Goal: Task Accomplishment & Management: Manage account settings

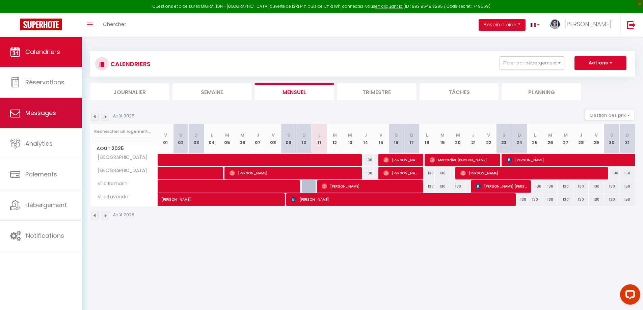
click at [30, 107] on link "Messages" at bounding box center [41, 113] width 82 height 30
select select "message"
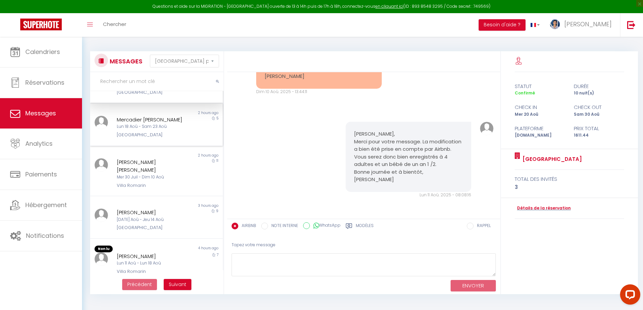
scroll to position [34, 0]
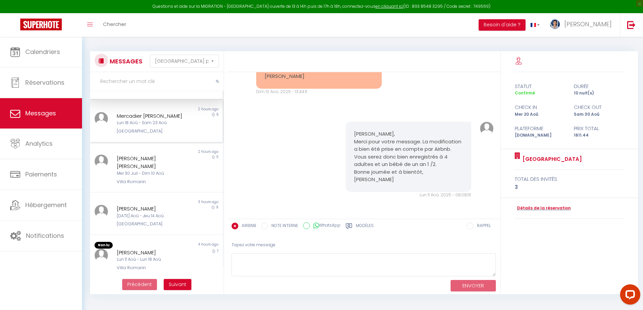
click at [169, 171] on div "[PERSON_NAME] [PERSON_NAME]" at bounding box center [151, 163] width 69 height 16
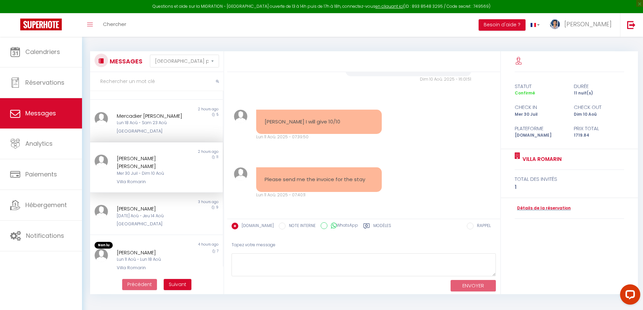
scroll to position [1925, 0]
click at [101, 168] on img at bounding box center [102, 162] width 14 height 14
click at [130, 171] on div "Gaurav Mukesh Sharma Tyagi" at bounding box center [151, 163] width 69 height 16
click at [562, 208] on link "Détails de la réservation" at bounding box center [543, 208] width 56 height 6
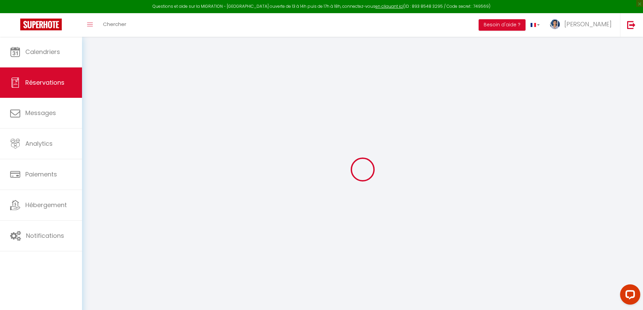
drag, startPoint x: 539, startPoint y: 202, endPoint x: 303, endPoint y: 202, distance: 235.8
click at [303, 202] on div at bounding box center [362, 170] width 545 height 250
type input "Gaurav Mukesh Sharma"
type input "Tyagi"
type input "gtyagi.696175@guest.booking.com"
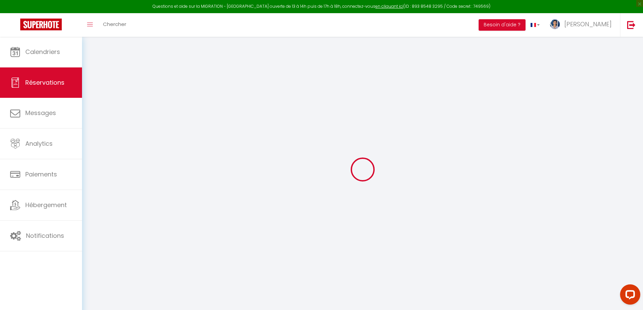
type input "+971508249193"
select select "AE"
type input "248.47"
type input "24.08"
select select "45920"
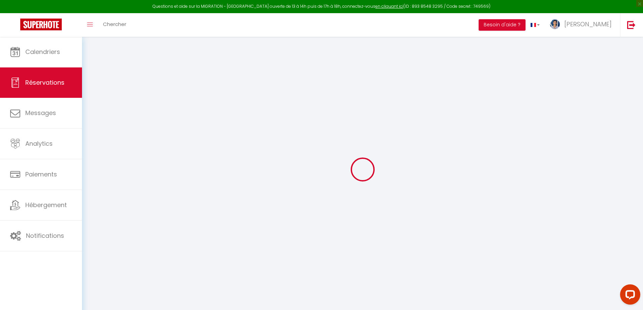
select select "1"
select select
type input "1"
select select "12"
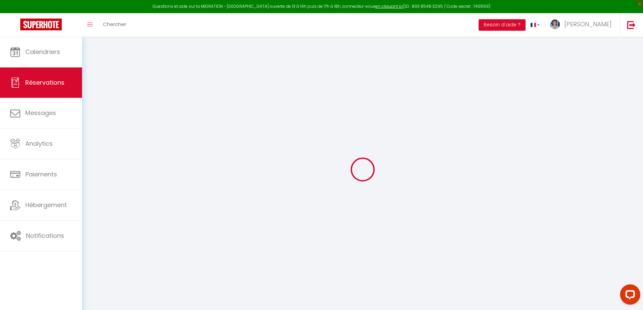
select select "15"
type input "1536.48"
checkbox input "false"
type input "0"
select select "2"
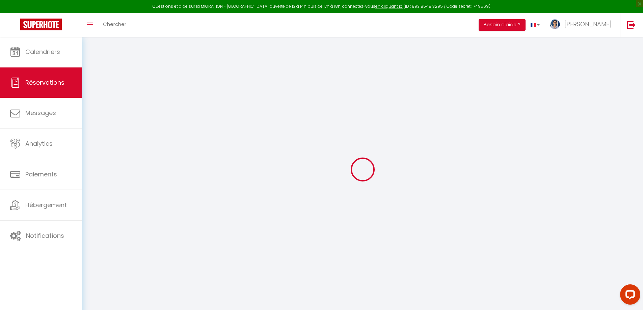
type input "0"
select select
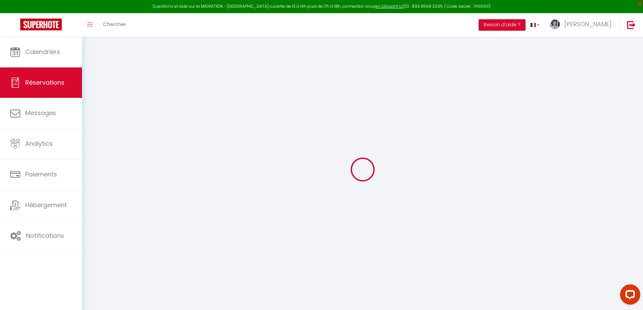
checkbox input "false"
select select
checkbox input "false"
select select
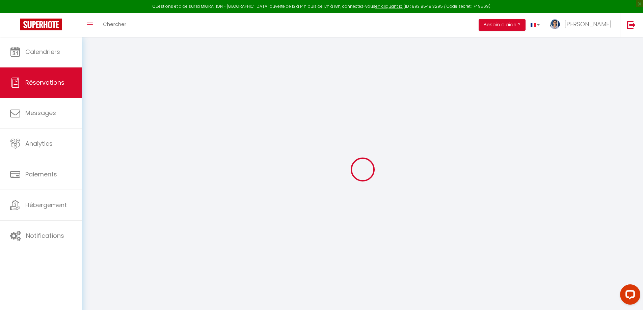
select select
checkbox input "false"
type textarea "** THIS RESERVATION HAS BEEN PRE-PAID ** Reservation has a cancellation grace p…"
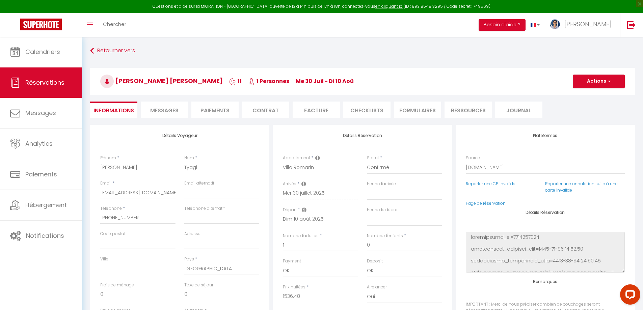
type input "120"
type input "63.36"
select select
checkbox input "false"
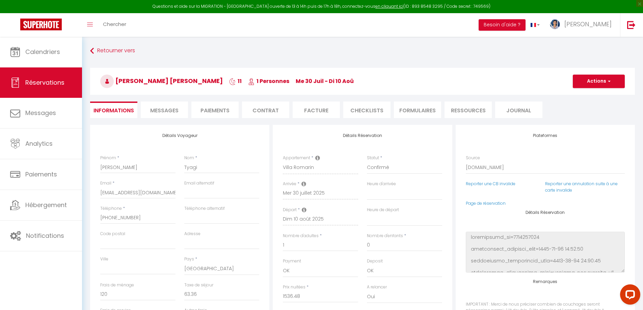
select select
click at [319, 112] on li "Facture" at bounding box center [316, 110] width 47 height 17
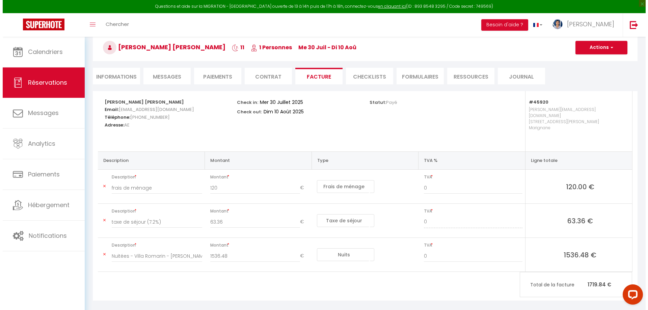
scroll to position [37, 0]
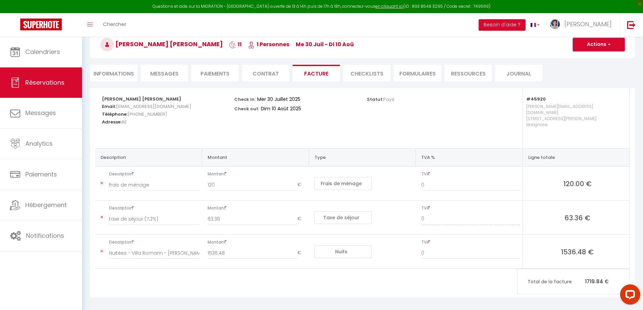
click at [600, 43] on button "Actions" at bounding box center [599, 45] width 52 height 14
click at [584, 77] on link "Envoyer la facture" at bounding box center [594, 77] width 57 height 9
type input "gtyagi.696175@guest.booking.com"
type input "Your invoice 6306235 - Villa Romarin"
type textarea "Hi, Here is the link to download your invoice: https://superhote.com/applink/in…"
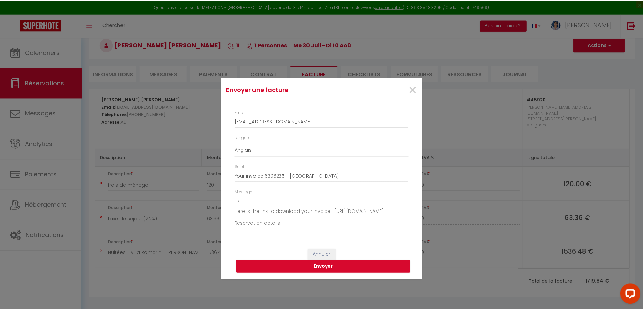
scroll to position [0, 0]
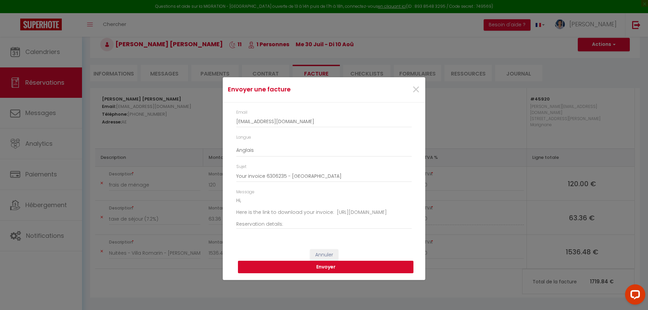
click at [326, 270] on button "Envoyer" at bounding box center [326, 267] width 176 height 13
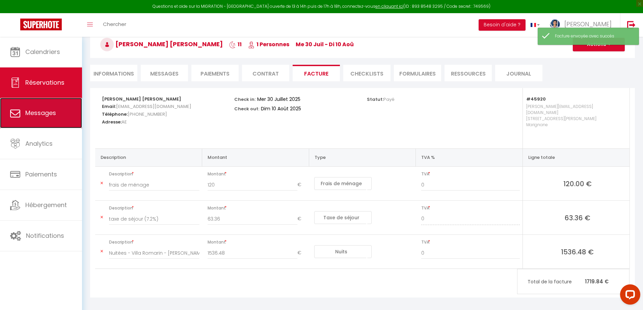
click at [44, 112] on span "Messages" at bounding box center [40, 113] width 31 height 8
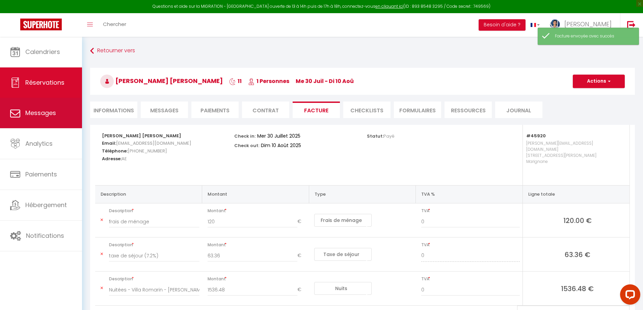
select select "message"
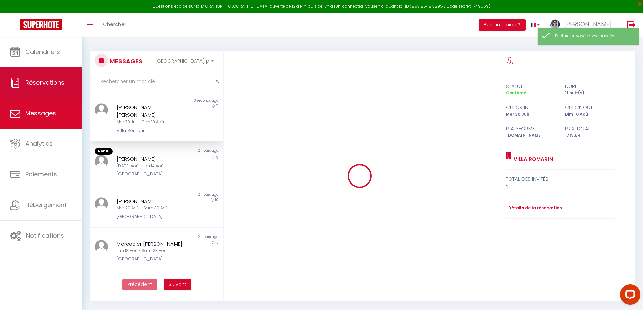
scroll to position [2119, 0]
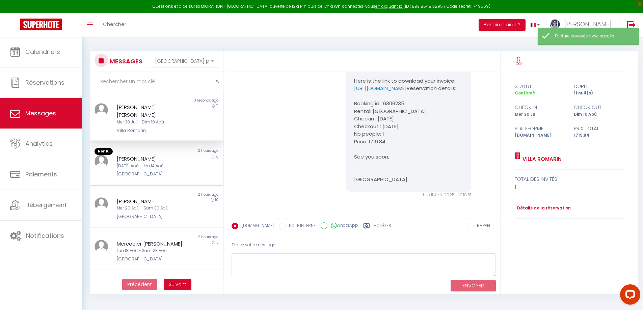
click at [175, 160] on div "[PERSON_NAME]" at bounding box center [151, 159] width 69 height 8
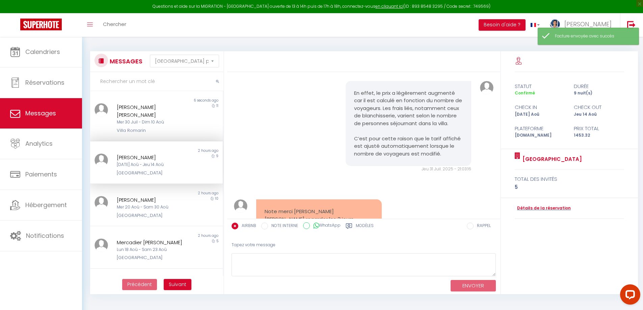
scroll to position [6926, 0]
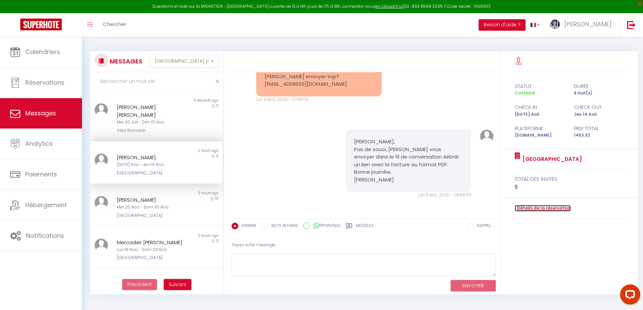
click at [560, 210] on link "Détails de la réservation" at bounding box center [543, 208] width 56 height 6
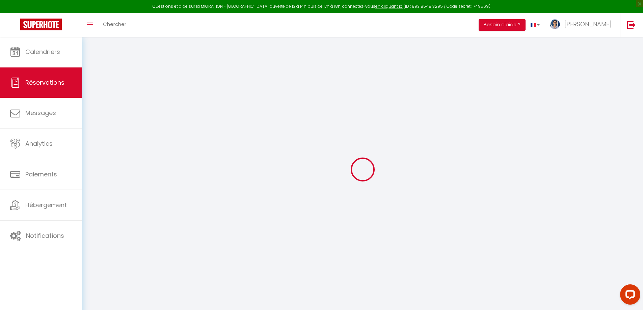
type input "Rudy"
type input "Saada"
type input "ph43r4er98jkqsnokllgfzfssref@reply.superhote.com"
type input "havaeli@gmail.com"
type input "+33619948359"
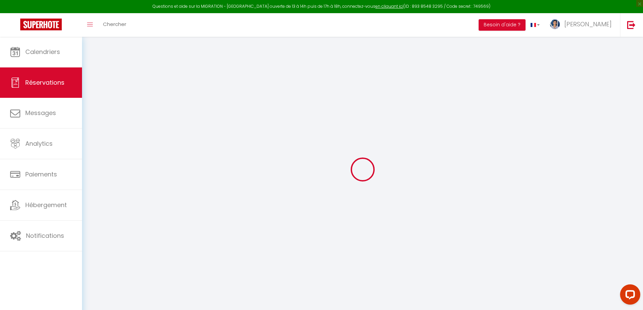
type input "+33785911507"
select select "FR"
type input "50.98"
select select "45910"
select select "1"
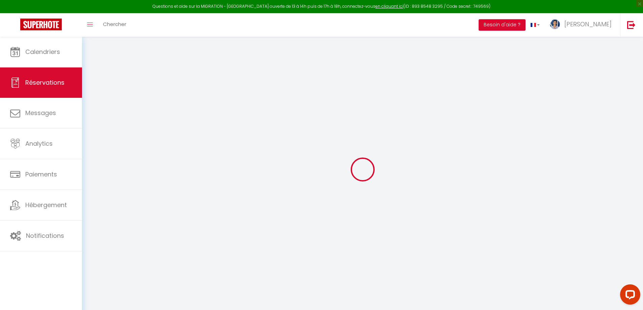
select select
type input "2"
type input "3"
select select "12"
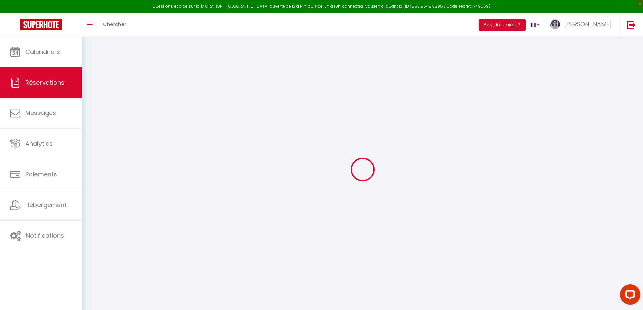
select select
type input "1296"
checkbox input "false"
type input "0"
select select "1"
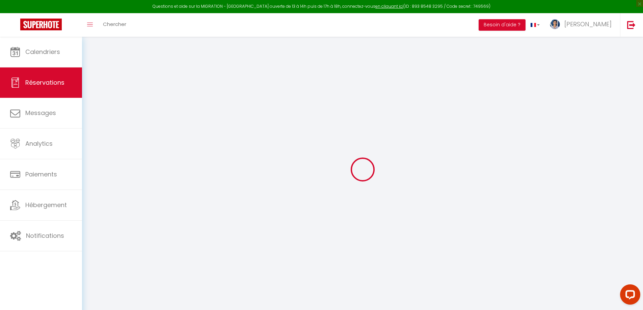
type input "0"
select select
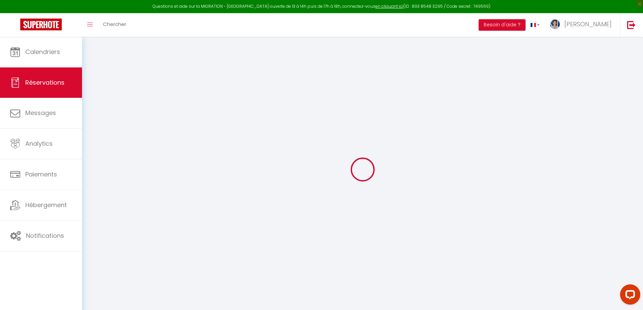
select select "15"
checkbox input "false"
select select
checkbox input "false"
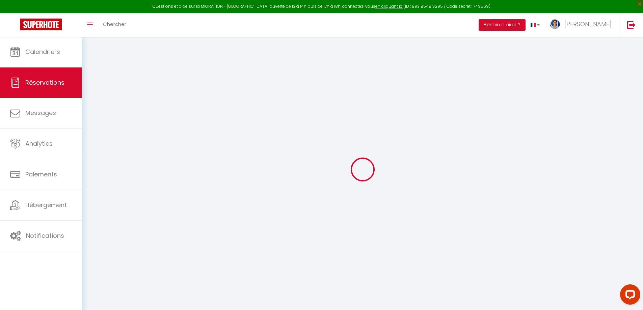
select select
checkbox input "false"
type double\ "1 lit double 3 lits simples 1 can1pe lit double"
type textarea "Merci Clement"
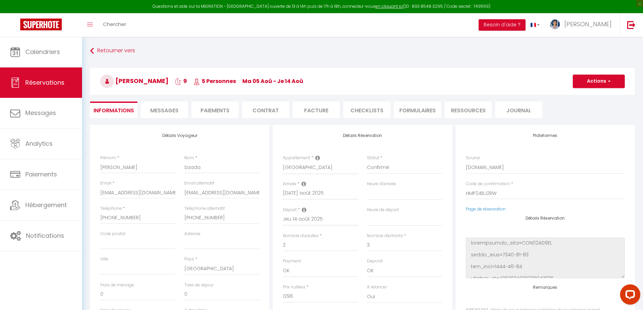
type input "120"
type input "37.32"
select select
checkbox input "false"
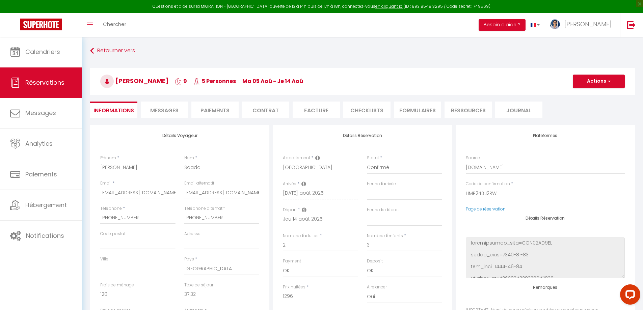
select select "16:00"
select select "11:00"
click at [327, 111] on li "Facture" at bounding box center [316, 110] width 47 height 17
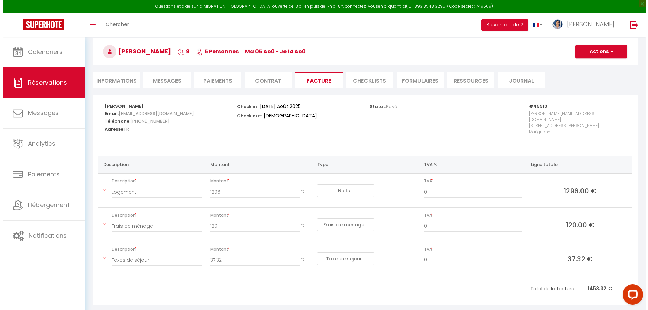
scroll to position [34, 0]
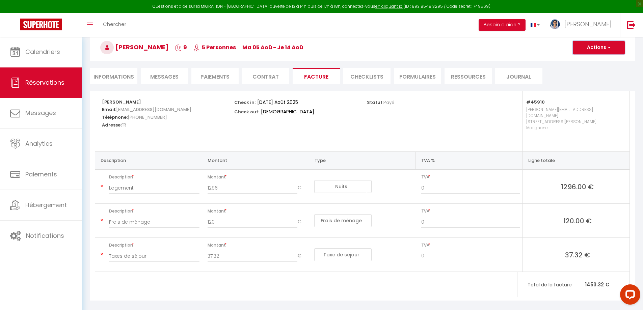
click at [590, 49] on button "Actions" at bounding box center [599, 48] width 52 height 14
click at [599, 80] on link "Envoyer la facture" at bounding box center [594, 80] width 57 height 9
type input "ph43r4er98jkqsnokllgfzfssref@reply.superhote.com"
select select "fr"
type input "Votre facture 6349749 - Villa Mimosa"
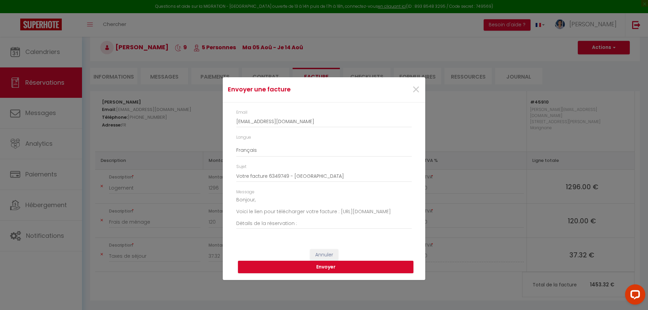
scroll to position [0, 0]
drag, startPoint x: 257, startPoint y: 202, endPoint x: 229, endPoint y: 203, distance: 28.1
click at [227, 202] on div "Email ph43r4er98jkqsnokllgfzfssref@reply.superhote.com Langue Anglais Français …" at bounding box center [324, 173] width 203 height 141
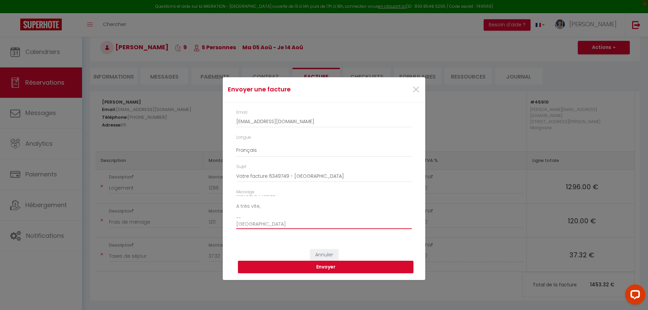
scroll to position [77, 0]
type textarea "Voici le lien pour télécharger votre facture : https://superhote.com/applink/in…"
click at [314, 272] on button "Envoyer" at bounding box center [326, 267] width 176 height 13
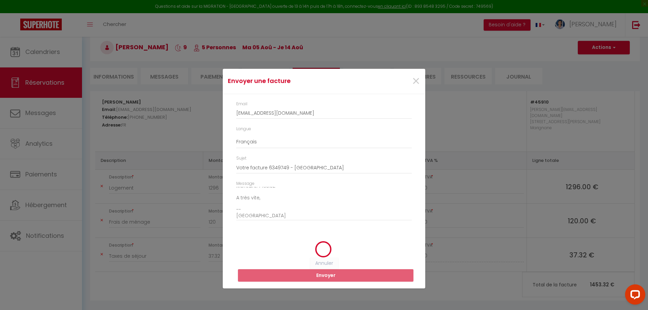
drag, startPoint x: 313, startPoint y: 259, endPoint x: 268, endPoint y: 242, distance: 48.7
click at [268, 242] on div at bounding box center [323, 249] width 175 height 17
click at [468, 231] on div "Envoyer une facture × Email ph43r4er98jkqsnokllgfzfssref@reply.superhote.com La…" at bounding box center [324, 155] width 648 height 310
click at [414, 78] on span "×" at bounding box center [416, 81] width 8 height 20
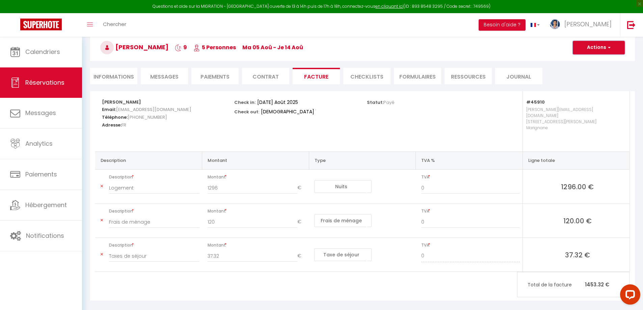
click at [611, 47] on span "button" at bounding box center [609, 48] width 4 height 6
click at [593, 80] on link "Envoyer la facture" at bounding box center [594, 80] width 57 height 9
type input "ph43r4er98jkqsnokllgfzfssref@reply.superhote.com"
type input "Votre facture 6349749 - Villa Mimosa"
type textarea "Bonjour, Voici le lien pour télécharger votre facture : https://superhote.com/a…"
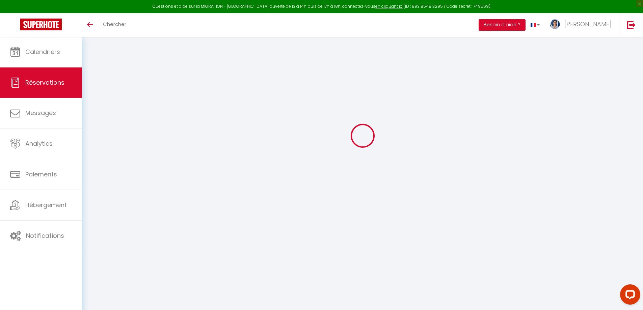
drag, startPoint x: 153, startPoint y: 32, endPoint x: 365, endPoint y: 138, distance: 237.8
click at [365, 138] on icon at bounding box center [363, 136] width 28 height 28
click at [92, 26] on icon "Toggle menubar" at bounding box center [90, 25] width 6 height 4
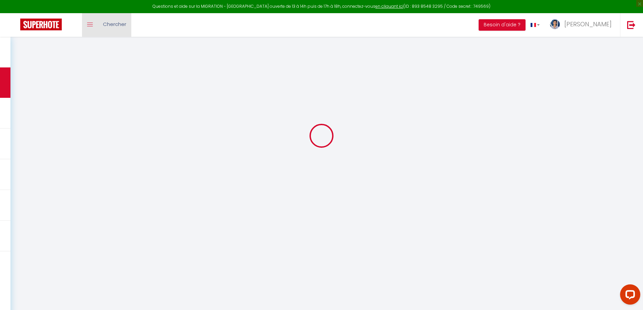
select select "cleaning"
select select "taxes"
click at [89, 24] on span at bounding box center [90, 24] width 6 height 1
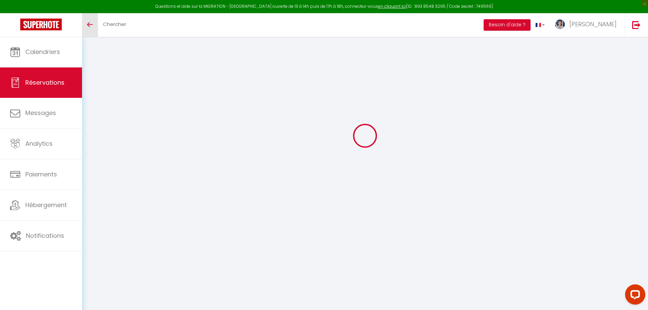
select select
checkbox input "false"
type double\ "1 lit double 3 lits simples 1 can1pe lit double"
type textarea "Merci Clement"
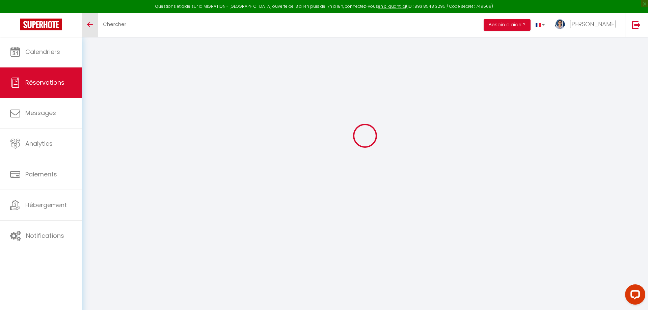
select select
checkbox input "false"
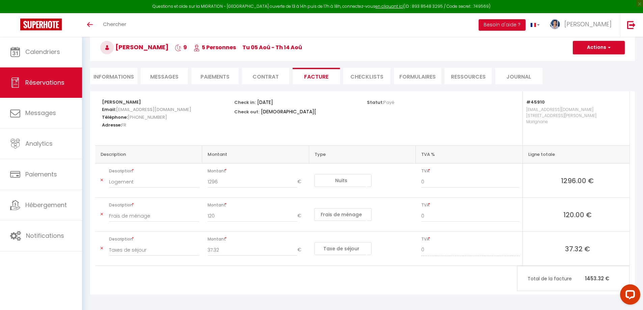
click at [436, 120] on div "Statut: Payé" at bounding box center [429, 118] width 132 height 54
click at [612, 46] on button "Actions" at bounding box center [599, 48] width 52 height 14
click at [591, 72] on link "Aperçu et éditer" at bounding box center [594, 71] width 57 height 9
click at [603, 49] on button "Actions" at bounding box center [599, 48] width 52 height 14
click at [587, 81] on link "Envoyer la facture" at bounding box center [594, 80] width 57 height 9
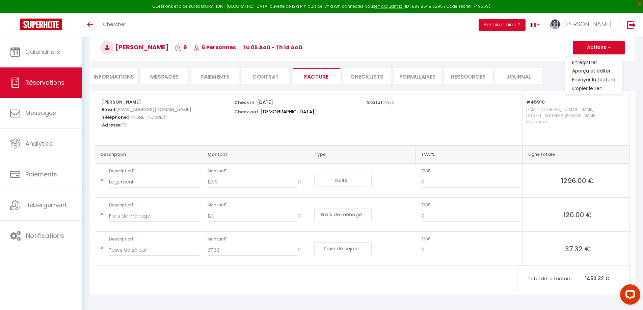
type input "ph43r4er98jkqsnokllgfzfssref@reply.superhote.com"
select select "fr"
type input "Votre facture 6349749 - Villa Mimosa"
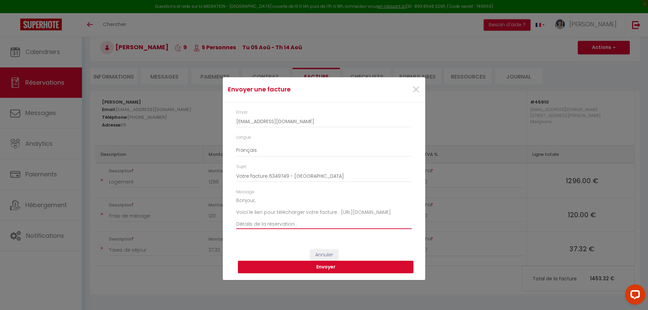
drag, startPoint x: 256, startPoint y: 201, endPoint x: 178, endPoint y: 196, distance: 78.5
click at [182, 197] on div "Envoyer une facture × Email ph43r4er98jkqsnokllgfzfssref@reply.superhote.com La…" at bounding box center [324, 155] width 648 height 310
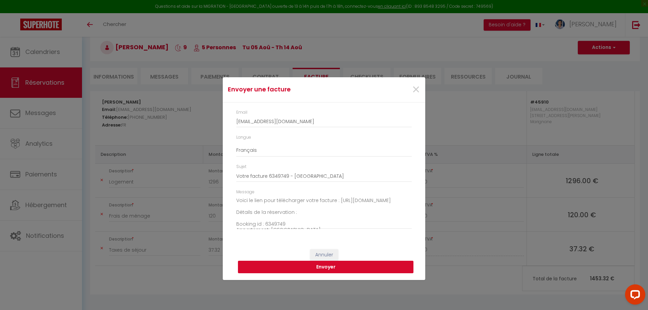
click at [332, 264] on button "Envoyer" at bounding box center [326, 267] width 176 height 13
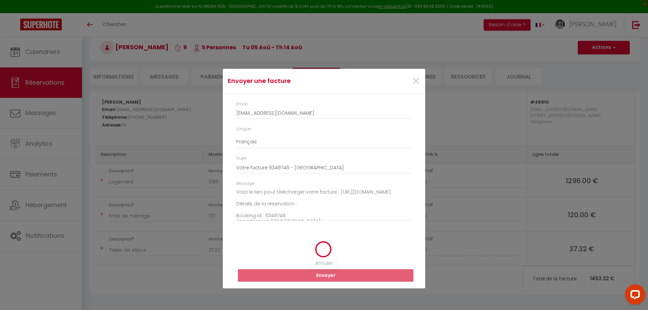
drag, startPoint x: 315, startPoint y: 233, endPoint x: 289, endPoint y: 252, distance: 32.0
click at [289, 252] on div at bounding box center [323, 249] width 175 height 17
click at [416, 79] on span "×" at bounding box center [416, 81] width 8 height 20
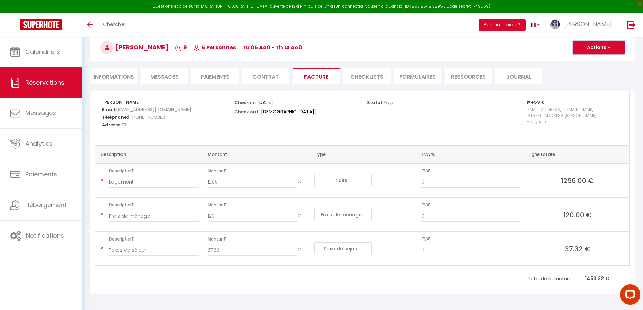
click at [615, 45] on button "Actions" at bounding box center [599, 48] width 52 height 14
click at [596, 81] on link "Envoyer la facture" at bounding box center [594, 80] width 57 height 9
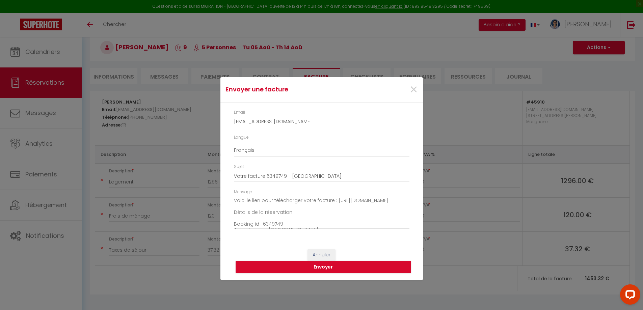
type textarea "Bonjour, Voici le lien pour télécharger votre facture : https://superhote.com/a…"
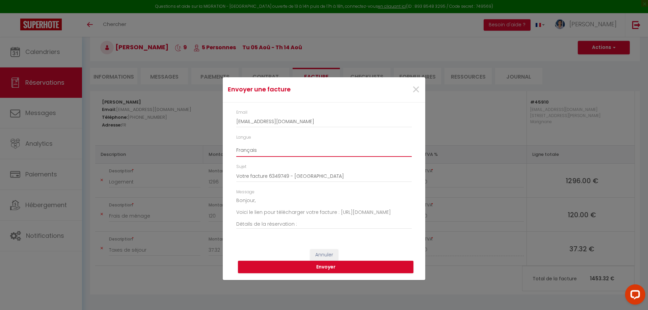
click at [278, 149] on select "Anglais Français Espagnol Portugais" at bounding box center [324, 150] width 176 height 13
click at [418, 92] on span "×" at bounding box center [416, 90] width 8 height 20
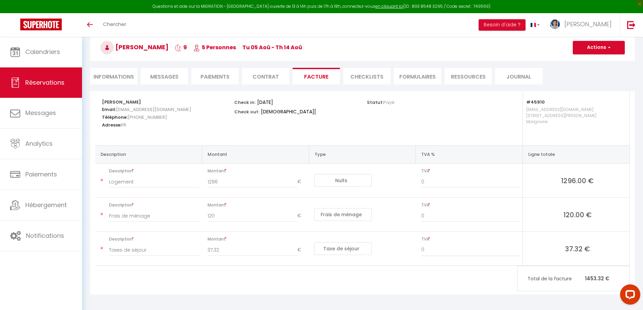
click at [119, 72] on li "Informations" at bounding box center [113, 76] width 47 height 17
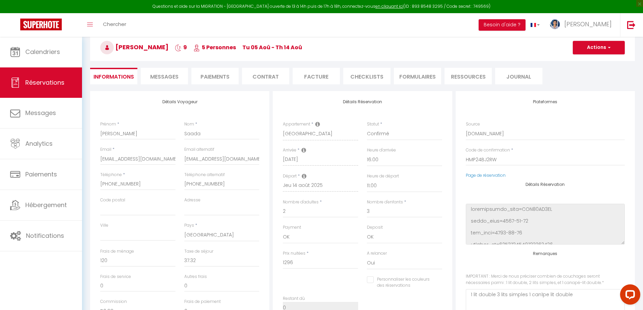
click at [167, 82] on li "Messages" at bounding box center [164, 76] width 47 height 17
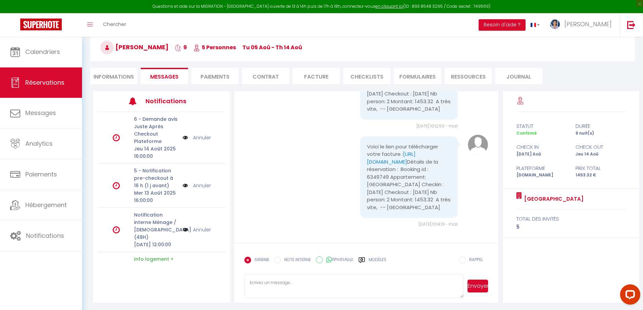
scroll to position [6565, 0]
click at [390, 153] on link "https://superhote.com/applink/invoice/ytJjmdTEFw" at bounding box center [391, 158] width 49 height 15
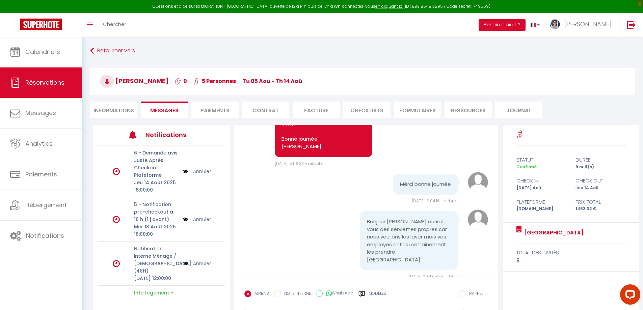
scroll to position [5957, 0]
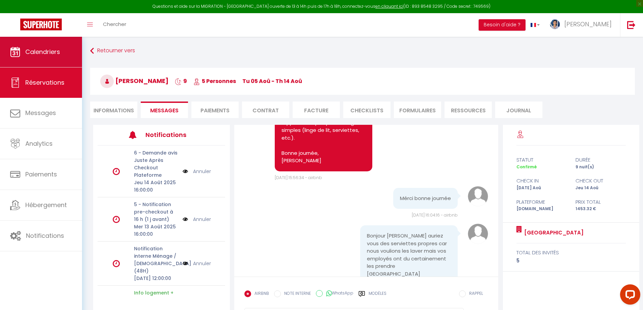
click at [33, 49] on span "Calendriers" at bounding box center [42, 52] width 35 height 8
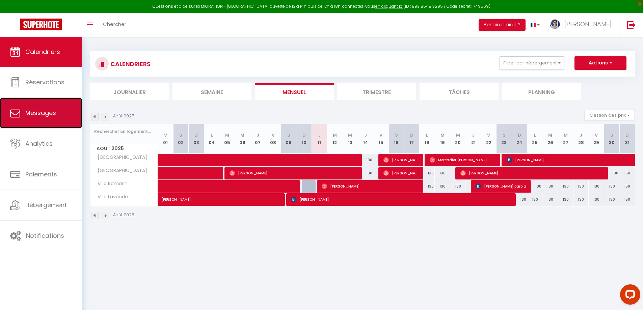
click at [45, 120] on link "Messages" at bounding box center [41, 113] width 82 height 30
select select "message"
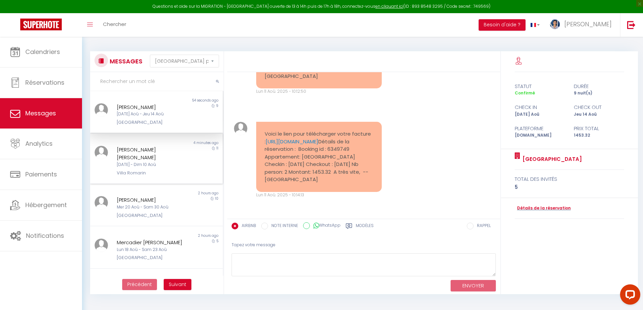
drag, startPoint x: 133, startPoint y: 156, endPoint x: 138, endPoint y: 164, distance: 10.2
click at [133, 156] on div "Gaurav Mukesh Sharma Tyagi" at bounding box center [151, 154] width 69 height 16
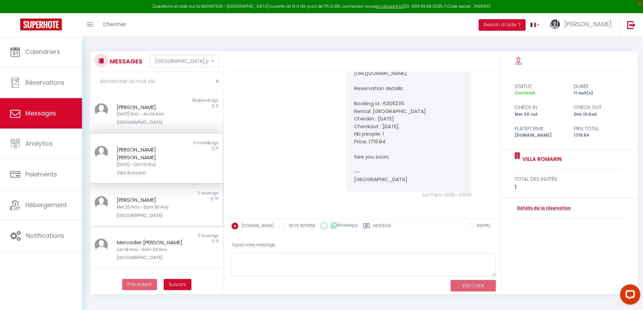
click at [158, 203] on div "[PERSON_NAME]" at bounding box center [151, 200] width 69 height 8
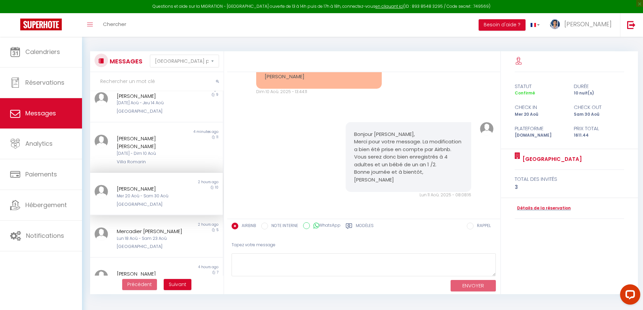
scroll to position [34, 0]
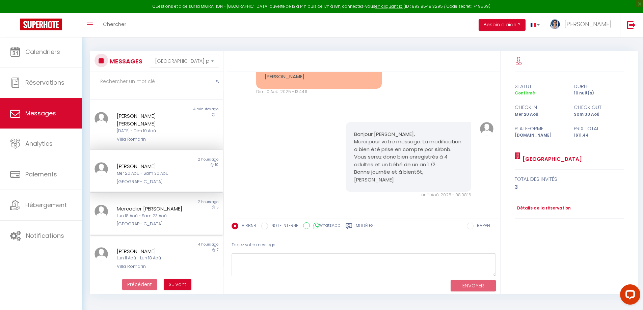
click at [158, 203] on div "2 hours ago" at bounding box center [189, 202] width 66 height 5
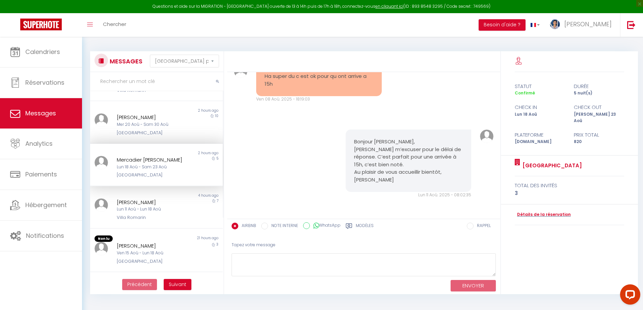
scroll to position [101, 0]
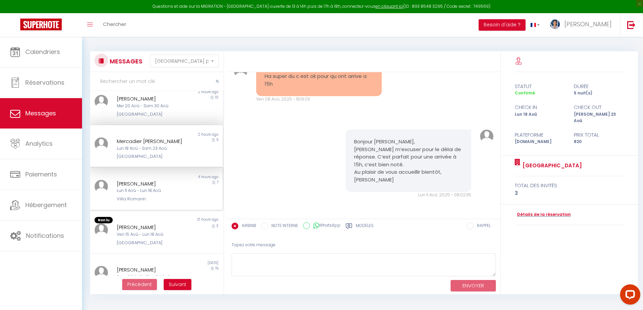
click at [162, 203] on div "Villa Romarin" at bounding box center [151, 199] width 69 height 7
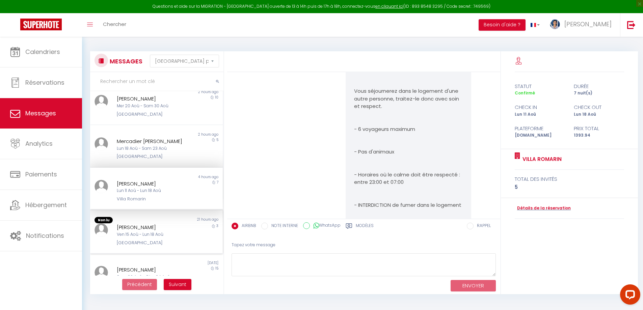
click at [155, 232] on div "[PERSON_NAME]" at bounding box center [151, 228] width 69 height 8
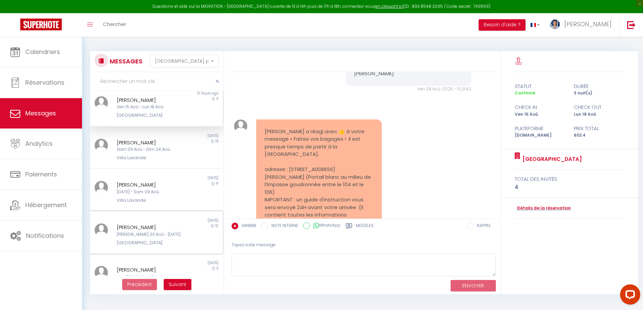
scroll to position [256, 0]
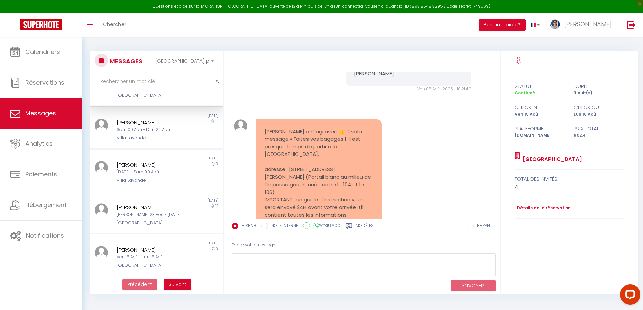
click at [150, 132] on div "Sam 09 Aoû - Dim 24 Aoû" at bounding box center [151, 130] width 69 height 6
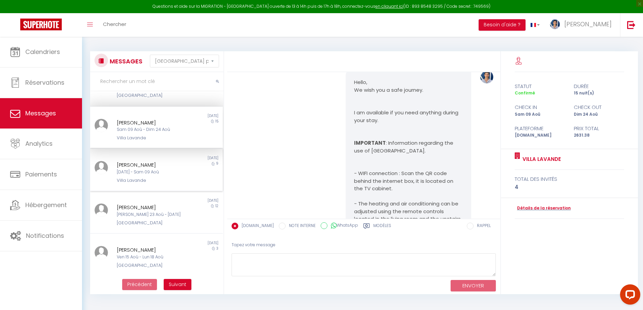
click at [153, 166] on div "[PERSON_NAME]" at bounding box center [151, 165] width 69 height 8
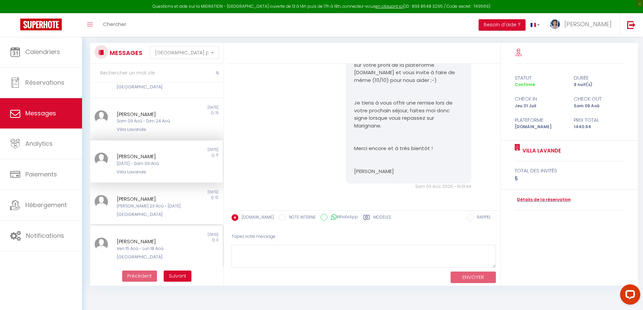
scroll to position [37, 0]
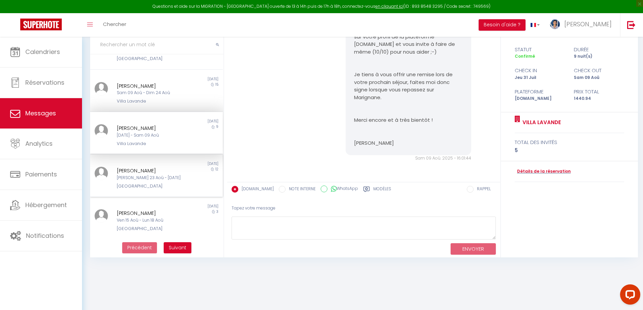
click at [169, 196] on div "Non lu 2 days ago malika belkhir Sam 23 Aoû - Jeu 04 Sep Villa Thym 12" at bounding box center [156, 176] width 133 height 43
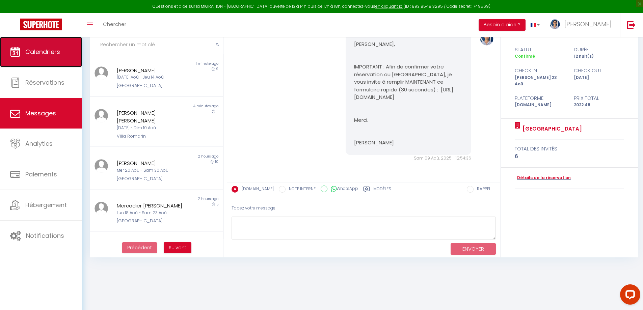
click at [43, 64] on link "Calendriers" at bounding box center [41, 52] width 82 height 30
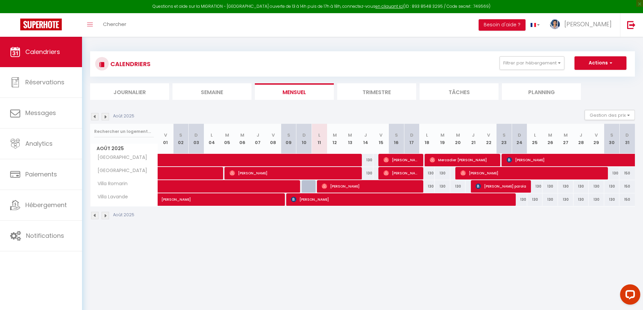
click at [106, 116] on img at bounding box center [105, 116] width 7 height 7
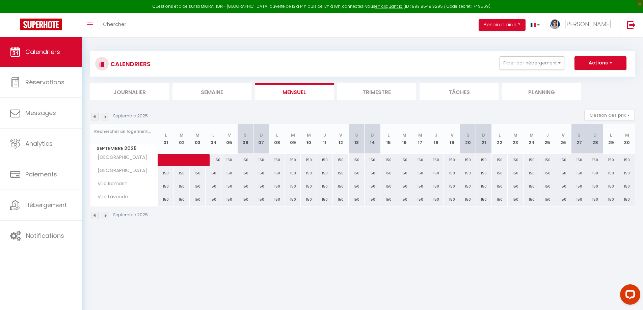
click at [163, 173] on div "150" at bounding box center [166, 173] width 16 height 12
type input "150"
type input "Lun 01 Septembre 2025"
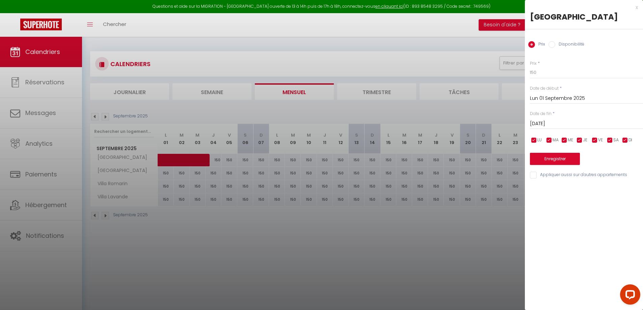
click at [586, 122] on input "Mar 02 Septembre 2025" at bounding box center [586, 124] width 113 height 9
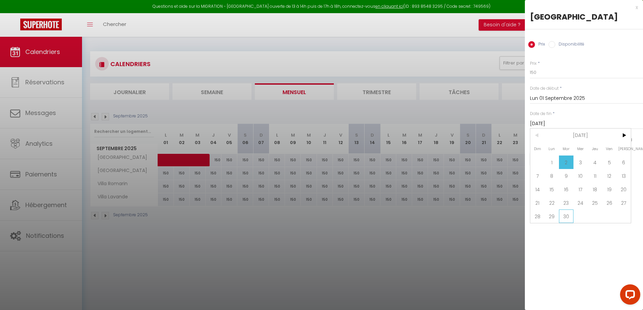
click at [568, 216] on span "30" at bounding box center [566, 217] width 15 height 14
type input "Mar 30 Septembre 2025"
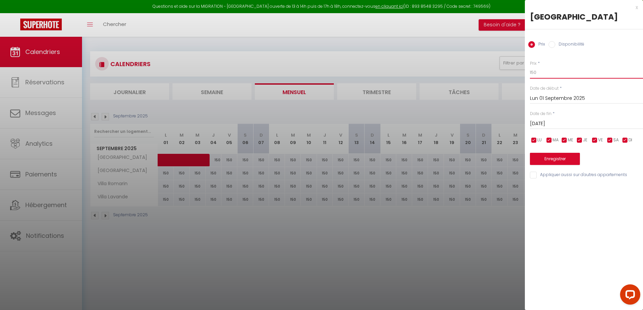
click at [550, 73] on input "150" at bounding box center [586, 73] width 113 height 12
type input "125"
click at [564, 176] on input "Appliquer aussi sur d'autres appartements" at bounding box center [586, 175] width 113 height 7
checkbox input "true"
click at [557, 162] on button "Enregistrer" at bounding box center [555, 159] width 50 height 12
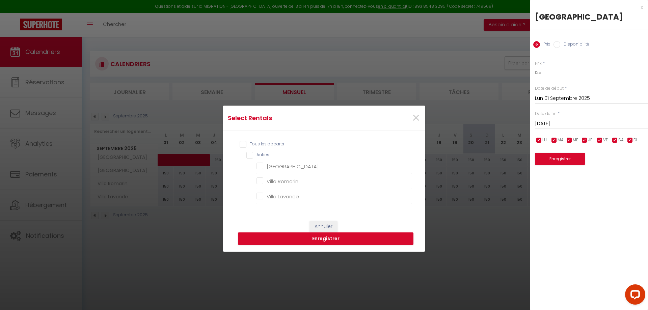
click at [242, 146] on input "Tous les apparts" at bounding box center [326, 144] width 172 height 7
checkbox input "true"
checkbox Thym "true"
checkbox Romarin "true"
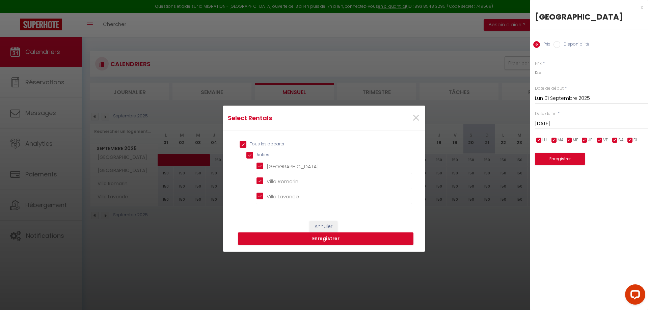
checkbox Lavande "true"
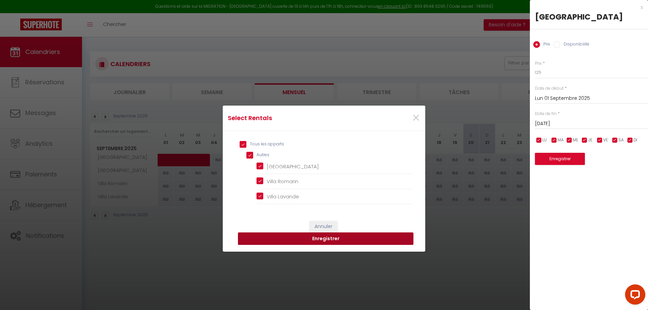
click at [327, 240] on button "Enregistrer" at bounding box center [326, 239] width 176 height 13
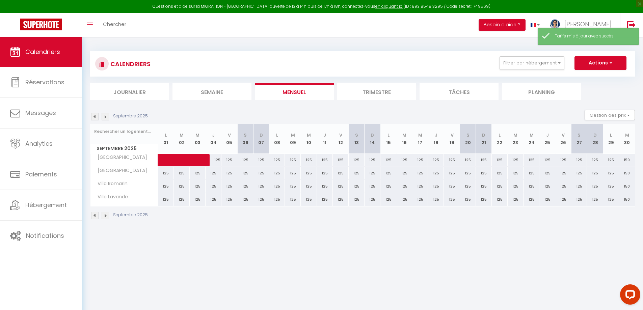
click at [389, 257] on body "Questions et aide sur la MIGRATION - Salle Zoom ouverte de 13 à 14h puis de 17h…" at bounding box center [321, 192] width 643 height 310
click at [105, 119] on img at bounding box center [105, 116] width 7 height 7
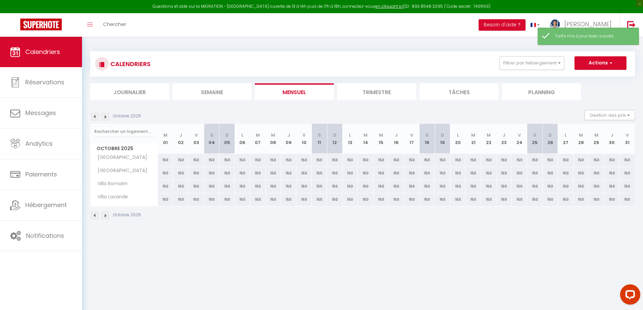
click at [97, 117] on img at bounding box center [94, 116] width 7 height 7
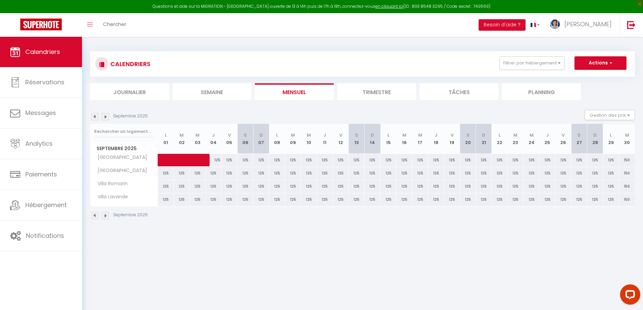
click at [97, 117] on img at bounding box center [94, 116] width 7 height 7
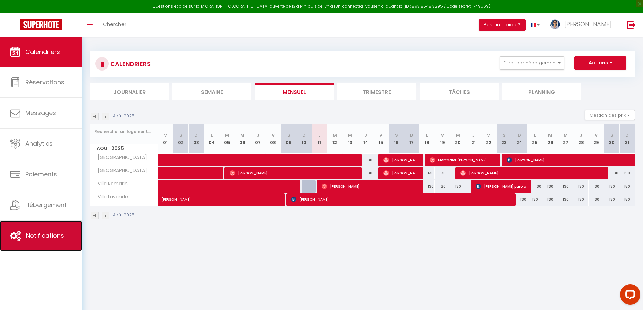
click at [58, 241] on link "Notifications" at bounding box center [41, 236] width 82 height 30
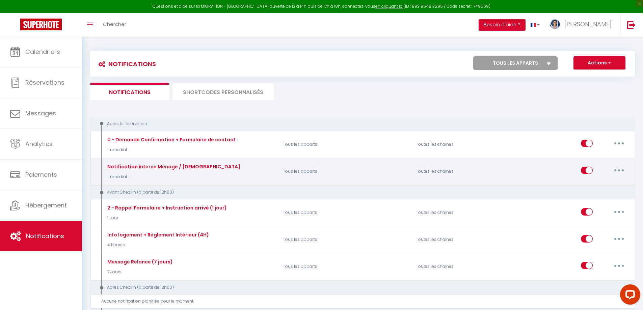
click at [627, 170] on button "button" at bounding box center [619, 170] width 19 height 11
click at [608, 186] on link "Editer" at bounding box center [602, 185] width 50 height 11
type input "Notification interne Ménage / SHIVA"
select select "Immédiat"
select select "if_booking_is_paid"
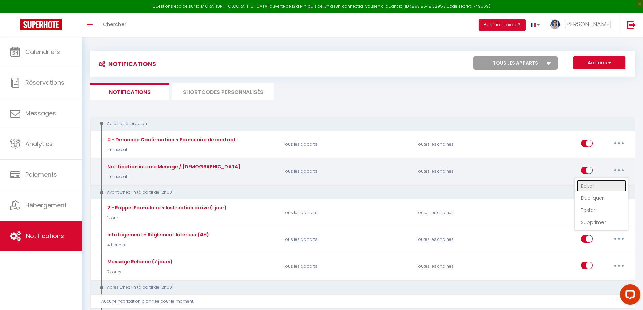
checkbox input "false"
checkbox input "true"
checkbox input "false"
radio input "true"
type input "Nouvelle réservation Meublat - [RENTAL:NAME] - [CHECKING:DD-MM-YYYY] au [CHECKO…"
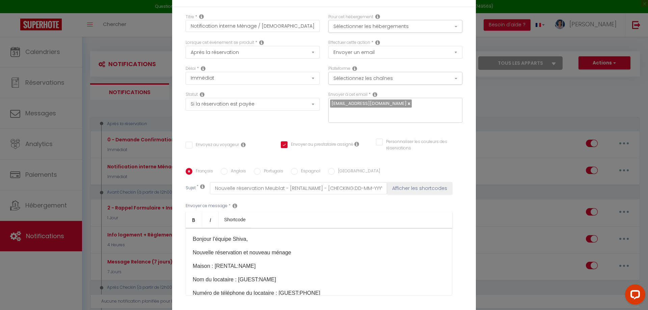
click at [395, 112] on input "text" at bounding box center [393, 113] width 127 height 9
type input "C"
drag, startPoint x: 442, startPoint y: 109, endPoint x: 381, endPoint y: 105, distance: 61.6
click at [381, 109] on input "cap13.immobilier@orange.fr" at bounding box center [393, 113] width 127 height 9
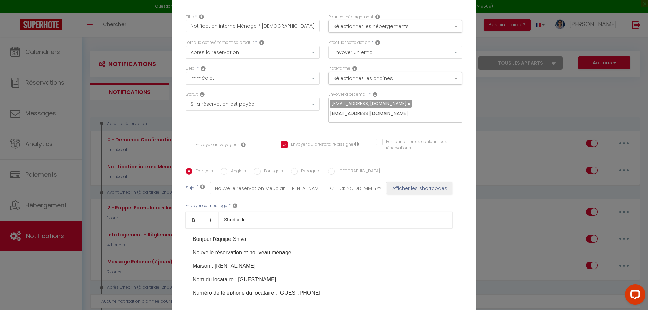
click at [454, 113] on input "cap13.immobilier@orange.fr" at bounding box center [393, 113] width 127 height 9
type input "cap13.immobilier@orange.fr"
click at [387, 182] on button "Afficher les shortcodes" at bounding box center [419, 188] width 65 height 12
checkbox input "false"
checkbox input "true"
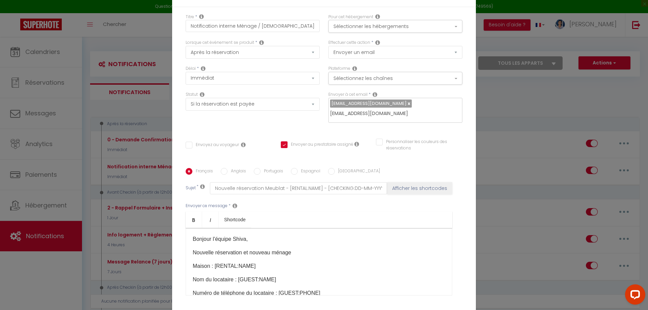
checkbox input "false"
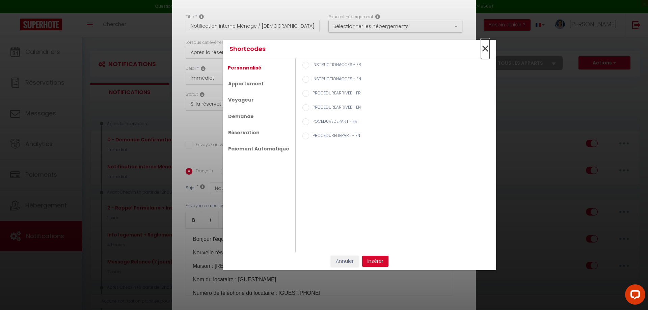
checkbox input "false"
checkbox input "true"
checkbox input "false"
click at [489, 49] on span "×" at bounding box center [485, 49] width 8 height 20
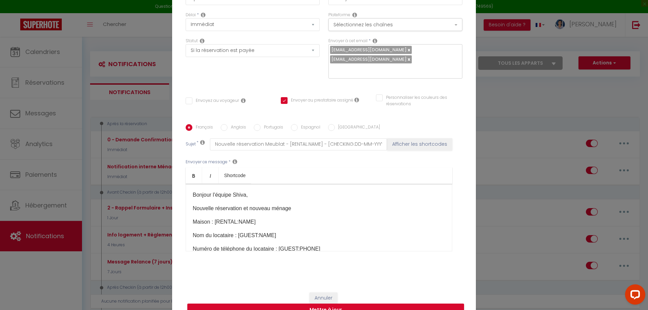
scroll to position [57, 0]
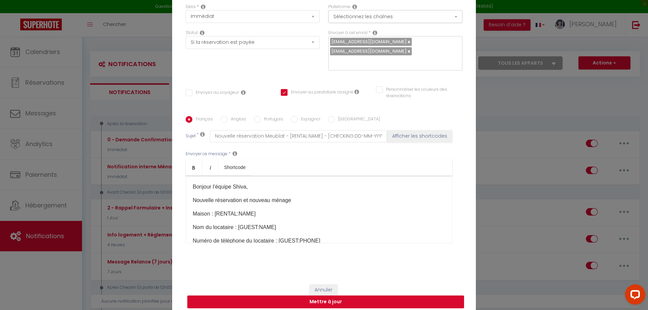
click at [357, 297] on button "Mettre à jour" at bounding box center [325, 302] width 277 height 13
checkbox input "false"
checkbox input "true"
checkbox input "false"
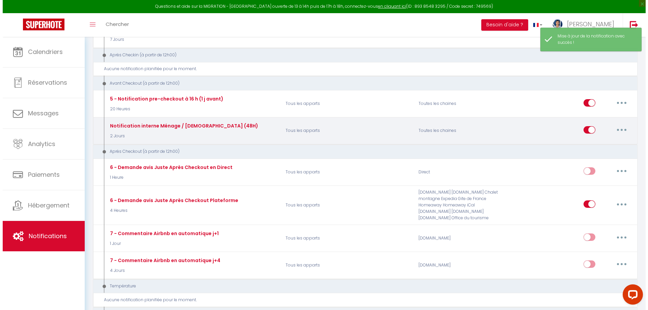
scroll to position [236, 0]
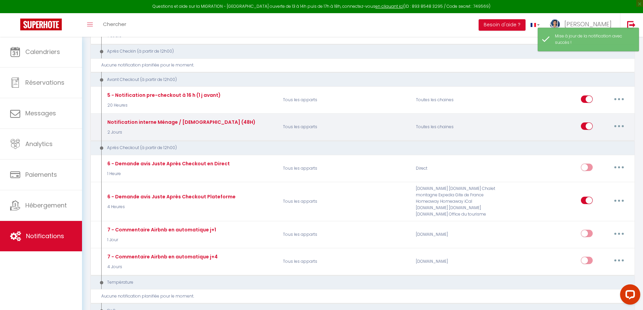
click at [619, 128] on button "button" at bounding box center [619, 126] width 19 height 11
click at [601, 142] on link "Editer" at bounding box center [602, 141] width 50 height 11
type input "Notification interne Ménage / SHIVA (48H)"
select select "4"
select select "2 Jours"
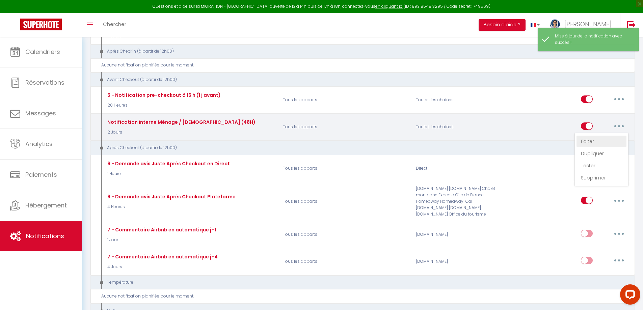
select select "if_booking_is_paid"
checkbox input "false"
checkbox input "true"
checkbox input "false"
radio input "true"
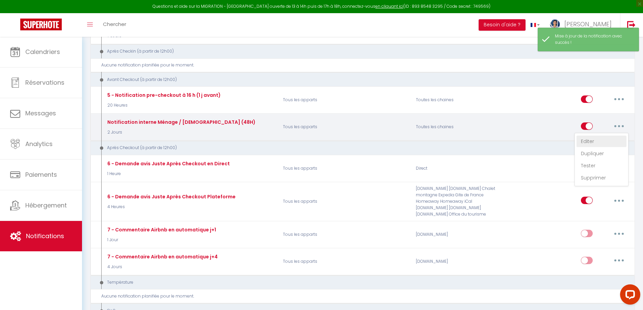
type input "Rappel sortie demain - [RENTAL:NAME] - [CHECKING:DD-MM-YYYY] au [CHECKOUT:DD-MM…"
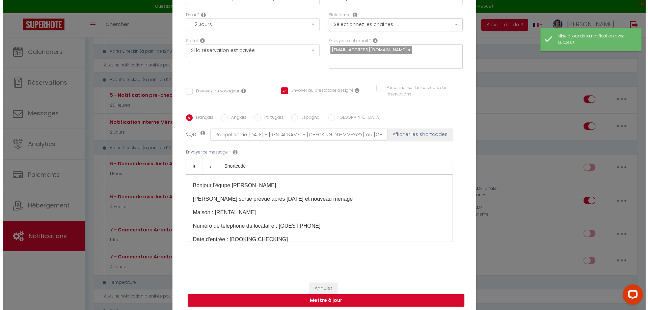
scroll to position [52, 0]
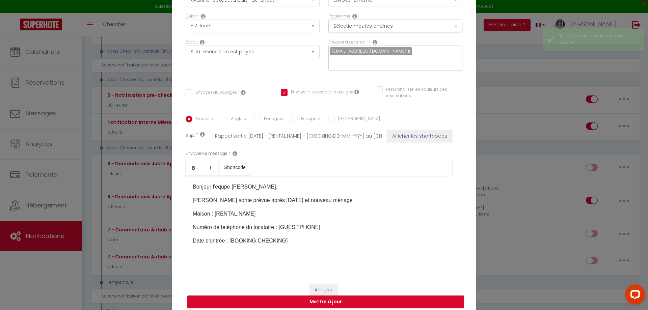
click at [411, 57] on input "text" at bounding box center [393, 61] width 127 height 9
paste input "cap13.immobilier@orange.fr"
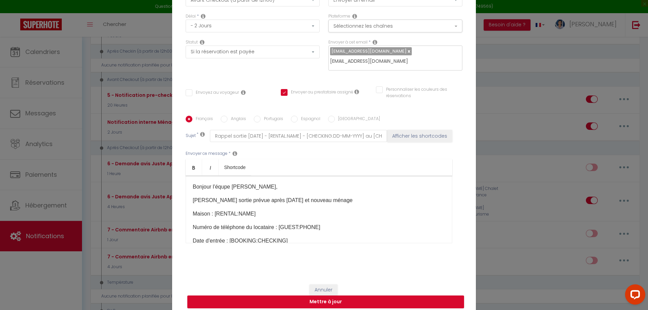
type input "cap13.immobilier@orange.fr"
click at [387, 130] on button "Afficher les shortcodes" at bounding box center [419, 136] width 65 height 12
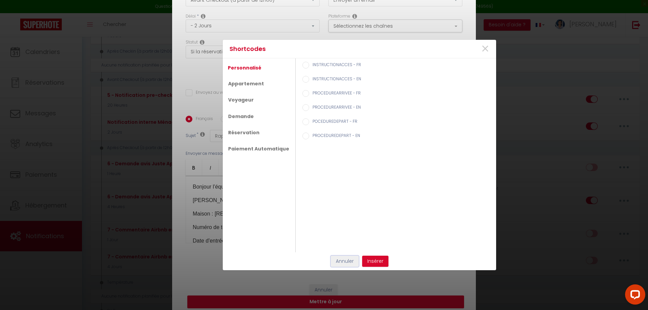
checkbox input "false"
checkbox input "true"
checkbox input "false"
click at [347, 262] on button "Annuler" at bounding box center [345, 261] width 28 height 11
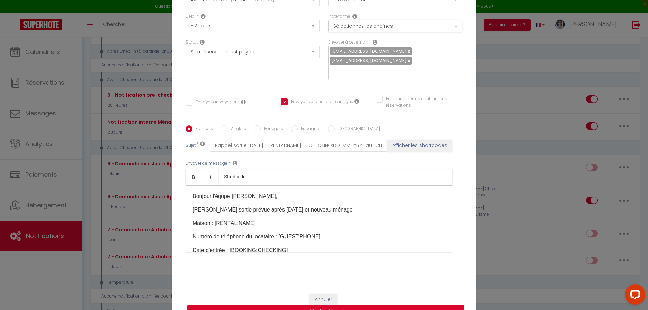
click at [370, 307] on button "Mettre à jour" at bounding box center [325, 311] width 277 height 13
checkbox input "false"
checkbox input "true"
checkbox input "false"
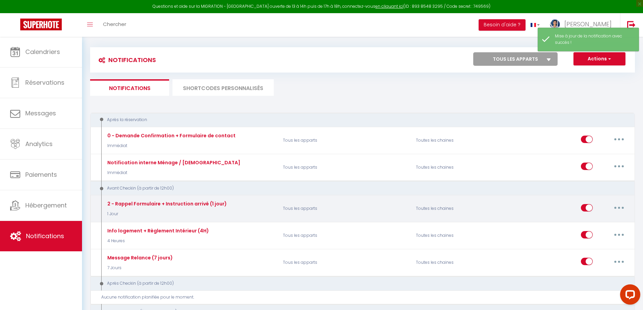
scroll to position [0, 0]
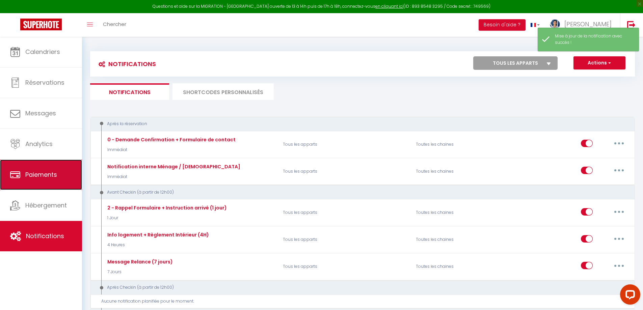
click at [41, 179] on span "Paiements" at bounding box center [41, 175] width 32 height 8
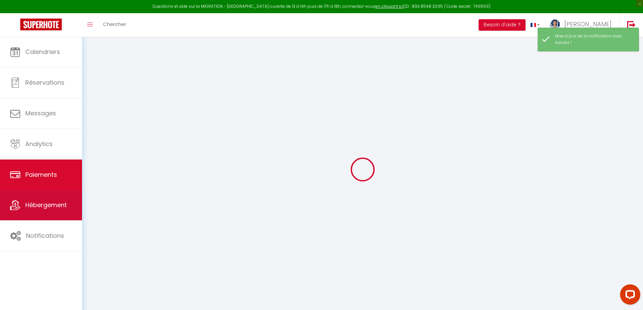
select select "2"
select select "0"
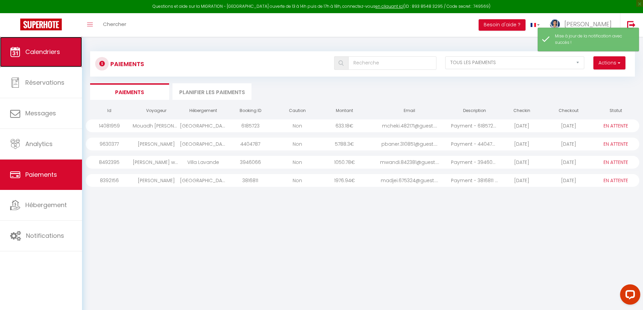
click at [33, 56] on link "Calendriers" at bounding box center [41, 52] width 82 height 30
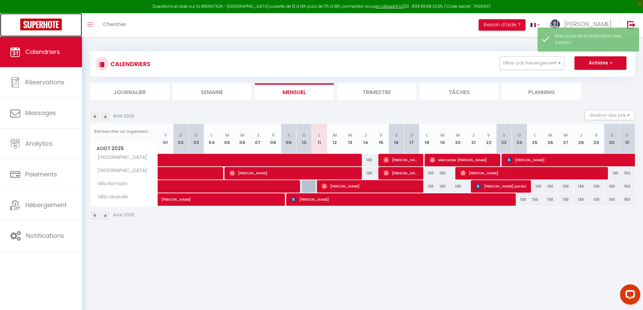
click at [20, 22] on link at bounding box center [41, 25] width 82 height 24
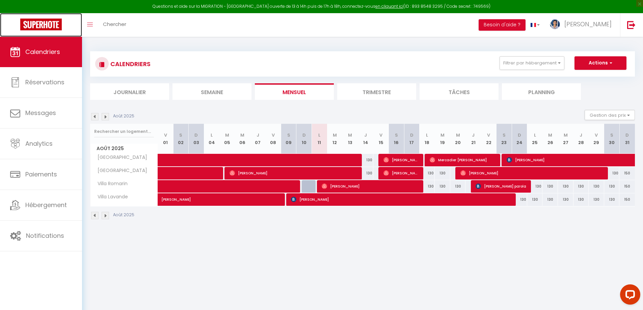
click at [47, 27] on img at bounding box center [41, 25] width 42 height 12
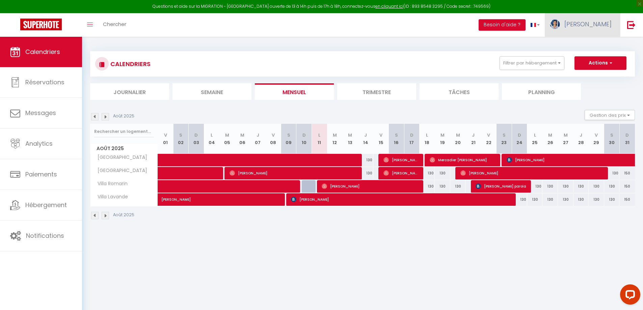
click at [611, 18] on link "[PERSON_NAME]" at bounding box center [582, 25] width 75 height 24
click at [595, 58] on link "Équipe" at bounding box center [593, 58] width 50 height 11
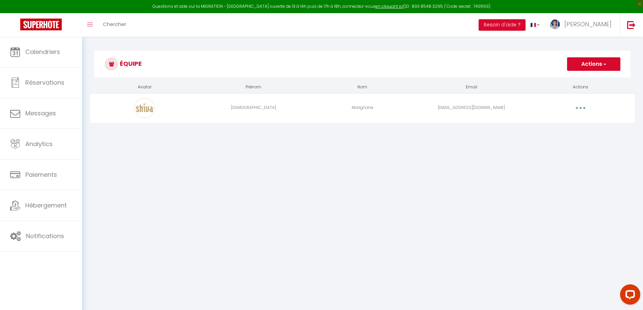
click at [582, 109] on button "button" at bounding box center [580, 108] width 19 height 11
click at [561, 122] on link "Editer" at bounding box center [563, 123] width 50 height 11
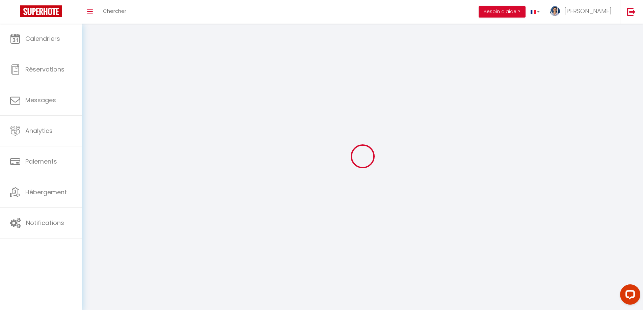
type input "SHIVA"
type input "Marignane"
type input "marignane@shiva.fr"
type textarea "https://app.superhote.com/#/connect/uAlDrbgVaH"
checkbox input "false"
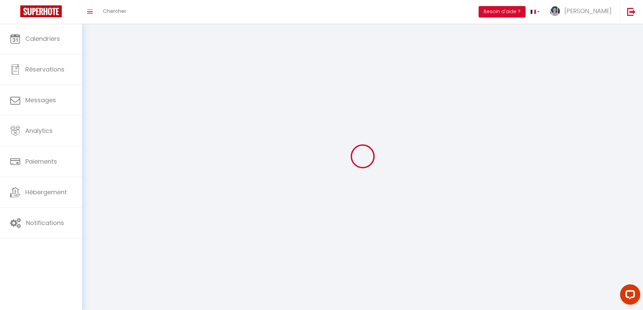
checkbox input "false"
checkbox input "true"
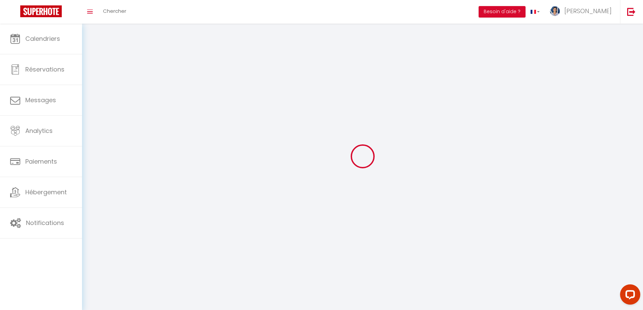
checkbox input "true"
checkbox input "false"
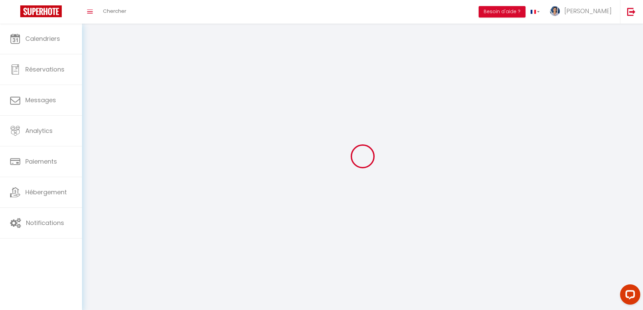
checkbox input "false"
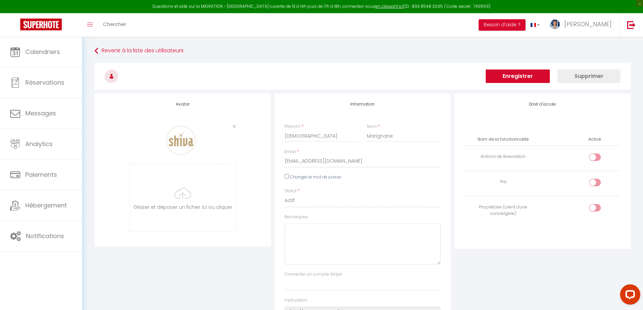
click at [287, 177] on input "Changer le mot de passe" at bounding box center [287, 176] width 4 height 4
checkbox input "true"
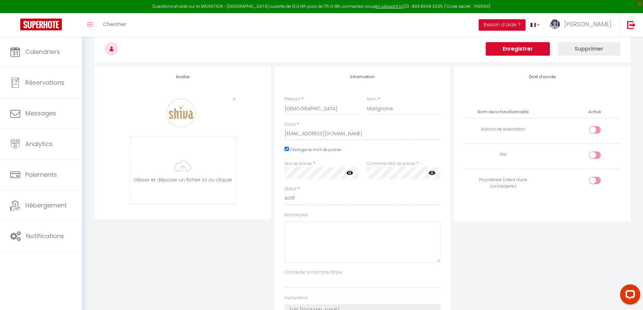
scroll to position [34, 0]
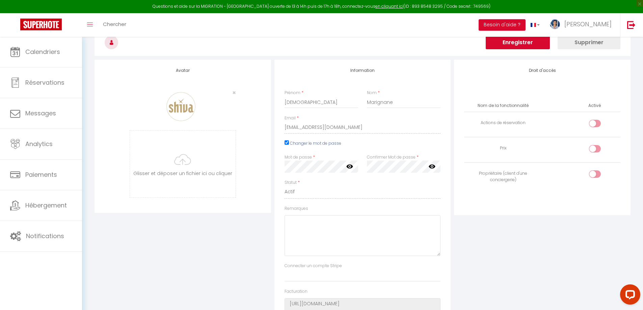
click at [352, 166] on icon at bounding box center [350, 166] width 7 height 4
click at [350, 167] on icon at bounding box center [350, 166] width 7 height 7
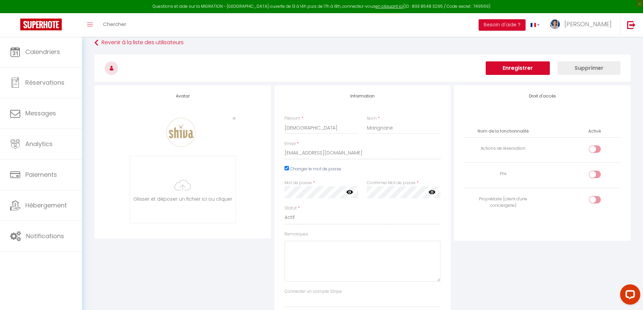
scroll to position [0, 0]
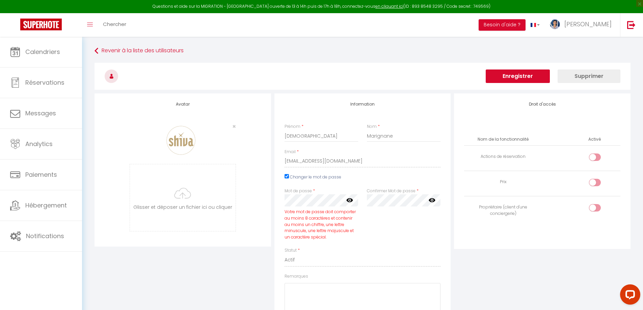
click at [350, 204] on link at bounding box center [350, 201] width 7 height 9
click at [255, 259] on div "Avatar × Glisser et déposer un fichier ici ou cliquer Ooops, something wrong ha…" at bounding box center [183, 241] width 180 height 295
click at [434, 202] on icon at bounding box center [432, 200] width 7 height 4
click at [434, 200] on icon at bounding box center [432, 200] width 7 height 7
click at [432, 200] on icon at bounding box center [432, 200] width 7 height 4
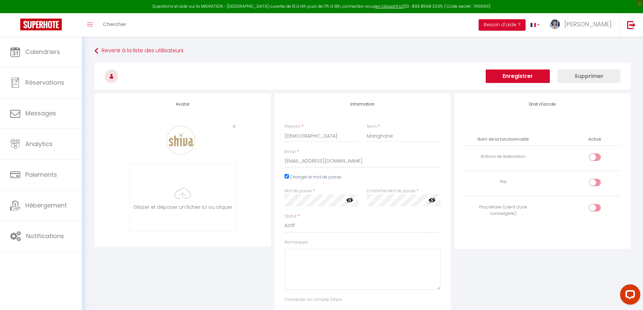
drag, startPoint x: 524, startPoint y: 282, endPoint x: 521, endPoint y: 278, distance: 5.3
click at [524, 282] on div "Droit d'accès Nom de la fonctionnalité Activé Actions de réservation Prix Propr…" at bounding box center [543, 241] width 180 height 295
click at [509, 76] on button "Enregistrer" at bounding box center [518, 77] width 64 height 14
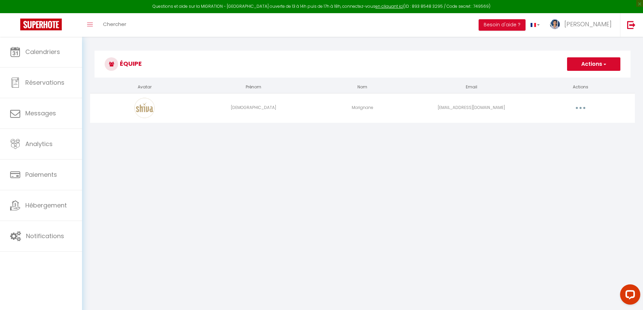
click at [584, 108] on button "button" at bounding box center [580, 108] width 19 height 11
click at [570, 118] on link "Editer" at bounding box center [563, 123] width 50 height 11
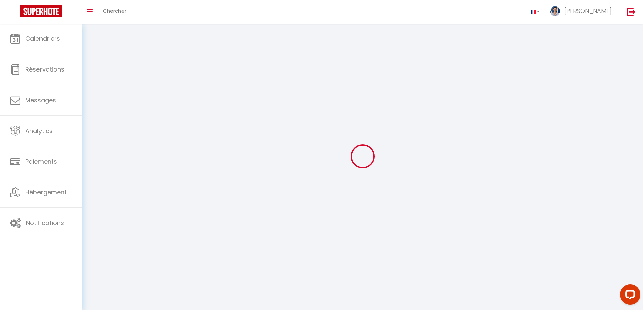
type input "SHIVA"
type input "Marignane"
type input "marignane@shiva.fr"
type textarea "https://app.superhote.com/#/connect/uAlDrbgVaH"
checkbox input "false"
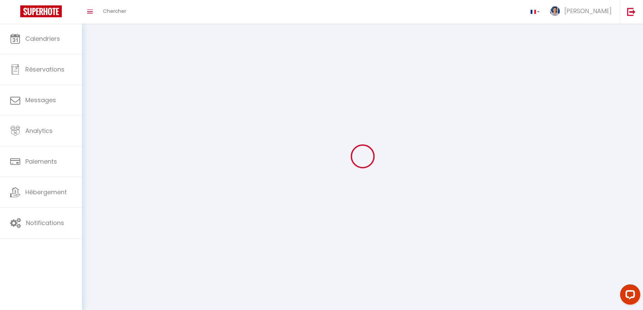
checkbox input "false"
checkbox input "true"
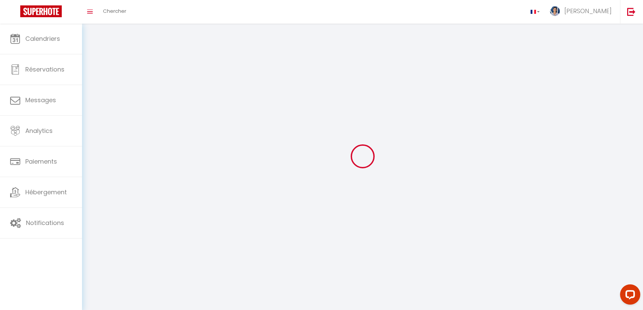
checkbox input "true"
checkbox input "false"
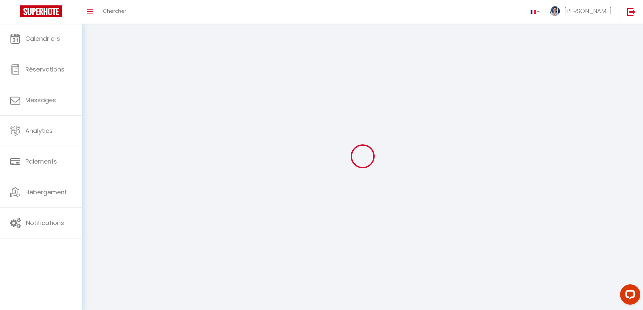
checkbox input "false"
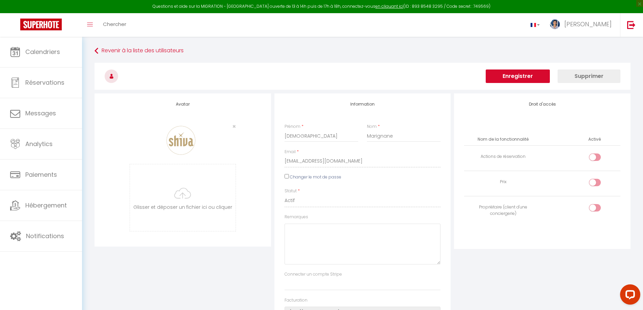
click at [302, 178] on label "Changer le mot de passe" at bounding box center [315, 177] width 51 height 6
click at [289, 178] on input "Changer le mot de passe" at bounding box center [287, 176] width 4 height 4
click at [301, 178] on label "Changer le mot de passe" at bounding box center [315, 177] width 51 height 6
click at [289, 178] on input "Changer le mot de passe" at bounding box center [287, 176] width 4 height 4
checkbox input "false"
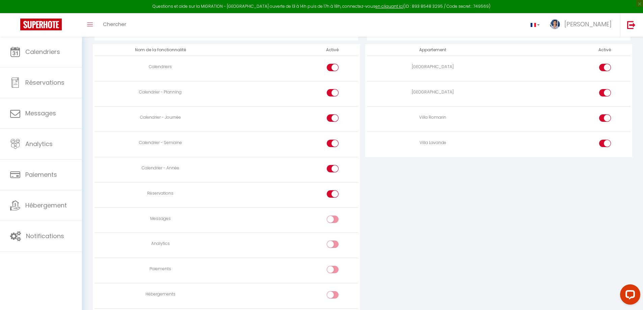
scroll to position [405, 0]
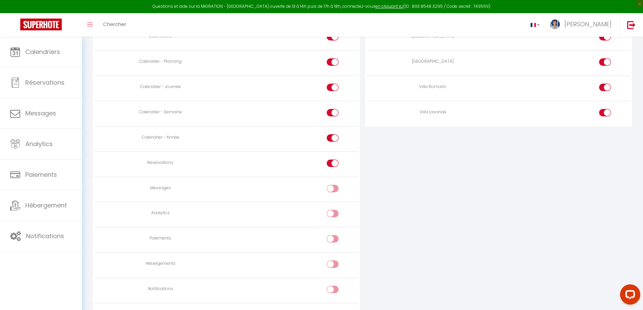
drag, startPoint x: 335, startPoint y: 220, endPoint x: 516, endPoint y: 222, distance: 181.4
drag, startPoint x: 516, startPoint y: 222, endPoint x: 446, endPoint y: 189, distance: 77.8
click at [446, 189] on div "ACCÈS AUX APPARTEMENTS Appartement Activé Villa Thym Villa Mimosa Villa Romarin…" at bounding box center [499, 162] width 273 height 371
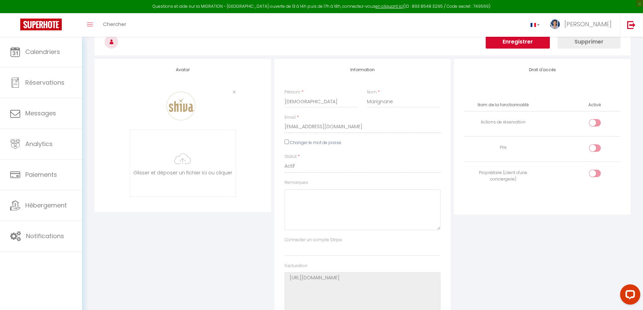
scroll to position [0, 0]
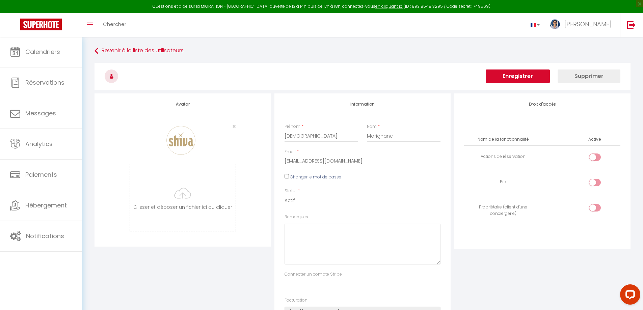
click at [601, 157] on input "checkbox" at bounding box center [601, 159] width 12 height 10
checkbox input "true"
click at [569, 290] on div "Droit d'accès Nom de la fonctionnalité Activé Actions de réservation Prix Propr…" at bounding box center [543, 229] width 180 height 270
click at [503, 80] on button "Enregistrer" at bounding box center [518, 77] width 64 height 14
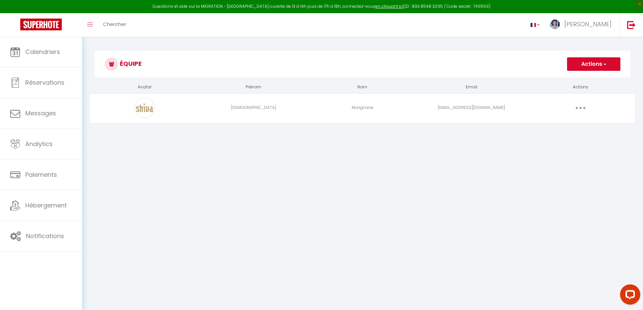
click at [134, 162] on body "Questions et aide sur la MIGRATION - Salle Zoom ouverte de 13 à 14h puis de 17h…" at bounding box center [321, 192] width 643 height 310
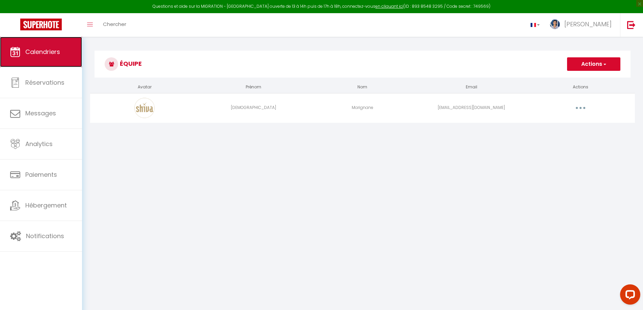
click at [37, 45] on link "Calendriers" at bounding box center [41, 52] width 82 height 30
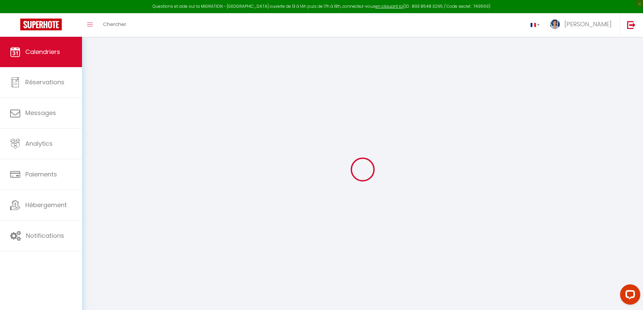
select select
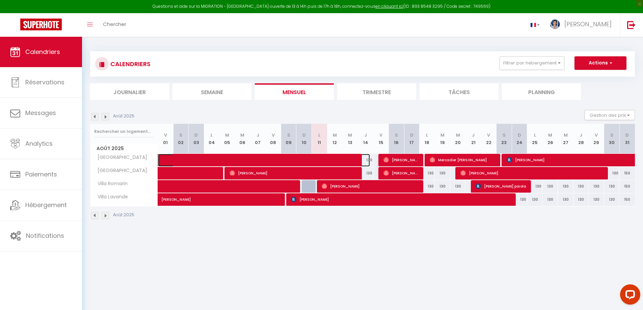
click at [294, 159] on span at bounding box center [269, 160] width 202 height 13
select select "KO"
select select "0"
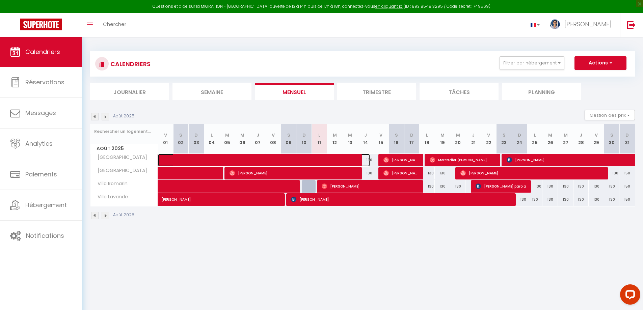
select select "1"
select select
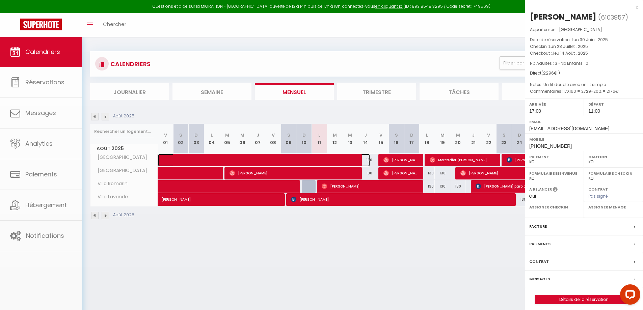
select select "51080"
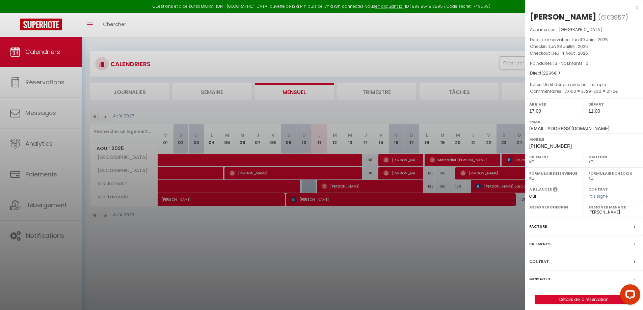
click at [357, 208] on div at bounding box center [321, 155] width 643 height 310
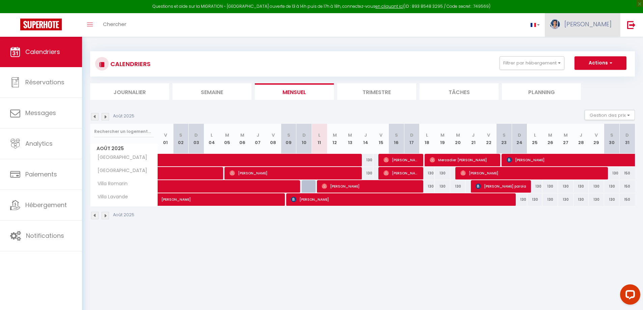
click at [589, 30] on link "[PERSON_NAME]" at bounding box center [582, 25] width 75 height 24
click at [590, 46] on link "Paramètres" at bounding box center [593, 46] width 50 height 11
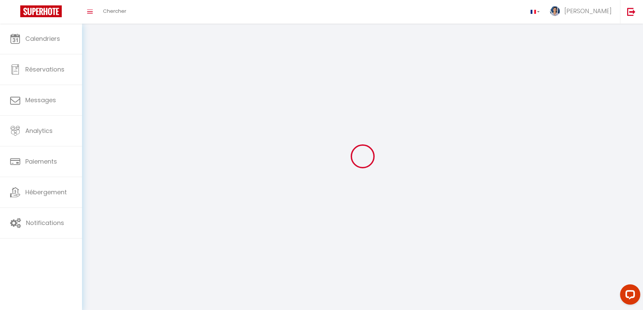
type input "[PERSON_NAME]"
type input "Meublat"
type input "0617737773"
type input "103 Rue Jean Monnet"
type input "13700"
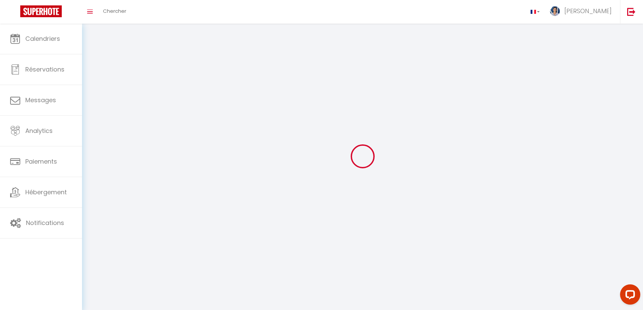
type input "MARIGNANE"
type input "5sPbJ9w1EQxhAWuxCRxM5GsW0"
type input "7Z8rSWHDkSe7m4gtMp3bwHs8t"
select select "28"
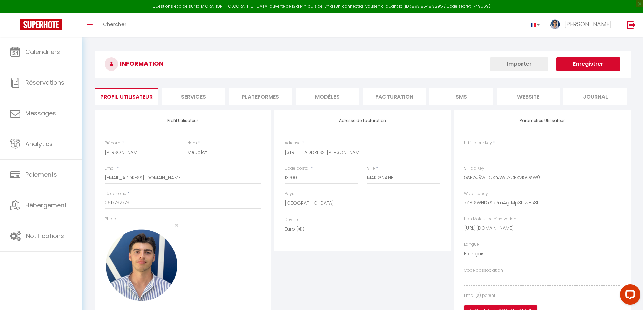
type input "5sPbJ9w1EQxhAWuxCRxM5GsW0"
type input "7Z8rSWHDkSe7m4gtMp3bwHs8t"
type input "https://app.superhote.com/#/get-available-rentals/7Z8rSWHDkSe7m4gtMp3bwHs8t"
select select "fr"
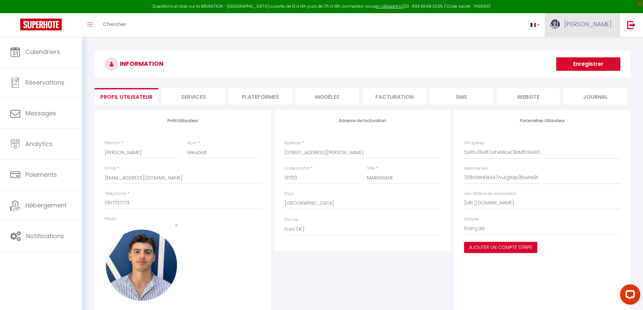
click at [599, 24] on span "[PERSON_NAME]" at bounding box center [588, 24] width 47 height 8
drag, startPoint x: 549, startPoint y: 48, endPoint x: 557, endPoint y: 47, distance: 8.2
click at [549, 48] on div "INFORMATION Enregistrer Profil Utilisateur Services Plateformes MODÈLES Factura…" at bounding box center [362, 195] width 561 height 316
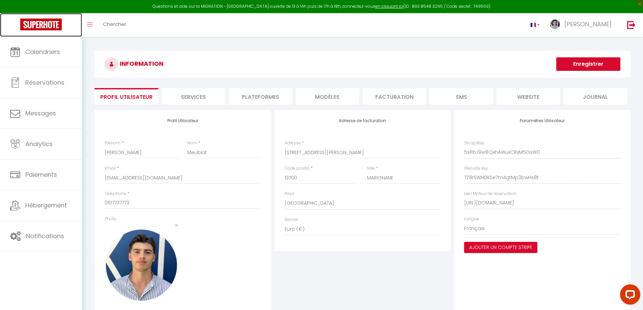
click at [47, 22] on img at bounding box center [41, 25] width 42 height 12
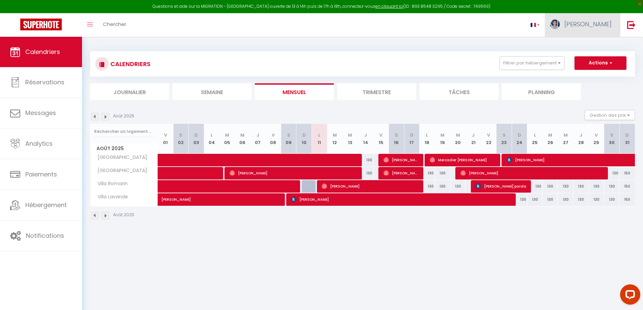
click at [588, 16] on link "[PERSON_NAME]" at bounding box center [582, 25] width 75 height 24
click at [490, 48] on div "CALENDRIERS Filtrer par hébergement Tous Villa Thym Villa Mimosa Villa Romarin …" at bounding box center [362, 136] width 545 height 182
click at [567, 29] on link "[PERSON_NAME]" at bounding box center [582, 25] width 75 height 24
click at [595, 48] on link "Paramètres" at bounding box center [593, 46] width 50 height 11
select select "28"
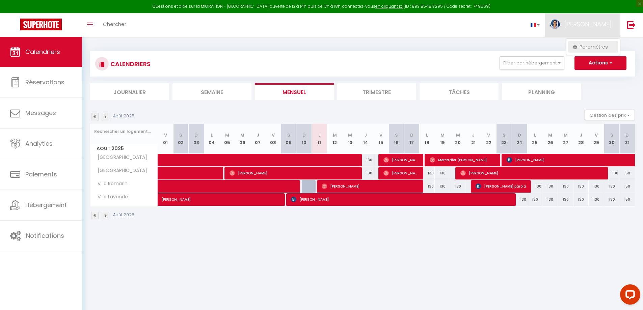
select select "fr"
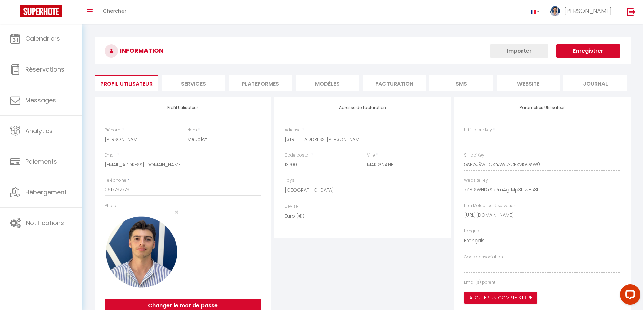
type input "5sPbJ9w1EQxhAWuxCRxM5GsW0"
type input "7Z8rSWHDkSe7m4gtMp3bwHs8t"
type input "https://app.superhote.com/#/get-available-rentals/7Z8rSWHDkSe7m4gtMp3bwHs8t"
select select "fr"
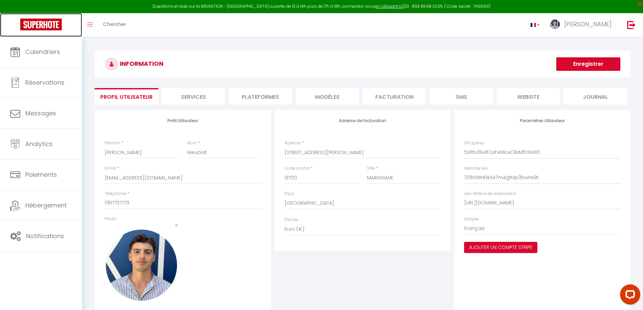
click at [42, 19] on img at bounding box center [41, 25] width 42 height 12
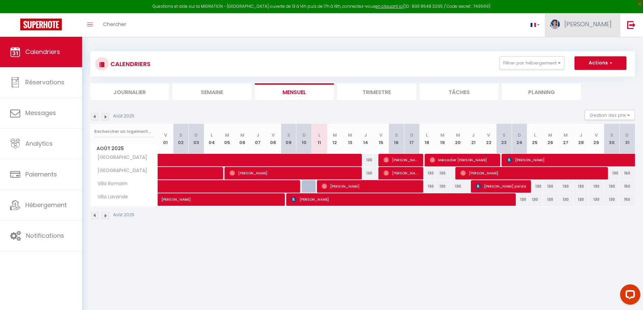
click at [593, 26] on span "[PERSON_NAME]" at bounding box center [588, 24] width 47 height 8
click at [592, 26] on span "[PERSON_NAME]" at bounding box center [588, 24] width 47 height 8
click at [98, 28] on link "Toggle menubar" at bounding box center [90, 25] width 16 height 24
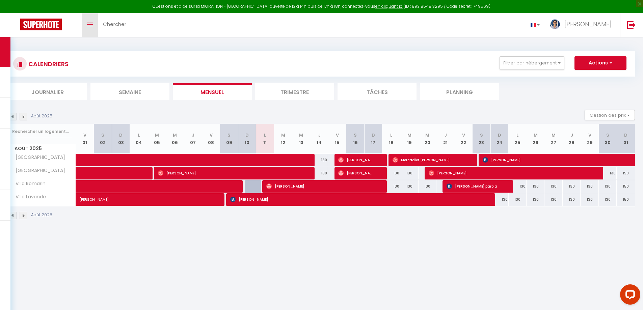
click at [93, 24] on link "Toggle menubar" at bounding box center [90, 25] width 16 height 24
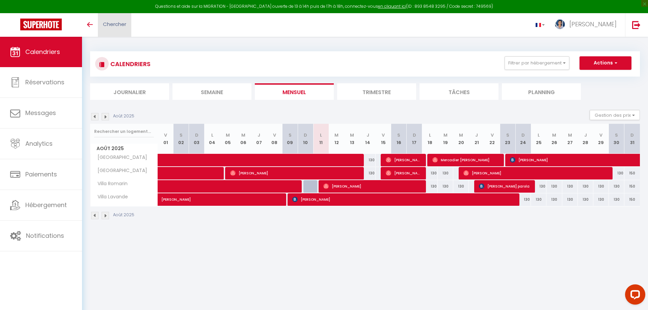
click at [108, 23] on span "Chercher" at bounding box center [114, 24] width 23 height 7
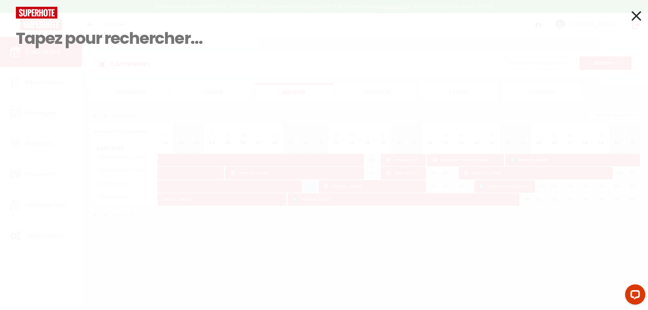
click at [35, 9] on img at bounding box center [37, 13] width 42 height 12
click at [647, 17] on div "Résultat de la recherche Id Appart Voyageur Checkin Checkout Nuits Pers. Platef…" at bounding box center [324, 155] width 648 height 310
click at [639, 15] on div "Résultat de la recherche Id Appart Voyageur Checkin Checkout Nuits Pers. Platef…" at bounding box center [324, 155] width 648 height 310
click at [635, 15] on icon at bounding box center [637, 15] width 10 height 17
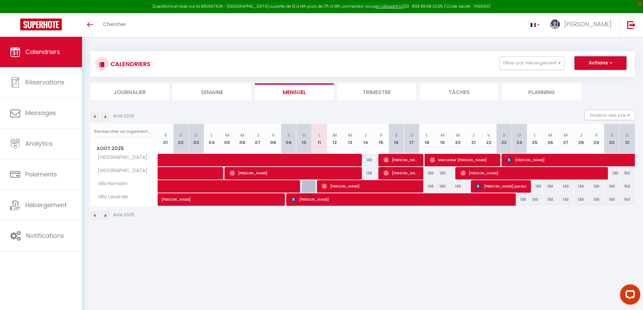
click at [599, 60] on button "Actions" at bounding box center [601, 63] width 52 height 14
drag, startPoint x: 599, startPoint y: 60, endPoint x: 593, endPoint y: 28, distance: 33.0
click at [593, 28] on span "[PERSON_NAME]" at bounding box center [588, 24] width 47 height 8
click at [593, 45] on link "Paramètres" at bounding box center [593, 46] width 50 height 11
select select "28"
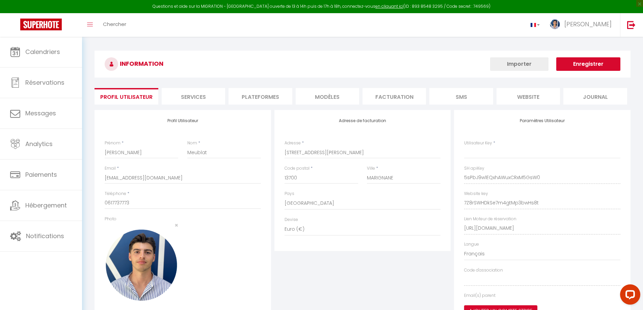
type input "5sPbJ9w1EQxhAWuxCRxM5GsW0"
type input "7Z8rSWHDkSe7m4gtMp3bwHs8t"
type input "https://app.superhote.com/#/get-available-rentals/7Z8rSWHDkSe7m4gtMp3bwHs8t"
select select "fr"
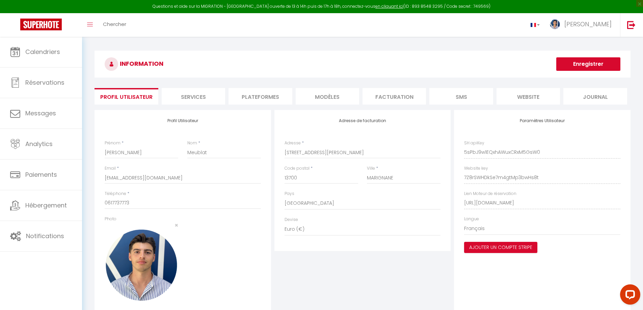
click at [197, 99] on li "Services" at bounding box center [193, 96] width 63 height 17
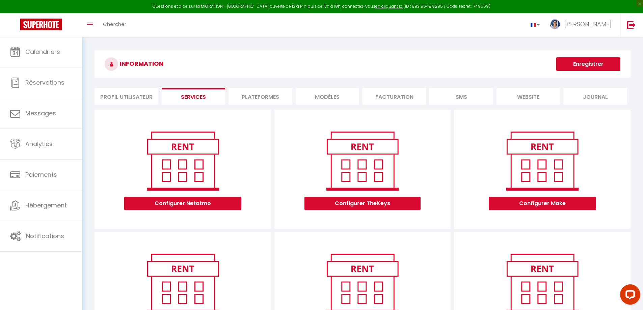
drag, startPoint x: 261, startPoint y: 96, endPoint x: 267, endPoint y: 95, distance: 5.8
click at [264, 95] on li "Plateformes" at bounding box center [260, 96] width 63 height 17
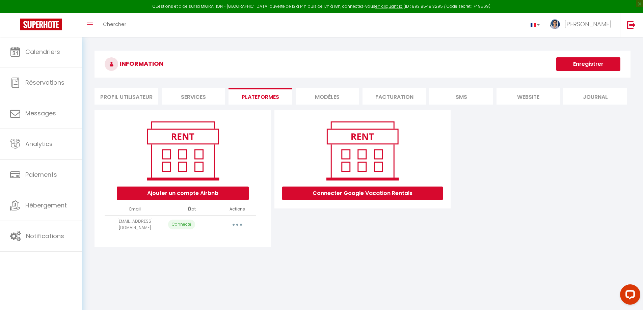
drag, startPoint x: 302, startPoint y: 93, endPoint x: 345, endPoint y: 96, distance: 43.0
click at [305, 94] on li "MODÈLES" at bounding box center [327, 96] width 63 height 17
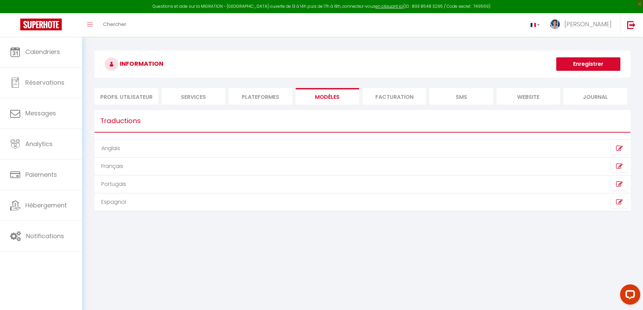
drag, startPoint x: 393, startPoint y: 99, endPoint x: 426, endPoint y: 101, distance: 32.8
click at [394, 99] on li "Facturation" at bounding box center [394, 96] width 63 height 17
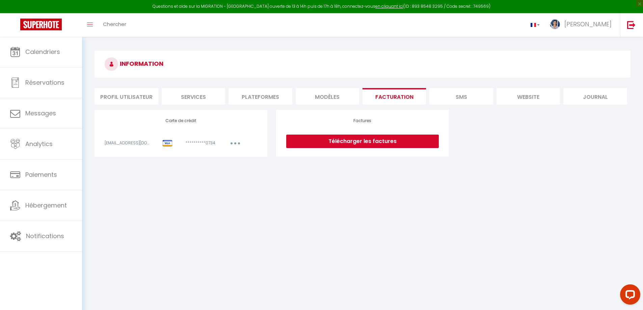
drag, startPoint x: 445, startPoint y: 101, endPoint x: 486, endPoint y: 101, distance: 40.5
click at [451, 102] on li "SMS" at bounding box center [461, 96] width 63 height 17
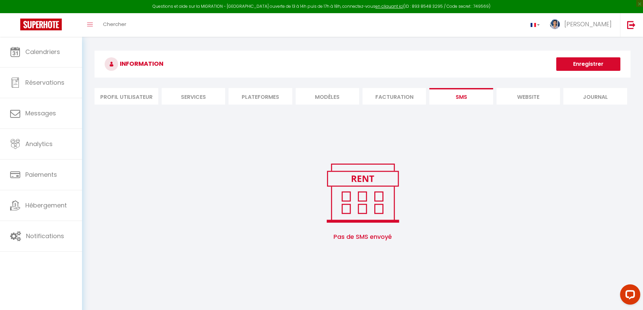
drag, startPoint x: 522, startPoint y: 99, endPoint x: 532, endPoint y: 99, distance: 9.5
click at [525, 99] on li "website" at bounding box center [528, 96] width 63 height 17
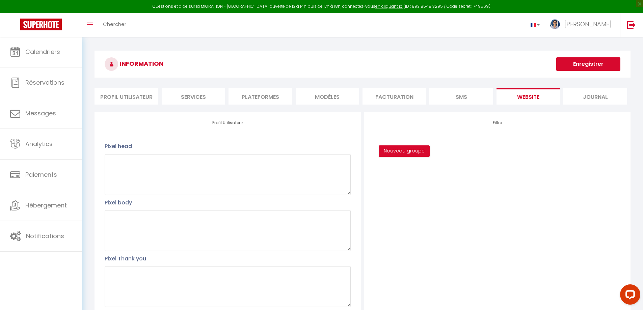
click at [592, 99] on li "Journal" at bounding box center [595, 96] width 63 height 17
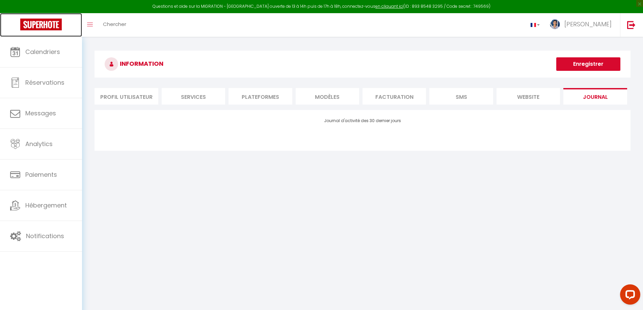
click at [42, 25] on img at bounding box center [41, 25] width 42 height 12
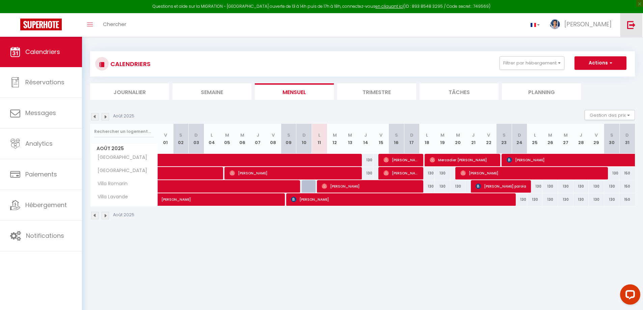
click at [636, 21] on img at bounding box center [632, 25] width 8 height 8
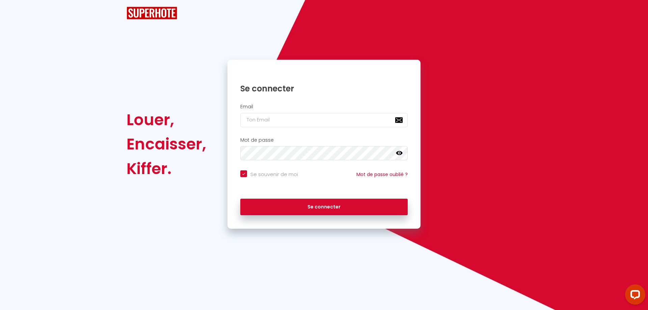
checkbox input "true"
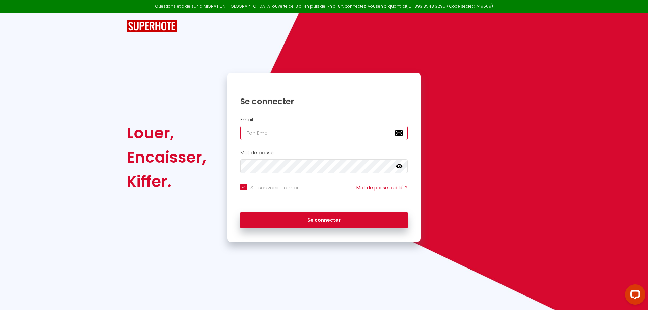
type input "[EMAIL_ADDRESS][DOMAIN_NAME]"
click at [337, 230] on div "Se connecter" at bounding box center [324, 220] width 193 height 30
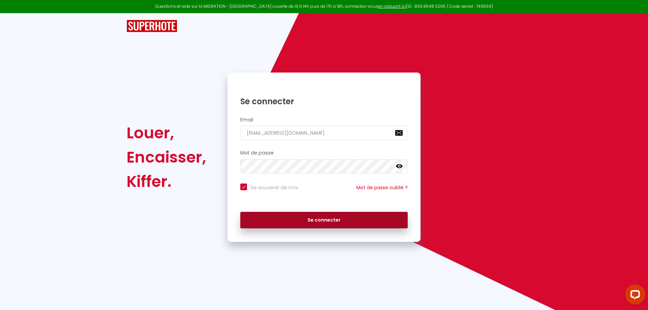
click at [335, 224] on button "Se connecter" at bounding box center [324, 220] width 168 height 17
checkbox input "true"
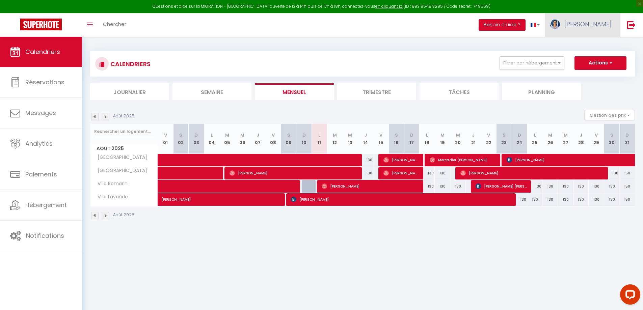
click at [609, 28] on span "[PERSON_NAME]" at bounding box center [588, 24] width 47 height 8
click at [634, 23] on img at bounding box center [632, 25] width 8 height 8
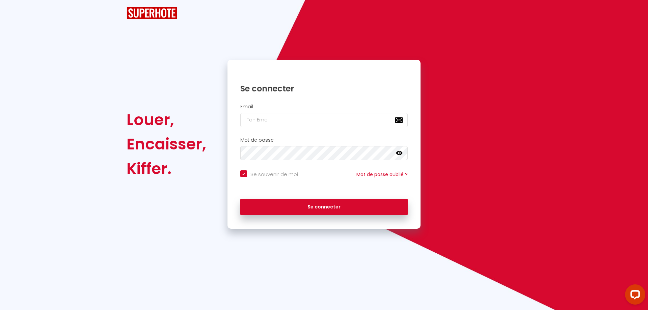
checkbox input "true"
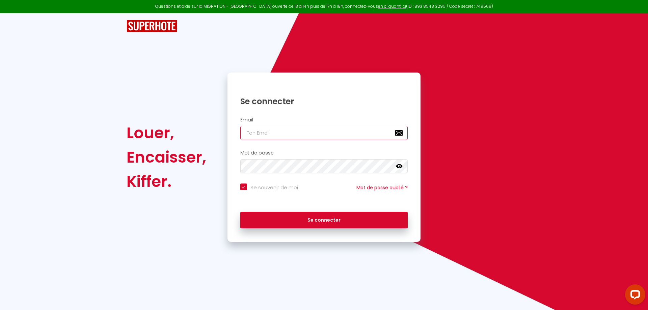
type input "[PERSON_NAME][EMAIL_ADDRESS][DOMAIN_NAME]"
checkbox input "true"
click at [327, 135] on input "[PERSON_NAME][EMAIL_ADDRESS][DOMAIN_NAME]" at bounding box center [324, 133] width 168 height 14
click at [329, 132] on input "[PERSON_NAME][EMAIL_ADDRESS][DOMAIN_NAME]" at bounding box center [324, 133] width 168 height 14
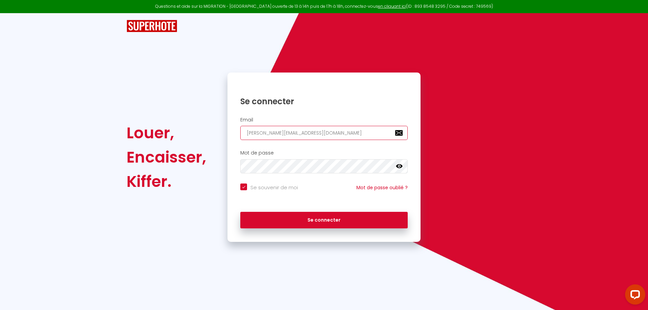
click at [329, 132] on input "[PERSON_NAME][EMAIL_ADDRESS][DOMAIN_NAME]" at bounding box center [324, 133] width 168 height 14
checkbox input "true"
click at [400, 167] on icon at bounding box center [399, 166] width 7 height 4
click at [400, 167] on icon at bounding box center [399, 166] width 7 height 5
click at [400, 167] on icon at bounding box center [399, 166] width 7 height 4
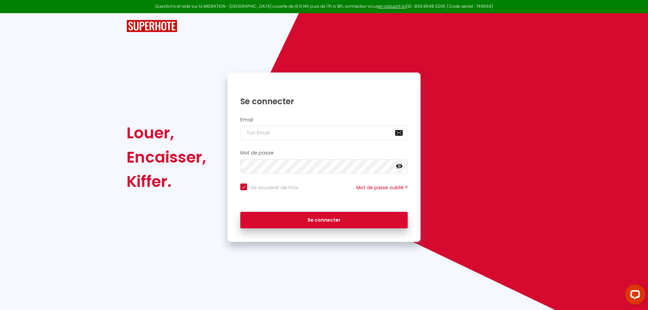
click at [400, 167] on icon at bounding box center [399, 166] width 7 height 5
checkbox input "true"
click at [288, 130] on input "email" at bounding box center [324, 133] width 168 height 14
type input "s"
checkbox input "true"
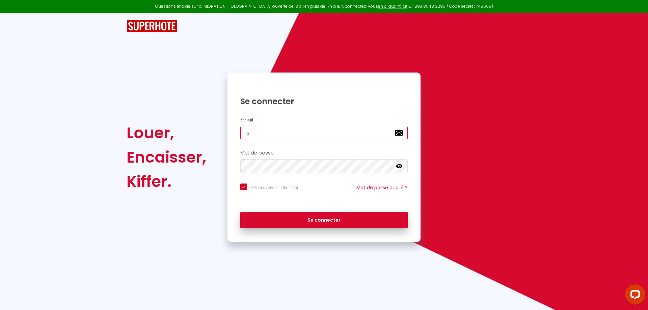
type input "sh"
checkbox input "true"
type input "shi"
checkbox input "true"
type input "shiv"
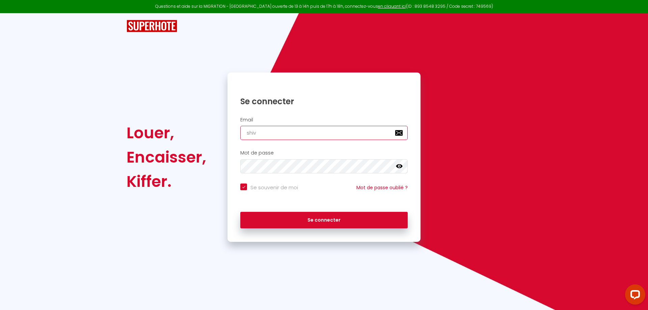
checkbox input "true"
type input "shiva"
checkbox input "true"
type input "shiva@"
checkbox input "true"
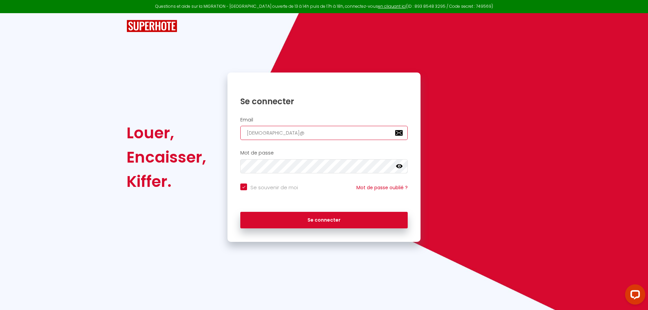
type input "shiva@m"
checkbox input "true"
type input "shiva@ma"
checkbox input "true"
type input "shiva@mar"
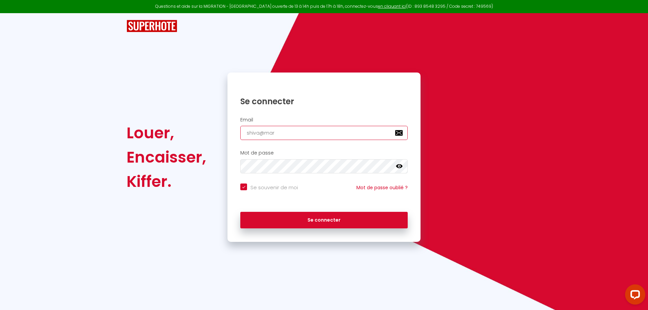
checkbox input "true"
type input "shiva@mari"
checkbox input "true"
type input "shiva@marig"
checkbox input "true"
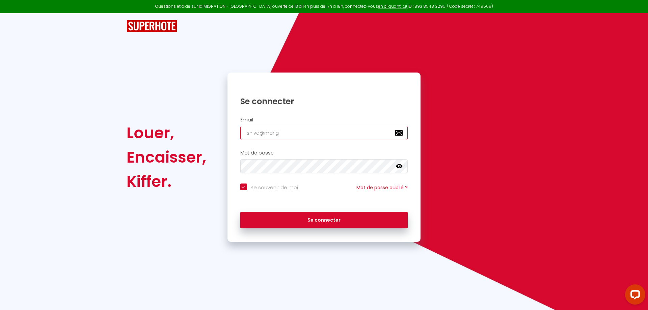
type input "shiva@marign"
checkbox input "true"
type input "shiva@marigna"
checkbox input "true"
type input "shiva@marignan"
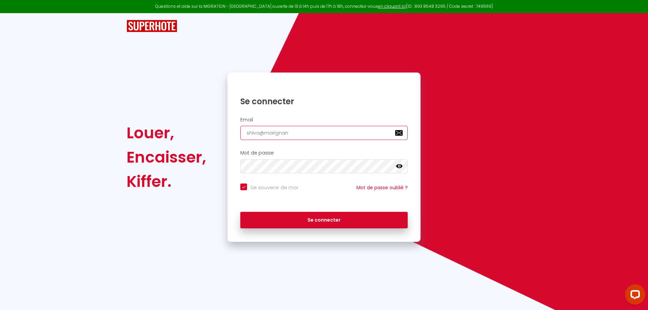
checkbox input "true"
type input "shiva@marignane"
checkbox input "true"
type input "shiva@marignane."
checkbox input "true"
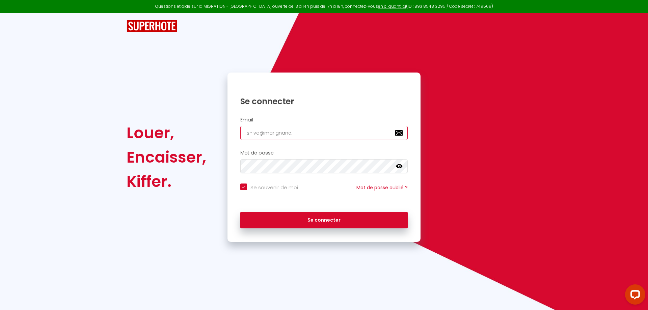
type input "shiva@marignane.f"
checkbox input "true"
type input "shiva@marignane.fr"
checkbox input "true"
type input "shiva@marignane.fr"
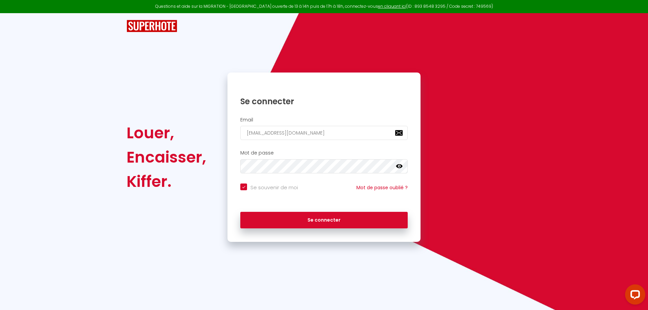
click at [400, 170] on link at bounding box center [399, 167] width 7 height 9
click at [400, 168] on icon at bounding box center [399, 166] width 7 height 5
click at [398, 164] on icon at bounding box center [399, 166] width 7 height 7
click at [264, 187] on input "Se souvenir de moi" at bounding box center [269, 187] width 58 height 7
checkbox input "false"
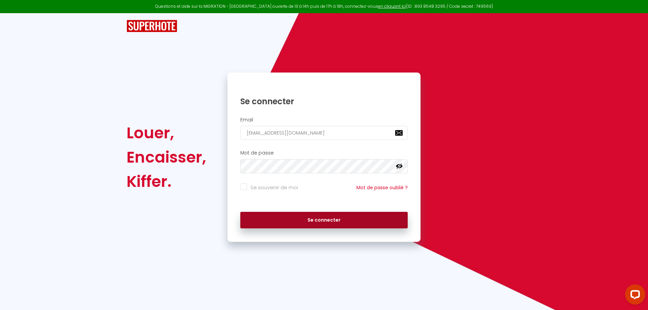
click at [314, 223] on button "Se connecter" at bounding box center [324, 220] width 168 height 17
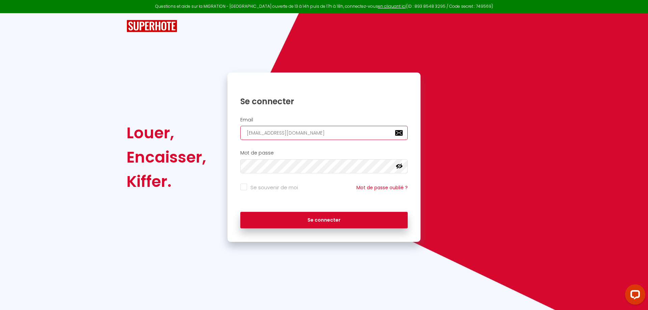
drag, startPoint x: 304, startPoint y: 134, endPoint x: 170, endPoint y: 131, distance: 134.1
click at [172, 132] on div "Louer, Encaisser, Kiffer. Se connecter Email shiva@marignane.fr Mot de passe fa…" at bounding box center [324, 158] width 404 height 170
type input "marignane@shiva.fr"
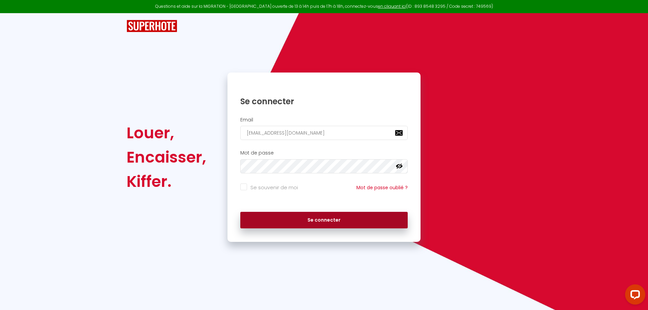
click at [324, 225] on button "Se connecter" at bounding box center [324, 220] width 168 height 17
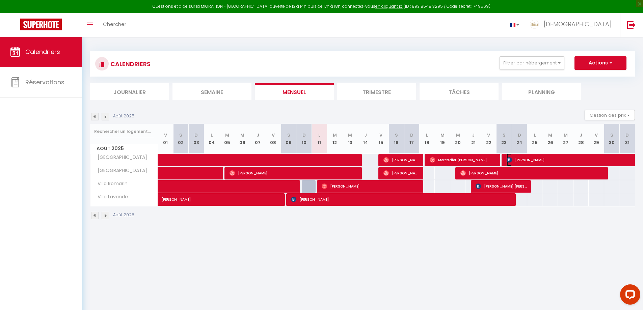
click at [540, 161] on span "[PERSON_NAME]" at bounding box center [600, 160] width 186 height 13
select select "OK"
select select "1"
select select "0"
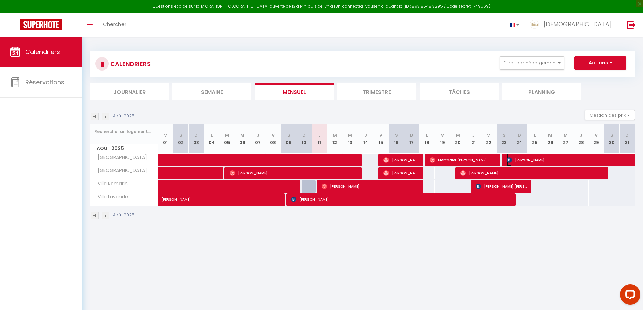
select select "1"
select select
select select "51080"
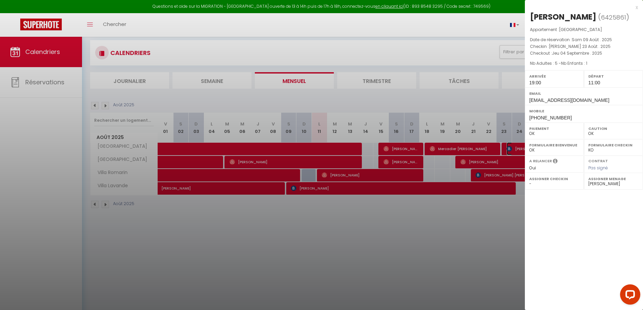
scroll to position [34, 0]
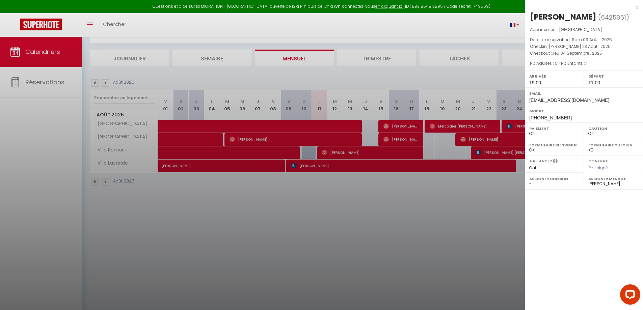
click at [439, 255] on div at bounding box center [321, 155] width 643 height 310
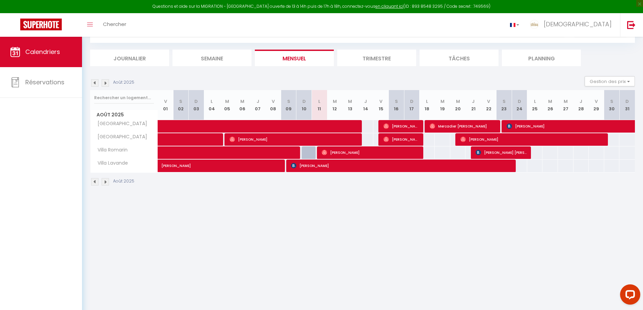
click at [220, 56] on li "Semaine" at bounding box center [212, 58] width 79 height 17
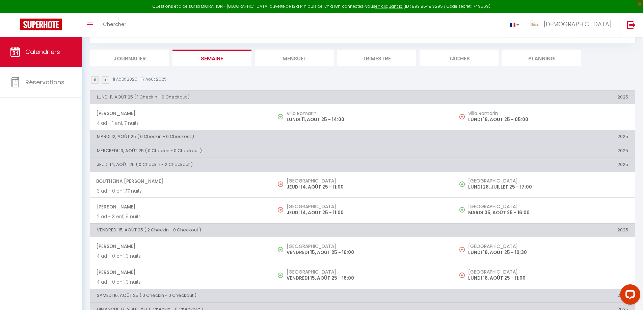
click at [461, 63] on li "Tâches" at bounding box center [459, 58] width 79 height 17
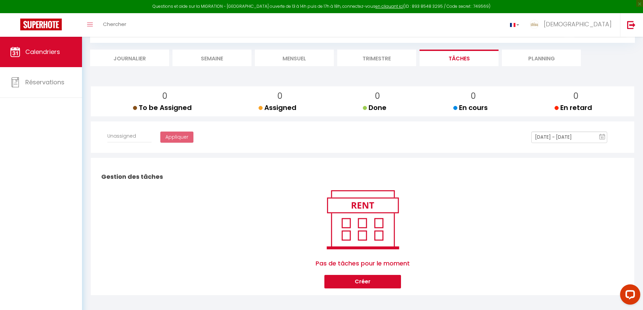
select select
click at [531, 61] on li "Planning" at bounding box center [541, 58] width 79 height 17
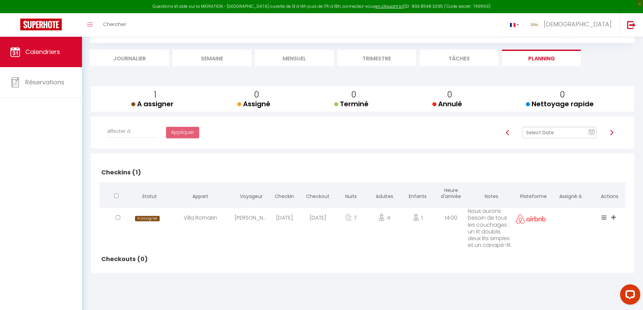
click at [488, 59] on li "Tâches" at bounding box center [459, 58] width 79 height 17
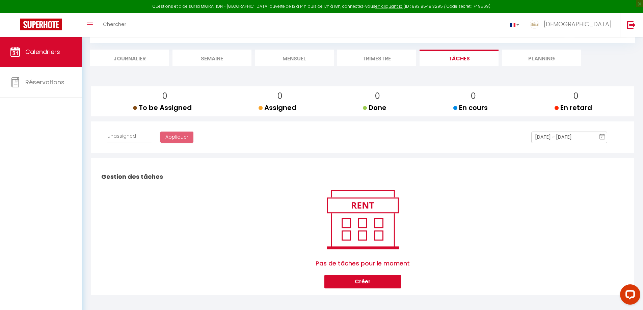
select select
click at [372, 56] on li "Trimestre" at bounding box center [376, 58] width 79 height 17
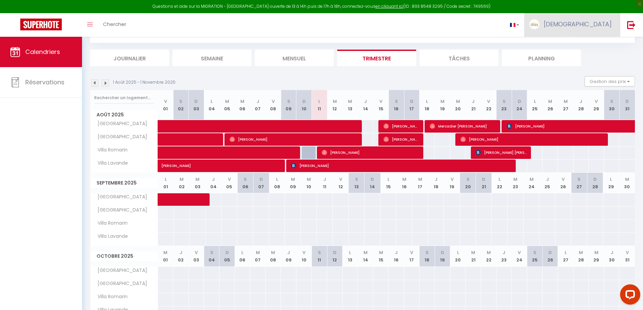
click at [597, 28] on link "SHIVA" at bounding box center [573, 25] width 96 height 24
click at [597, 47] on link "Paramètres" at bounding box center [593, 46] width 50 height 11
select select
select select "28"
select select "fr"
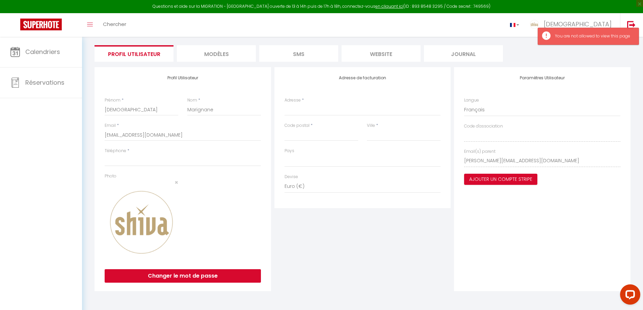
scroll to position [43, 0]
click at [218, 63] on div "INFORMATION Enregistrer Profil Utilisateur MODÈLES SMS website Journal Profil U…" at bounding box center [363, 151] width 536 height 286
click at [218, 57] on li "MODÈLES" at bounding box center [216, 53] width 79 height 17
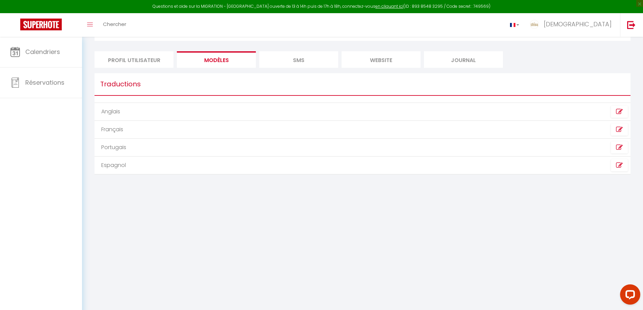
click at [283, 61] on li "SMS" at bounding box center [298, 59] width 79 height 17
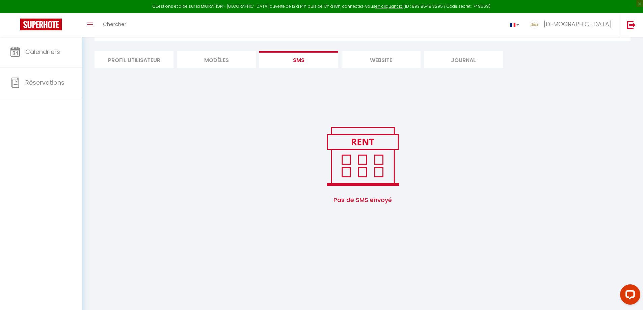
drag, startPoint x: 358, startPoint y: 53, endPoint x: 368, endPoint y: 54, distance: 10.2
click at [359, 53] on li "website" at bounding box center [381, 59] width 79 height 17
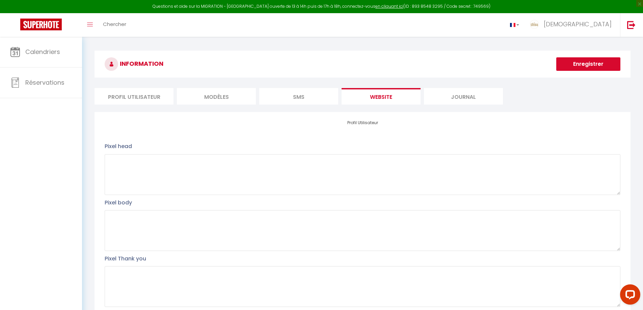
drag, startPoint x: 465, startPoint y: 93, endPoint x: 442, endPoint y: 90, distance: 23.2
click at [464, 93] on li "Journal" at bounding box center [463, 96] width 79 height 17
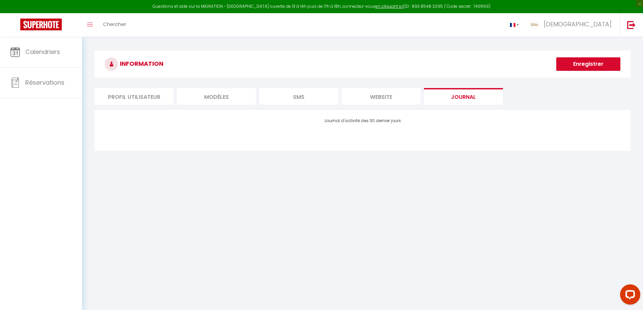
drag, startPoint x: 139, startPoint y: 100, endPoint x: 117, endPoint y: 88, distance: 24.9
click at [138, 99] on li "Profil Utilisateur" at bounding box center [134, 96] width 79 height 17
select select
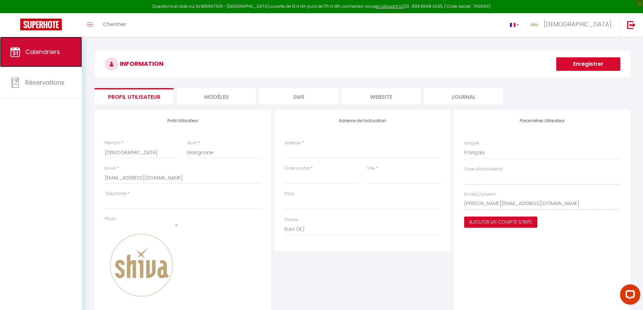
click at [60, 57] on link "Calendriers" at bounding box center [41, 52] width 82 height 30
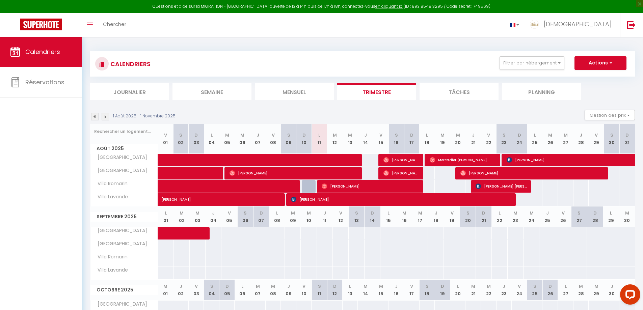
click at [309, 95] on li "Mensuel" at bounding box center [294, 91] width 79 height 17
select select
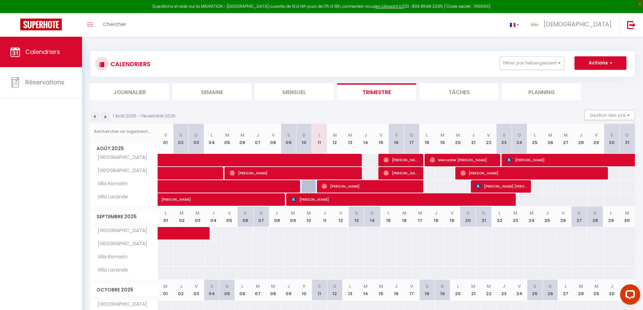
select select
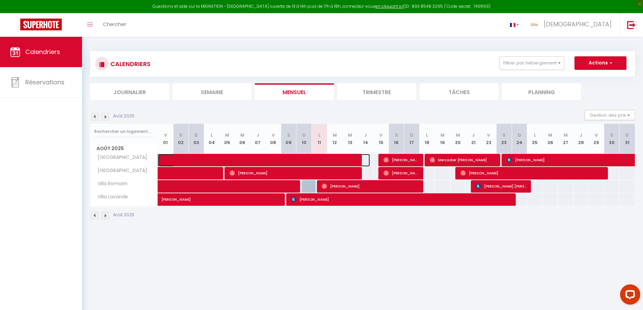
click at [312, 158] on span at bounding box center [269, 160] width 202 height 13
select select "KO"
select select "0"
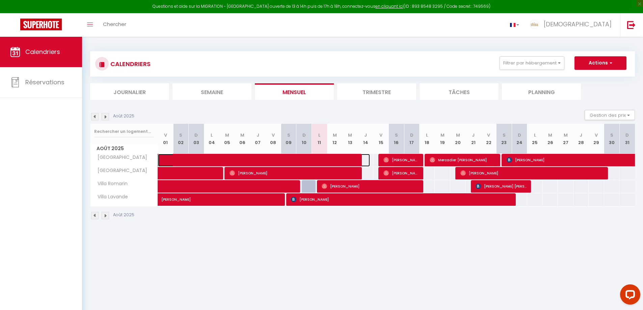
select select "1"
select select
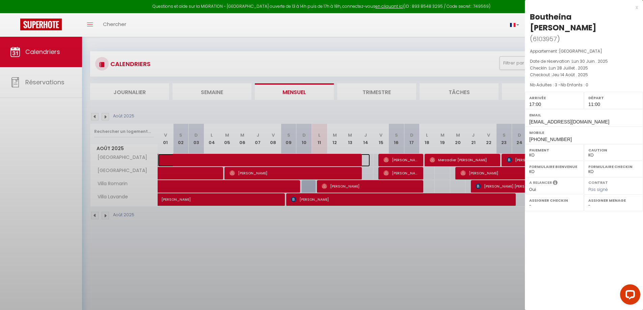
select select "51080"
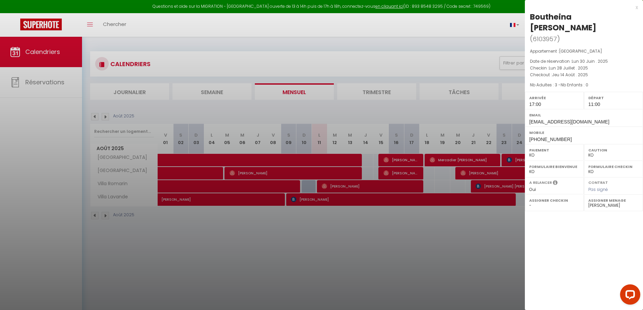
click at [334, 228] on div at bounding box center [321, 155] width 643 height 310
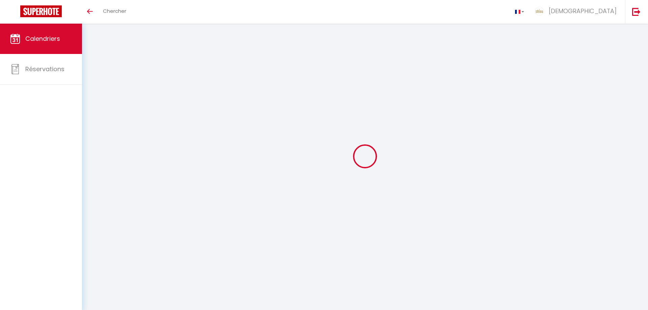
select select
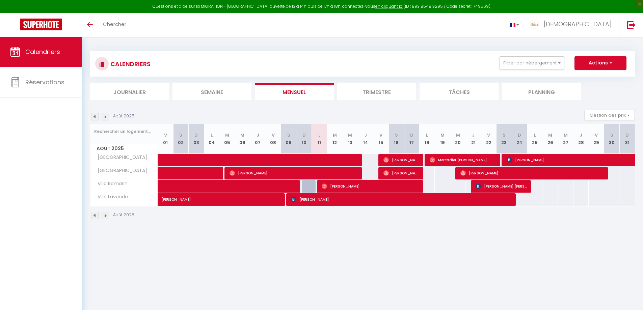
select select
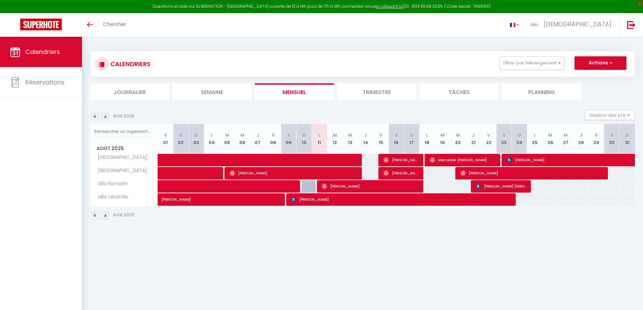
select select
click at [571, 165] on span "[PERSON_NAME]" at bounding box center [600, 160] width 186 height 13
select select "OK"
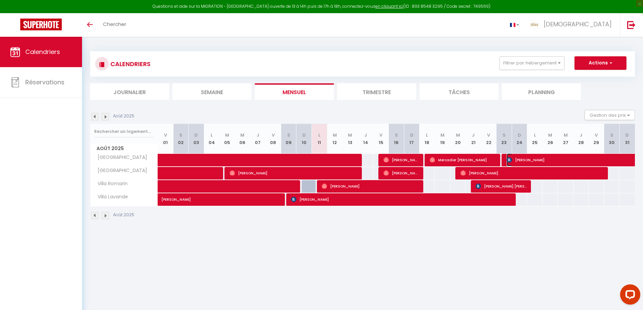
select select "1"
select select "0"
select select "1"
select select
select select "51080"
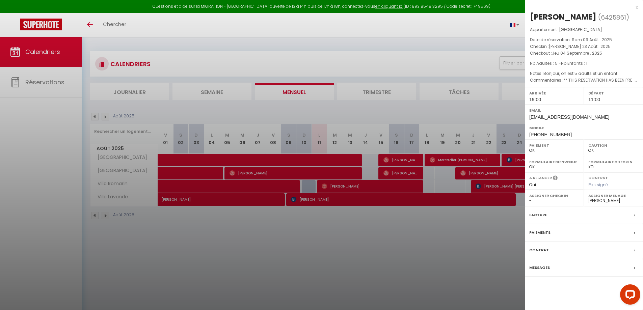
click at [450, 277] on div at bounding box center [321, 155] width 643 height 310
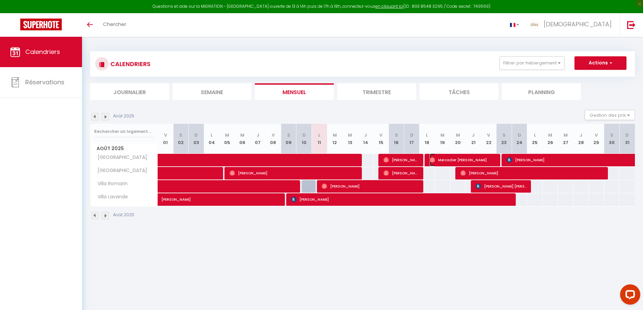
click at [455, 162] on span "Mercadier [PERSON_NAME]" at bounding box center [463, 160] width 67 height 13
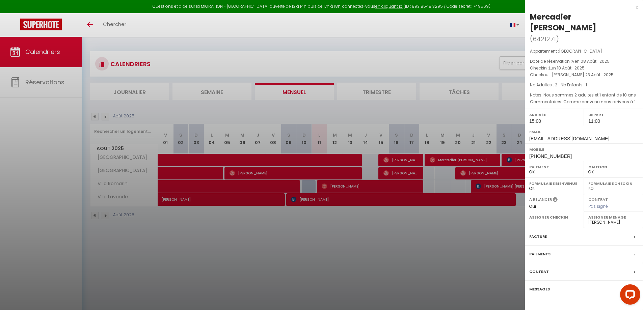
drag, startPoint x: 491, startPoint y: 245, endPoint x: 514, endPoint y: 214, distance: 38.5
click at [492, 245] on div at bounding box center [321, 155] width 643 height 310
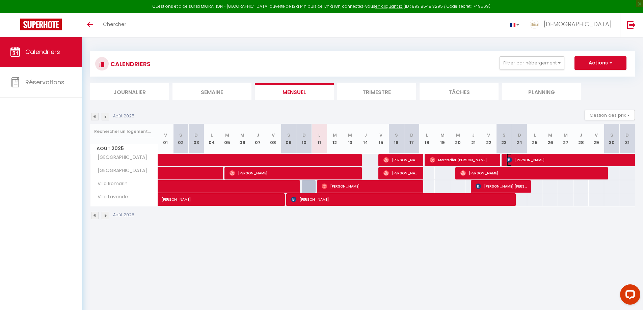
click at [536, 157] on span "[PERSON_NAME]" at bounding box center [600, 160] width 186 height 13
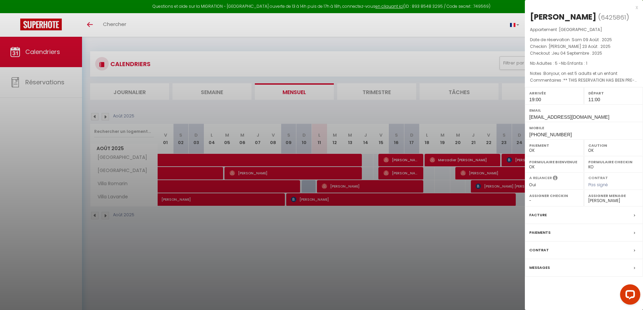
click at [548, 77] on p "Commentaires : ** THIS RESERVATION HAS BEEN PRE-PAID ** BOOKING NOTE : Payment …" at bounding box center [584, 80] width 108 height 7
click at [233, 162] on div at bounding box center [321, 155] width 643 height 310
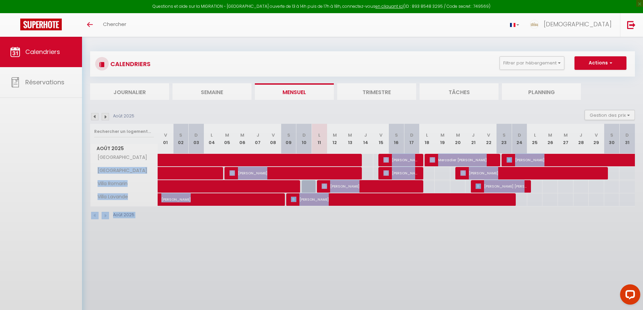
click at [233, 162] on body "Questions et aide sur la MIGRATION - Salle Zoom ouverte de 13 à 14h puis de 17h…" at bounding box center [321, 192] width 643 height 310
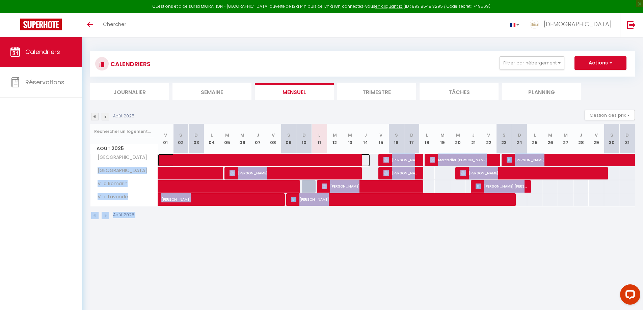
click at [233, 157] on span at bounding box center [269, 160] width 202 height 13
select select "KO"
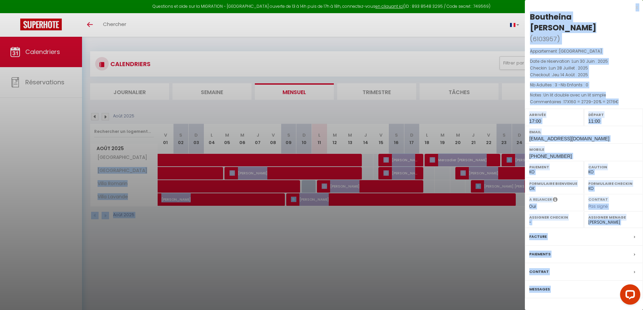
click at [474, 254] on div at bounding box center [321, 155] width 643 height 310
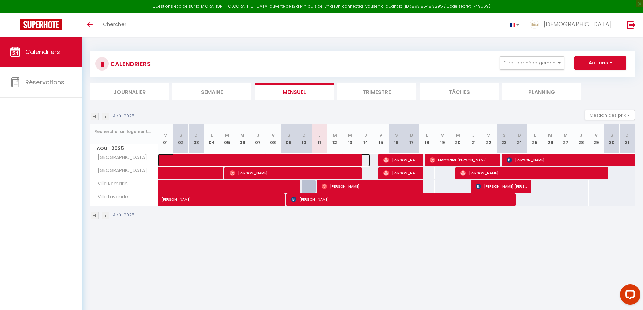
click at [308, 159] on span at bounding box center [269, 160] width 202 height 13
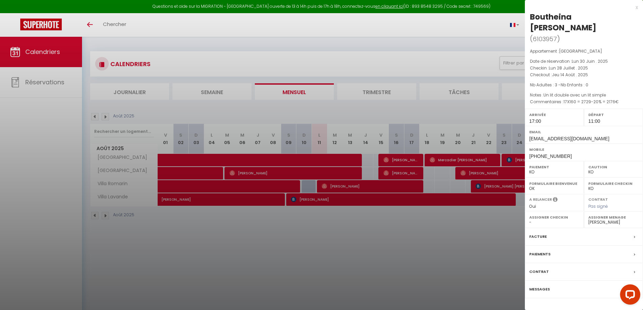
click at [560, 27] on div "Boutheina [PERSON_NAME]" at bounding box center [584, 22] width 108 height 22
click at [41, 86] on div at bounding box center [321, 155] width 643 height 310
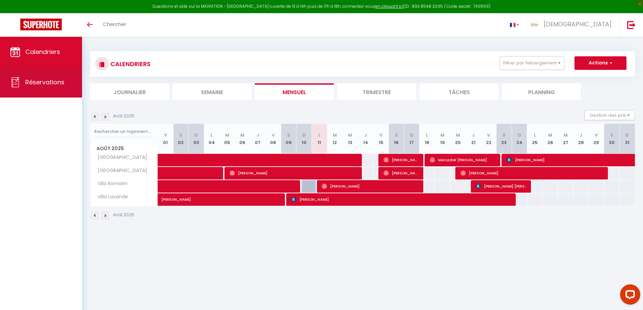
click at [44, 84] on span "Réservations" at bounding box center [44, 82] width 39 height 8
select select "not_cancelled"
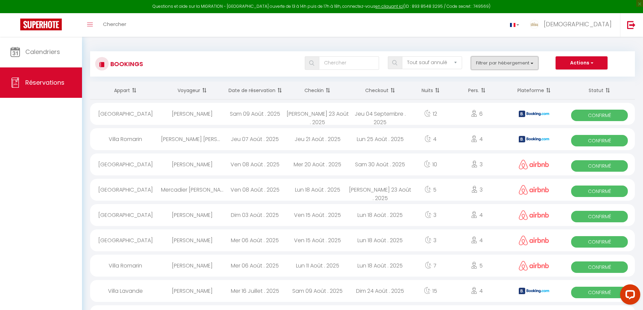
click at [526, 63] on button "Filtrer par hébergement" at bounding box center [505, 63] width 68 height 14
click at [446, 61] on select "Tous les statuts Annulé Confirmé Non Confirmé Tout sauf annulé No Show Request" at bounding box center [432, 62] width 60 height 13
click at [449, 51] on div "Bookings Tous les statuts Annulé Confirmé Non Confirmé Tout sauf annulé No Show…" at bounding box center [362, 61] width 545 height 32
click at [369, 90] on th "Checkout" at bounding box center [380, 91] width 63 height 18
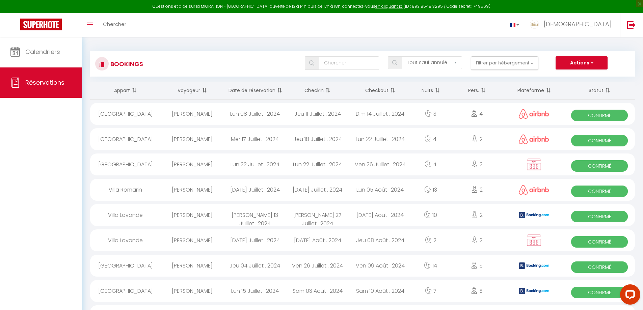
click at [378, 88] on th "Checkout" at bounding box center [380, 91] width 63 height 18
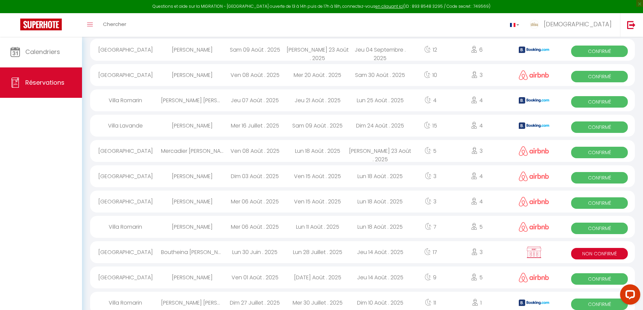
scroll to position [68, 0]
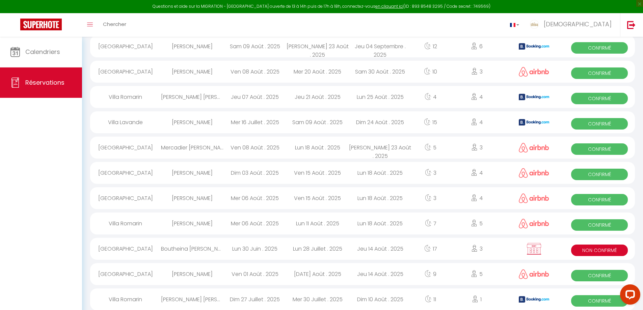
click at [382, 248] on div "Jeu 14 Août . 2025" at bounding box center [380, 249] width 63 height 22
select select "KO"
select select "0"
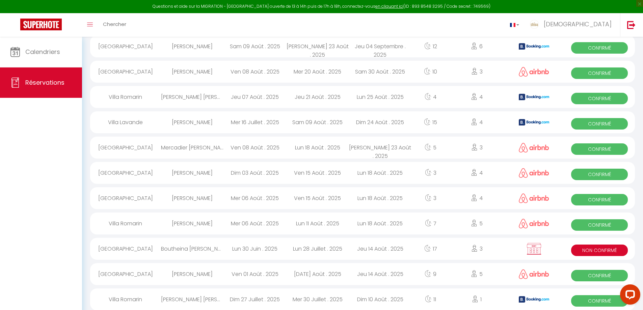
select select "1"
select select
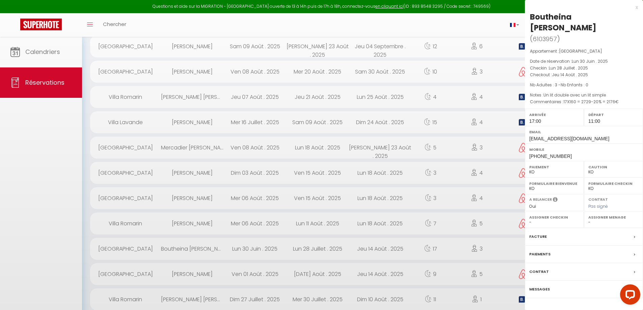
select select "51080"
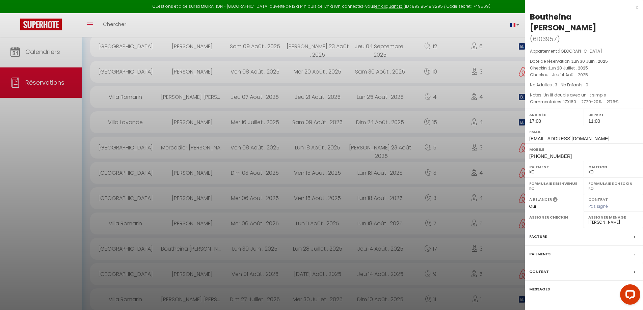
click at [171, 244] on div at bounding box center [321, 155] width 643 height 310
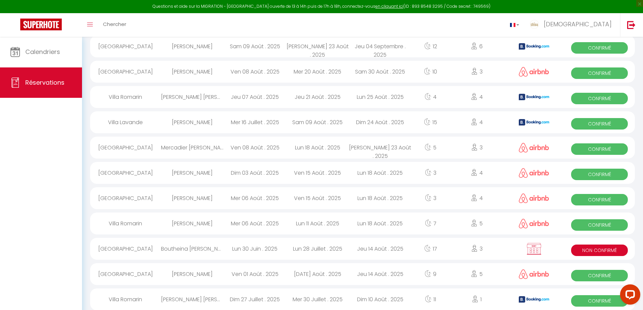
click at [132, 249] on div "[GEOGRAPHIC_DATA]" at bounding box center [125, 249] width 71 height 22
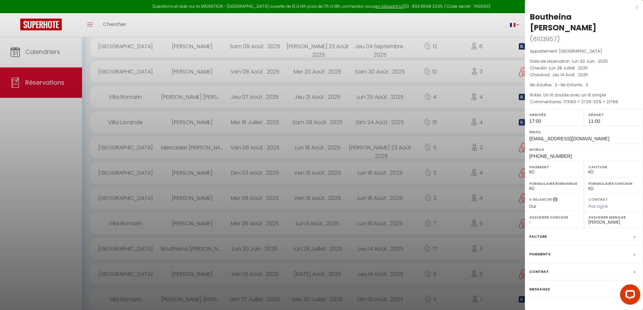
click at [557, 21] on div "Boutheina [PERSON_NAME]" at bounding box center [584, 22] width 108 height 22
click at [561, 27] on div "Boutheina [PERSON_NAME]" at bounding box center [584, 22] width 108 height 22
click at [588, 140] on span "[EMAIL_ADDRESS][DOMAIN_NAME]" at bounding box center [570, 138] width 80 height 5
click at [568, 95] on span "Un lit double avec un lit simple" at bounding box center [575, 95] width 62 height 6
click at [568, 98] on span "Un lit double avec un lit simple" at bounding box center [575, 95] width 62 height 6
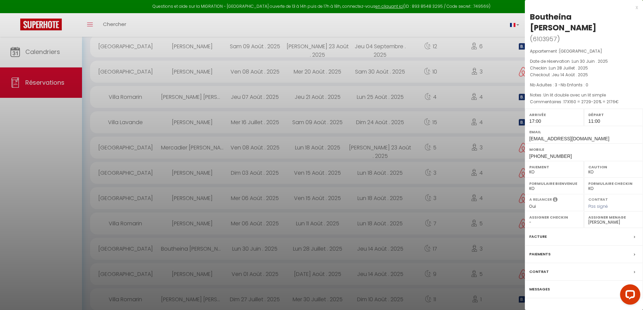
click at [575, 97] on span "Un lit double avec un lit simple" at bounding box center [575, 95] width 62 height 6
click at [472, 145] on div at bounding box center [321, 155] width 643 height 310
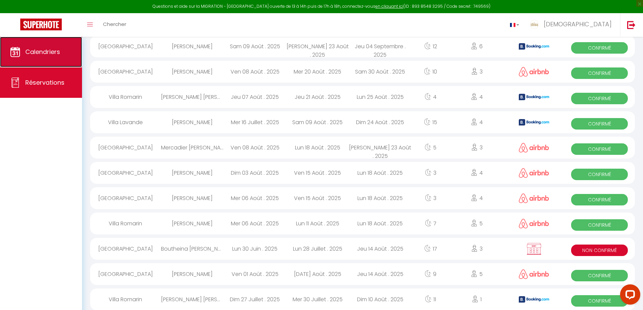
click at [50, 47] on link "Calendriers" at bounding box center [41, 52] width 82 height 30
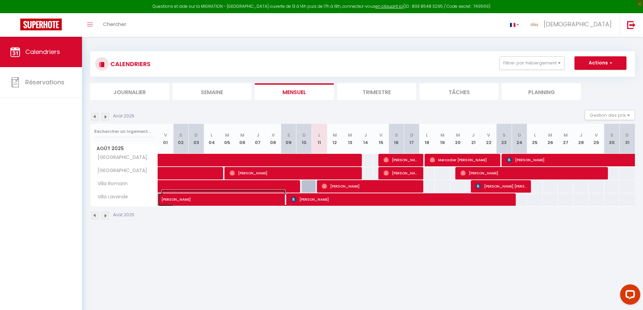
click at [237, 202] on span "[PERSON_NAME]" at bounding box center [223, 196] width 124 height 13
select select "OK"
select select "1"
select select "0"
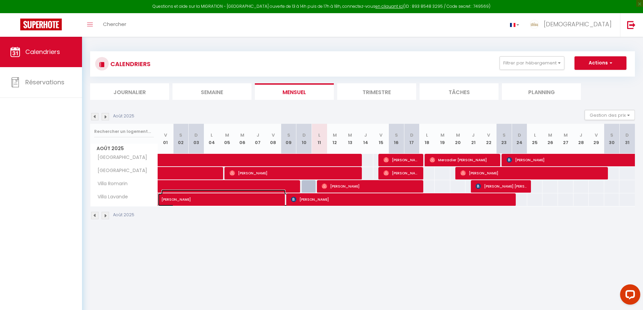
select select "1"
select select
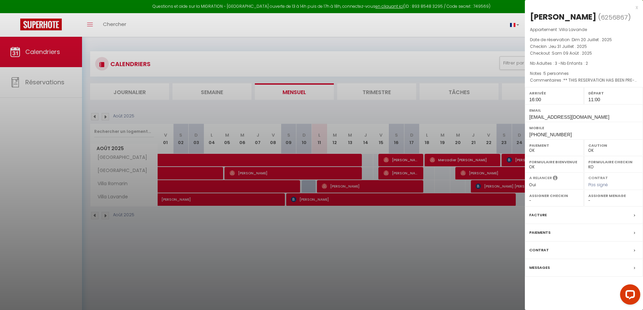
click at [417, 265] on div at bounding box center [321, 155] width 643 height 310
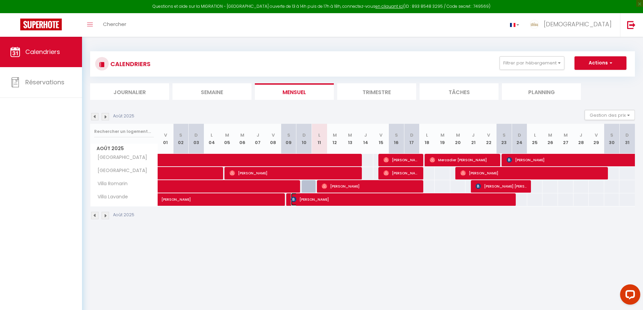
click at [432, 197] on span "[PERSON_NAME]" at bounding box center [402, 199] width 223 height 13
select select "51080"
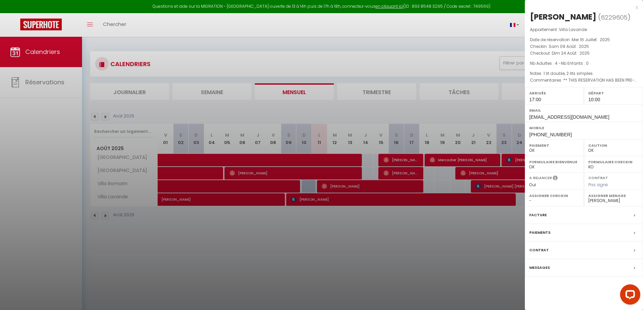
click at [422, 257] on div at bounding box center [321, 155] width 643 height 310
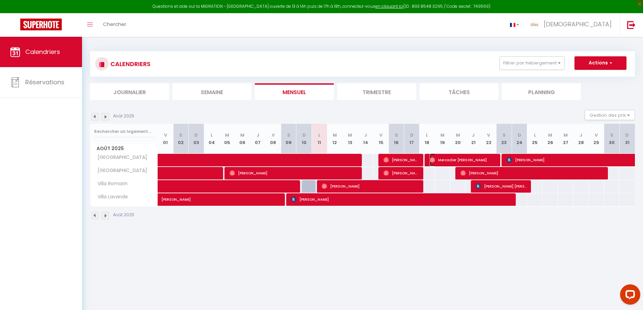
click at [454, 158] on span "Mercadier [PERSON_NAME]" at bounding box center [463, 160] width 67 height 13
select select "0"
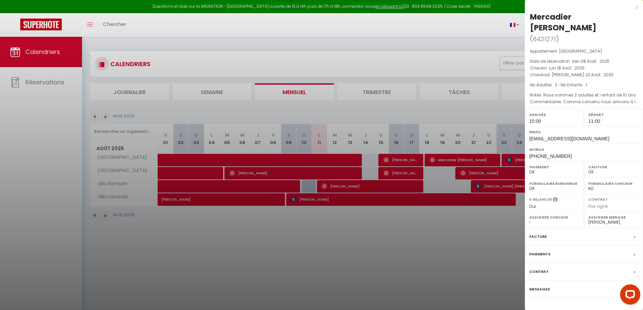
drag, startPoint x: 346, startPoint y: 243, endPoint x: 328, endPoint y: 212, distance: 35.4
click at [345, 243] on div at bounding box center [321, 155] width 643 height 310
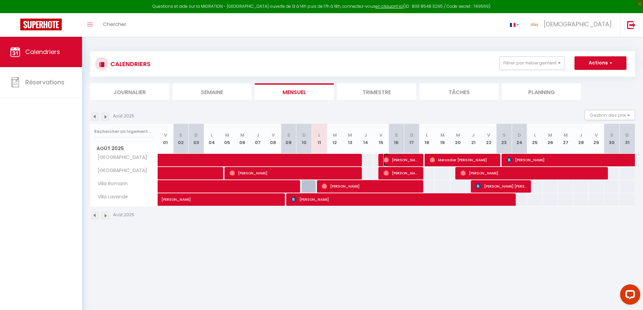
click at [405, 157] on span "[PERSON_NAME]" at bounding box center [402, 160] width 36 height 13
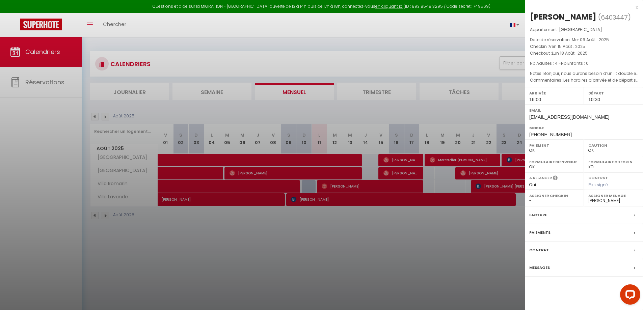
drag, startPoint x: 442, startPoint y: 267, endPoint x: 454, endPoint y: 258, distance: 14.9
click at [446, 265] on div at bounding box center [321, 155] width 643 height 310
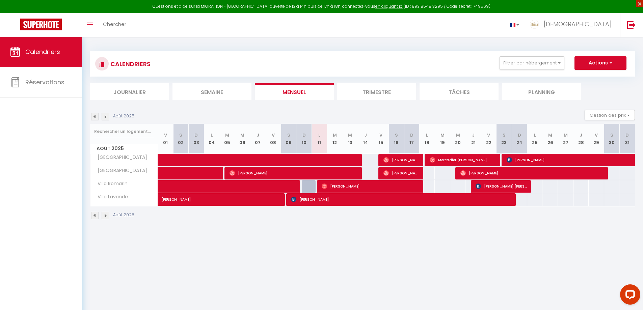
click at [640, 1] on span "×" at bounding box center [640, 3] width 7 height 7
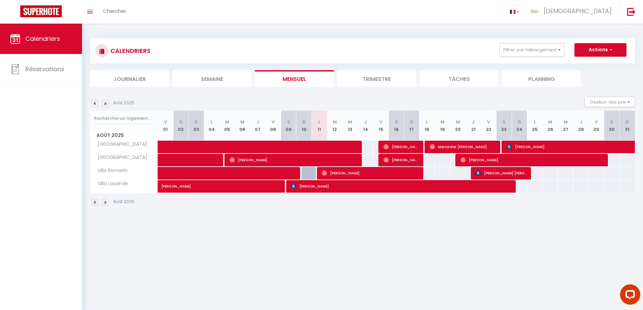
click at [309, 302] on body "Questions et aide sur la MIGRATION - Salle Zoom ouverte de 13 à 14h puis de 17h…" at bounding box center [321, 179] width 643 height 310
click at [609, 12] on span "[DEMOGRAPHIC_DATA]" at bounding box center [578, 11] width 68 height 8
drag, startPoint x: 420, startPoint y: 20, endPoint x: 339, endPoint y: 0, distance: 82.7
click at [417, 19] on div "Toggle menubar Chercher BUTTON SHIVA Paramètres" at bounding box center [343, 12] width 589 height 24
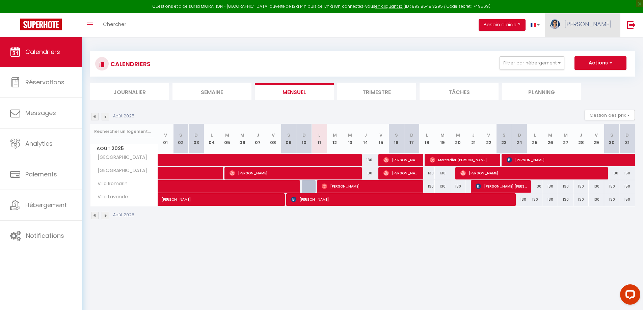
click at [599, 18] on link "[PERSON_NAME]" at bounding box center [582, 25] width 75 height 24
click at [595, 53] on link "Équipe" at bounding box center [593, 58] width 50 height 11
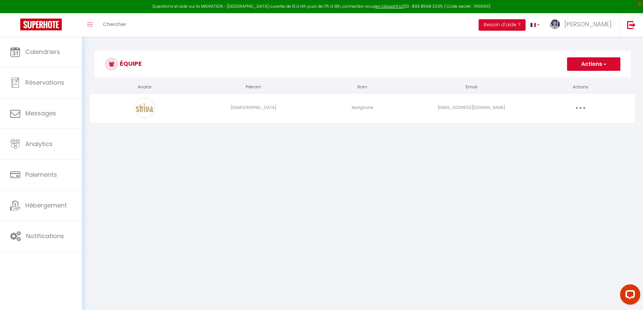
click at [577, 108] on button "button" at bounding box center [580, 108] width 19 height 11
click at [564, 124] on link "Editer" at bounding box center [563, 123] width 50 height 11
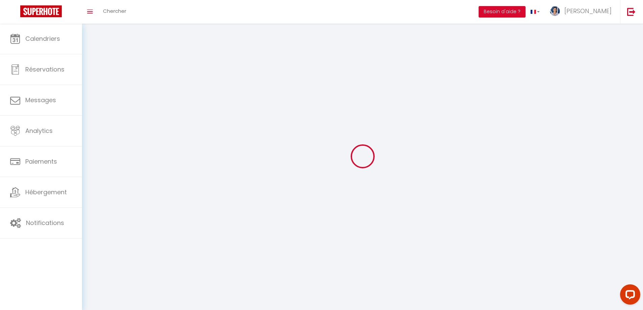
type input "[DEMOGRAPHIC_DATA]"
type input "Marignane"
type input "[EMAIL_ADDRESS][DOMAIN_NAME]"
type textarea "[URL][DOMAIN_NAME]"
checkbox input "true"
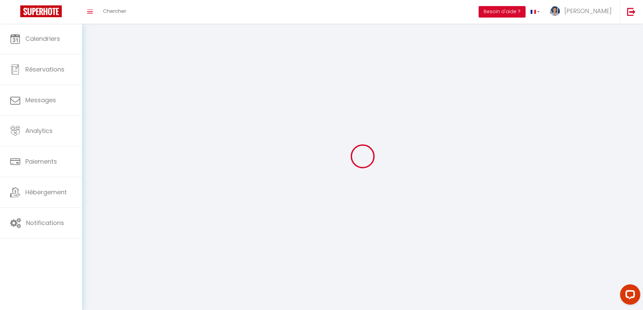
checkbox input "false"
checkbox input "true"
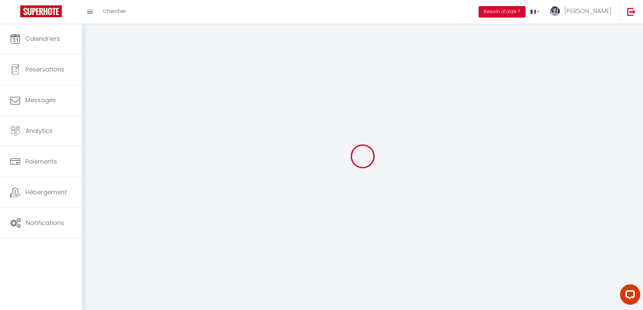
checkbox input "true"
checkbox input "false"
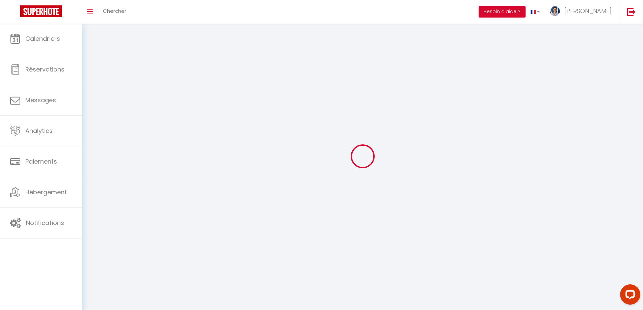
checkbox input "false"
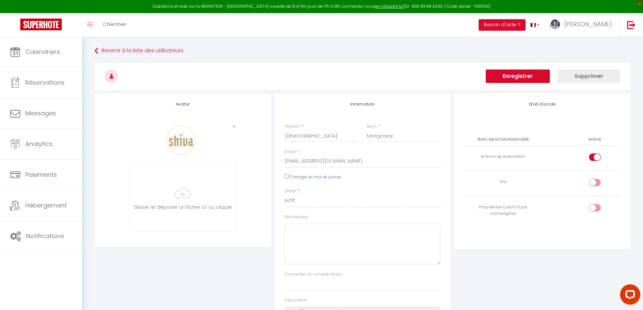
click at [600, 159] on input "checkbox" at bounding box center [601, 159] width 12 height 10
checkbox input "false"
drag, startPoint x: 572, startPoint y: 288, endPoint x: 574, endPoint y: 279, distance: 9.4
click at [572, 288] on div "Droit d'accès Nom de la fonctionnalité Activé Actions de réservation Prix Propr…" at bounding box center [543, 229] width 180 height 270
click at [499, 78] on button "Enregistrer" at bounding box center [518, 77] width 64 height 14
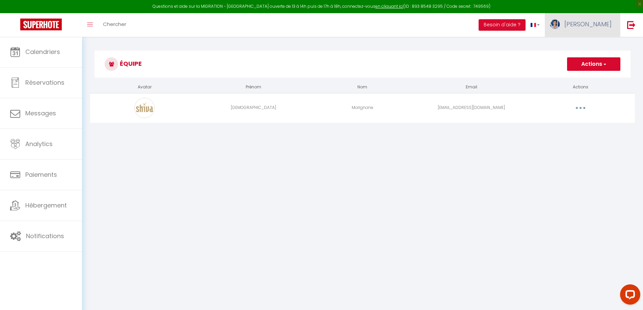
click at [592, 22] on span "[PERSON_NAME]" at bounding box center [588, 24] width 47 height 8
click at [590, 47] on link "Paramètres" at bounding box center [593, 46] width 50 height 11
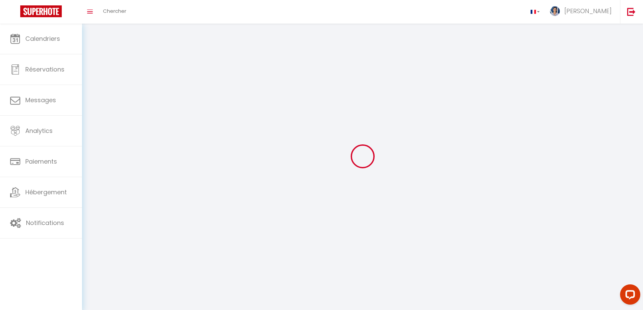
type input "[PERSON_NAME]"
type input "Meublat"
type input "0617737773"
type input "[STREET_ADDRESS][PERSON_NAME]"
type input "13700"
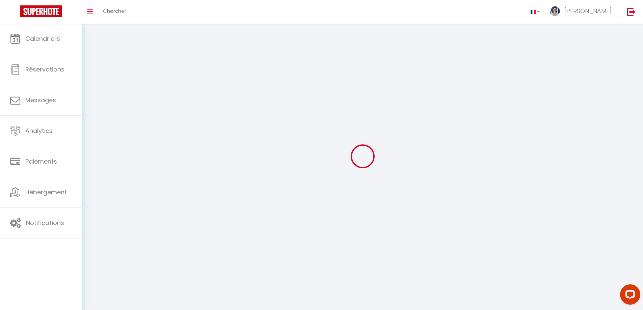
type input "MARIGNANE"
type input "5sPbJ9w1EQxhAWuxCRxM5GsW0"
type input "7Z8rSWHDkSe7m4gtMp3bwHs8t"
type input "[URL][DOMAIN_NAME]"
type input "5sPbJ9w1EQxhAWuxCRxM5GsW0"
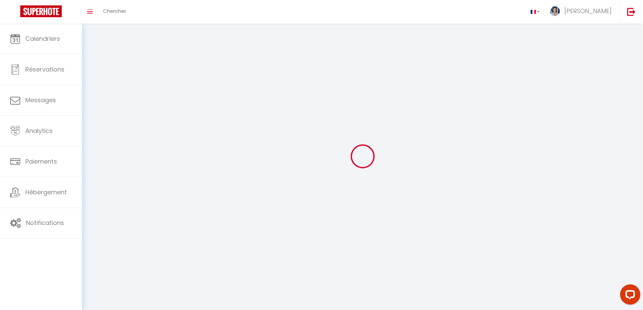
type input "7Z8rSWHDkSe7m4gtMp3bwHs8t"
type input "[URL][DOMAIN_NAME]"
select select "28"
select select "fr"
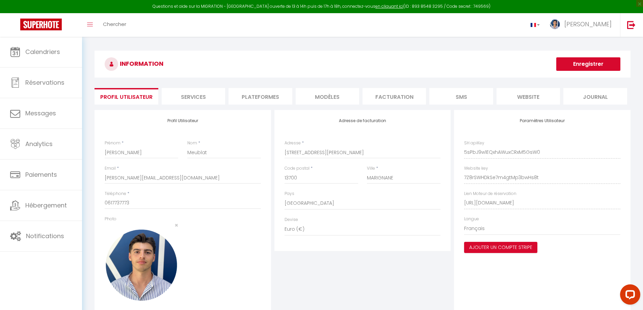
click at [541, 98] on li "website" at bounding box center [528, 96] width 63 height 17
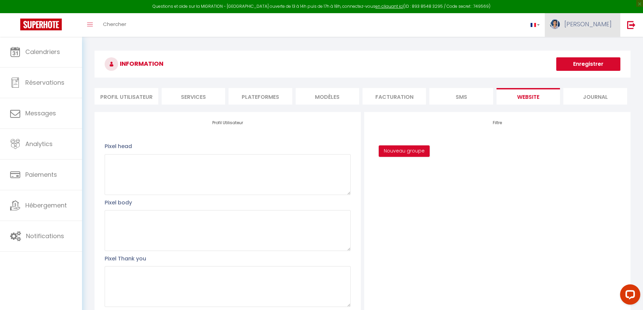
click at [560, 21] on img at bounding box center [555, 24] width 10 height 10
click at [521, 45] on div "INFORMATION Enregistrer Profil Utilisateur Services Plateformes MODÈLES Factura…" at bounding box center [362, 229] width 561 height 384
click at [377, 95] on li "Facturation" at bounding box center [394, 96] width 63 height 17
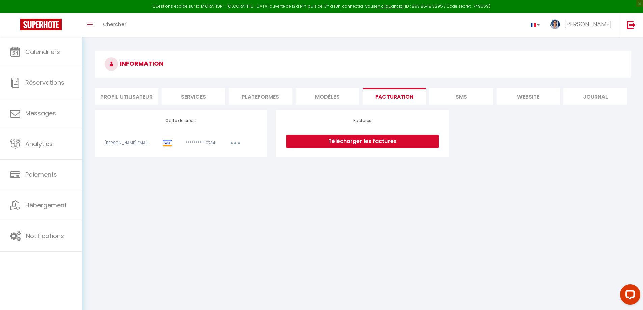
click at [351, 97] on li "MODÈLES" at bounding box center [327, 96] width 63 height 17
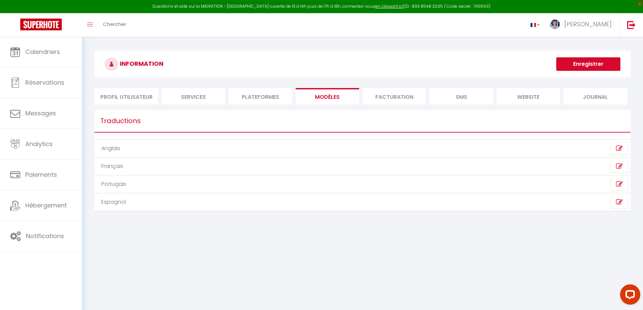
click at [408, 97] on li "Facturation" at bounding box center [394, 96] width 63 height 17
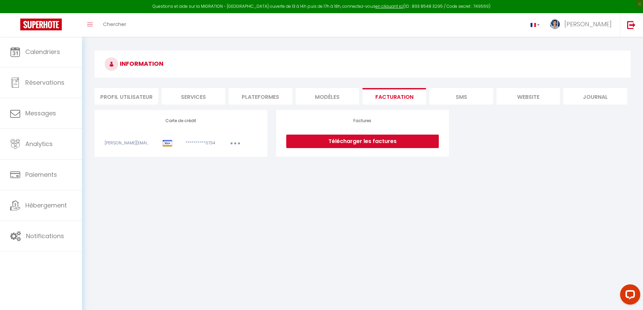
click at [438, 100] on li "SMS" at bounding box center [461, 96] width 63 height 17
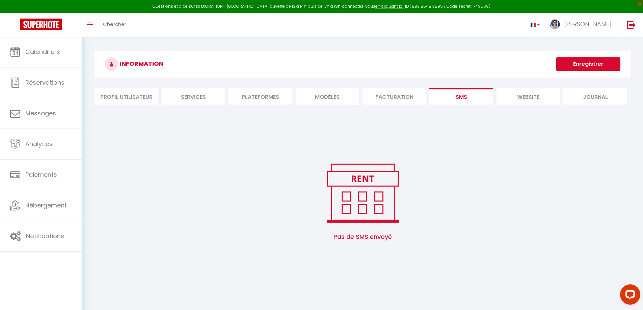
click at [408, 97] on li "Facturation" at bounding box center [394, 96] width 63 height 17
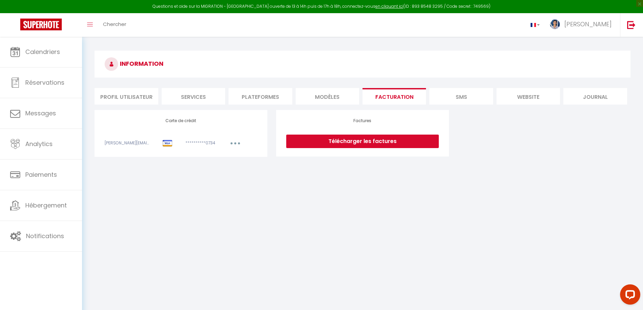
drag, startPoint x: 466, startPoint y: 100, endPoint x: 530, endPoint y: 96, distance: 64.3
click at [468, 100] on li "SMS" at bounding box center [461, 96] width 63 height 17
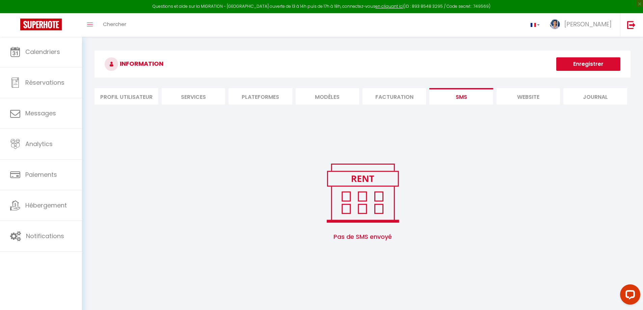
click at [593, 12] on div "Questions et aide sur la MIGRATION - [GEOGRAPHIC_DATA] ouverte de 13 à 14h puis…" at bounding box center [321, 6] width 643 height 13
click at [592, 20] on span "[PERSON_NAME]" at bounding box center [588, 24] width 47 height 8
drag, startPoint x: 417, startPoint y: 52, endPoint x: 363, endPoint y: 49, distance: 53.8
click at [414, 51] on h3 "INFORMATION" at bounding box center [363, 64] width 536 height 27
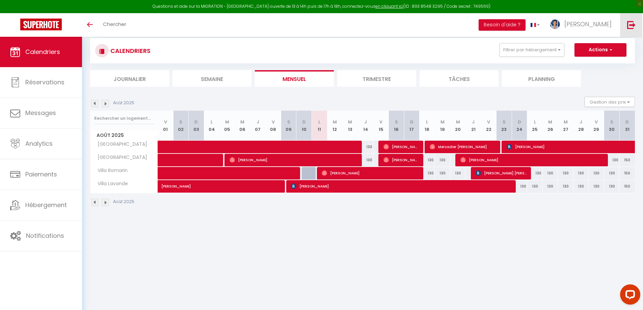
click at [631, 20] on link at bounding box center [631, 25] width 22 height 24
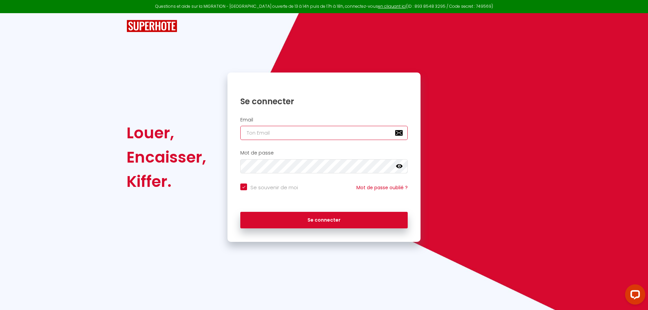
type input "[PERSON_NAME][EMAIL_ADDRESS][DOMAIN_NAME]"
checkbox input "true"
click at [354, 135] on input "[PERSON_NAME][EMAIL_ADDRESS][DOMAIN_NAME]" at bounding box center [324, 133] width 168 height 14
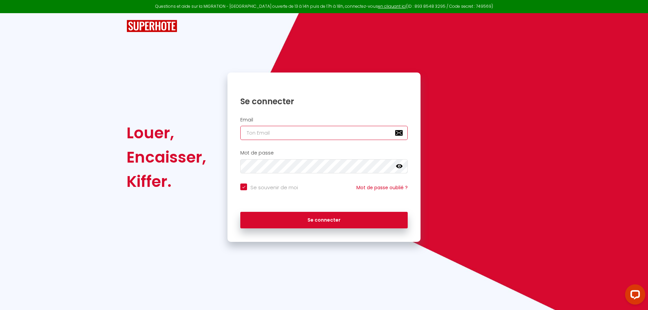
checkbox input "true"
type input "m"
checkbox input "true"
type input "ma"
checkbox input "true"
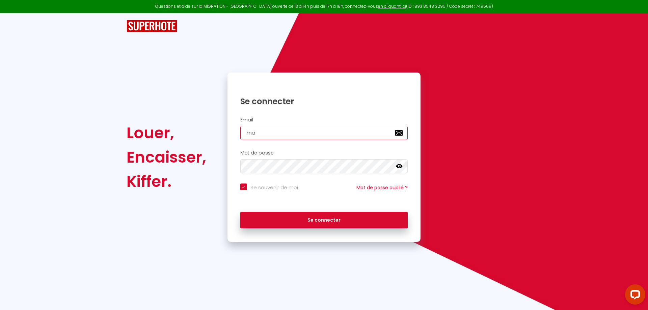
type input "mar"
checkbox input "true"
type input "mari"
checkbox input "true"
type input "marig"
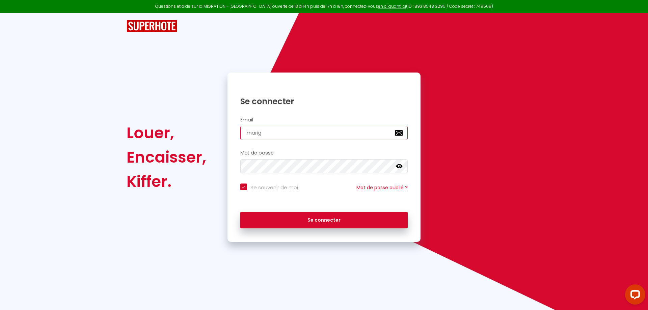
checkbox input "true"
type input "marign"
checkbox input "true"
type input "marigna"
checkbox input "true"
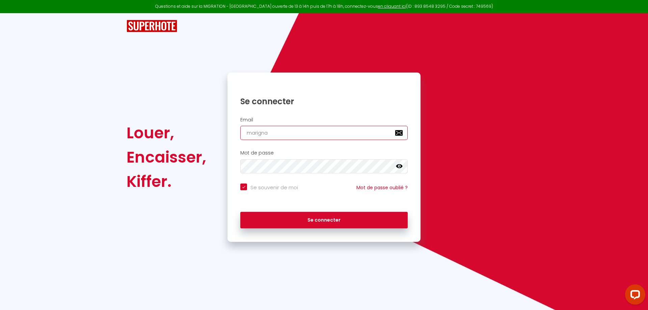
type input "marignan"
checkbox input "true"
type input "marignane"
checkbox input "true"
type input "marignane@"
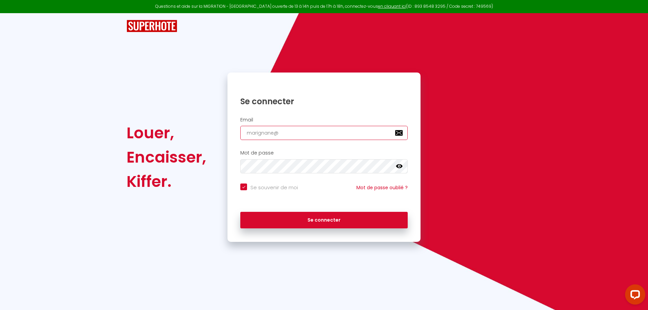
checkbox input "true"
type input "marignane@s"
checkbox input "true"
type input "marignane@sh"
checkbox input "true"
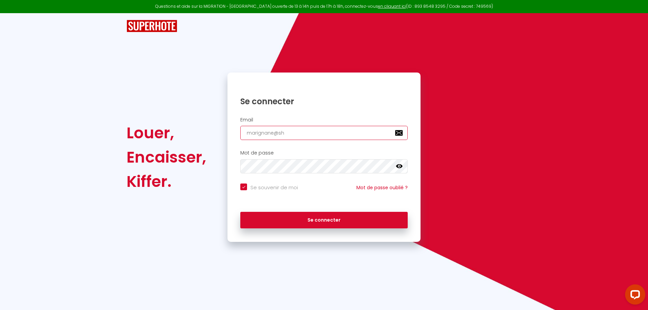
type input "marignane@shi"
checkbox input "true"
type input "marignane@shiv"
checkbox input "true"
type input "marignane@shiva"
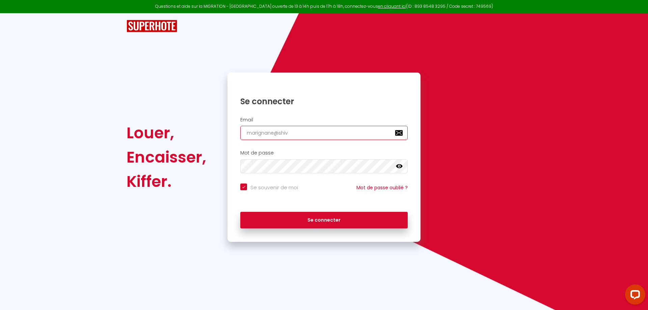
checkbox input "true"
type input "marignane@shiva."
checkbox input "true"
type input "marignane@shiva.f"
checkbox input "true"
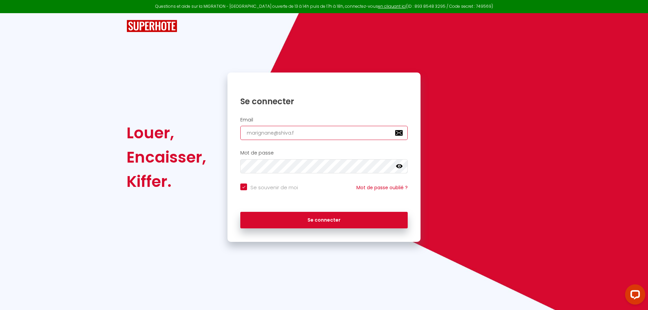
type input "[EMAIL_ADDRESS][DOMAIN_NAME]"
checkbox input "true"
type input "[EMAIL_ADDRESS][DOMAIN_NAME]"
click at [399, 164] on icon at bounding box center [399, 166] width 7 height 7
click at [105, 168] on div "Louer, Encaisser, Kiffer. Se connecter Email marignane@shiva.fr Mot de passe fa…" at bounding box center [324, 127] width 648 height 229
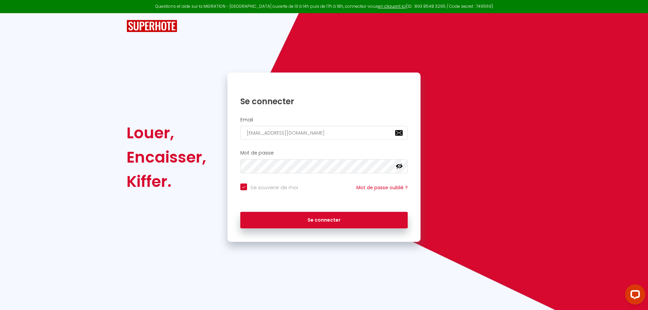
click at [253, 185] on input "Se souvenir de moi" at bounding box center [269, 187] width 58 height 7
checkbox input "false"
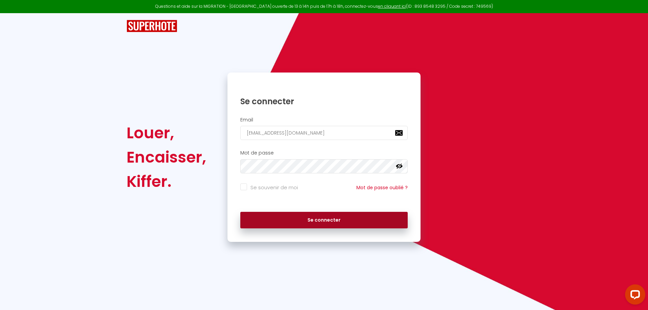
click at [313, 219] on button "Se connecter" at bounding box center [324, 220] width 168 height 17
click at [322, 214] on button "Se connecter" at bounding box center [324, 220] width 168 height 17
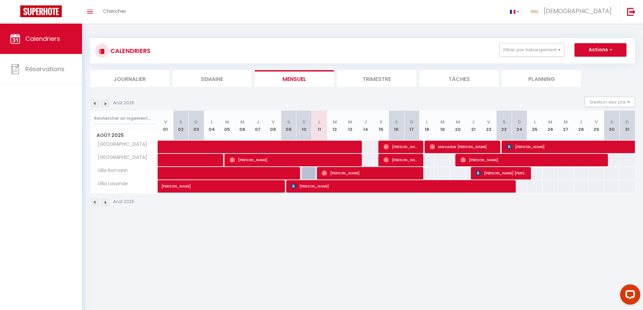
select select
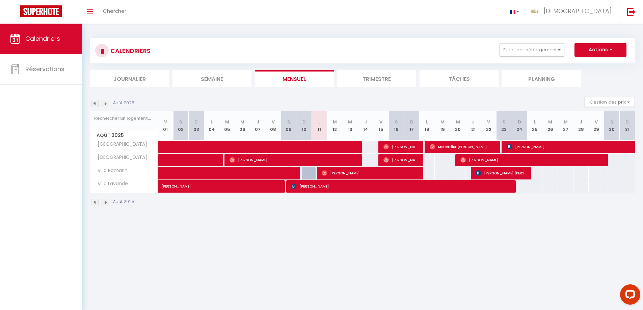
select select
click at [579, 148] on span "[PERSON_NAME]" at bounding box center [600, 147] width 186 height 13
select select "OK"
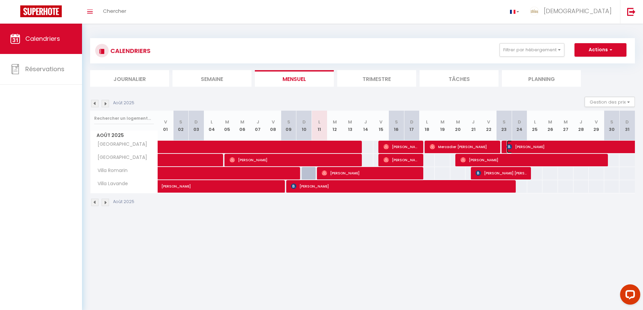
select select "1"
select select "0"
select select "1"
select select
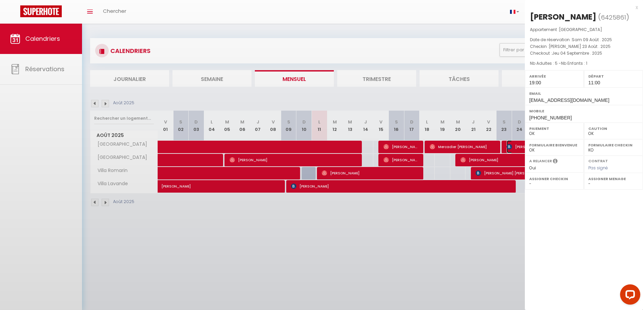
select select "51080"
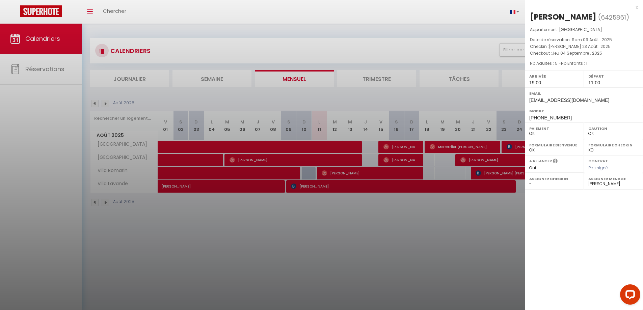
click at [554, 63] on span "Nb Adultes : 5 - Nb Enfants : 1" at bounding box center [558, 63] width 57 height 6
drag, startPoint x: 554, startPoint y: 63, endPoint x: 572, endPoint y: 63, distance: 17.9
click at [555, 63] on span "Nb Adultes : 5 - Nb Enfants : 1" at bounding box center [558, 63] width 57 height 6
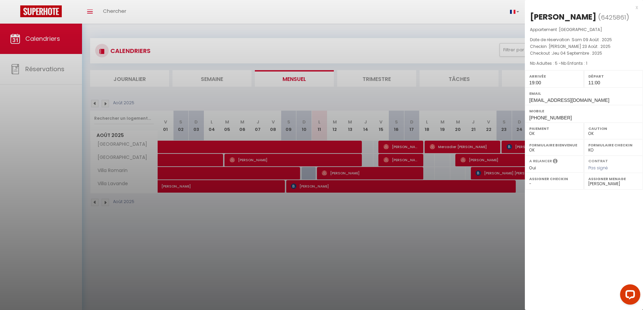
click at [616, 59] on div "Appartement : Villa Thym Date de réservation : Sam 09 Août . 2025 Checkin : Sam…" at bounding box center [584, 46] width 118 height 41
click at [593, 232] on div "x malika belkhir ( 6425861 ) Appartement : Villa Thym Date de réservation : Sam…" at bounding box center [584, 155] width 118 height 310
click at [592, 61] on p "Nb Adultes : 5 - Nb Enfants : 1" at bounding box center [584, 63] width 108 height 7
click at [424, 273] on div at bounding box center [321, 155] width 643 height 310
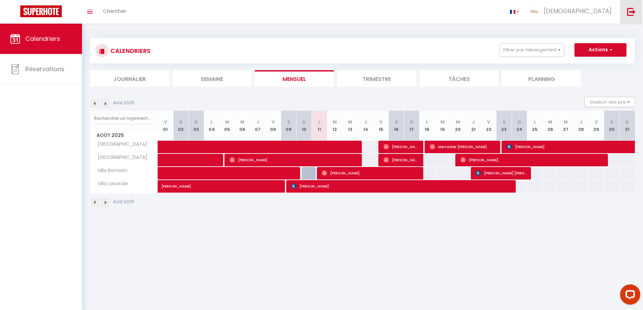
click at [634, 6] on link at bounding box center [631, 12] width 22 height 24
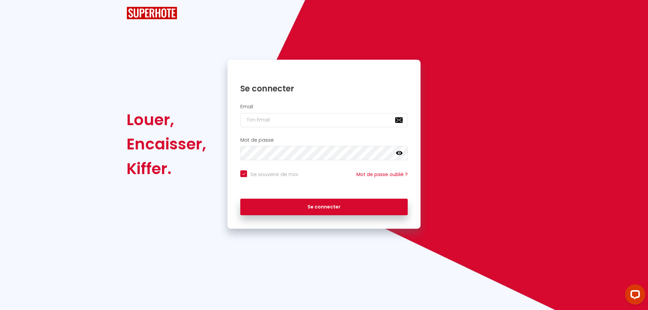
checkbox input "true"
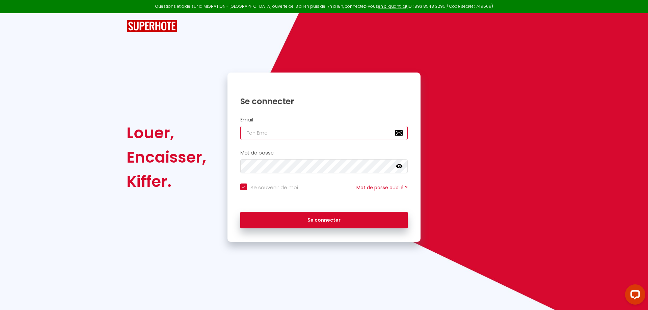
type input "[PERSON_NAME][EMAIL_ADDRESS][DOMAIN_NAME]"
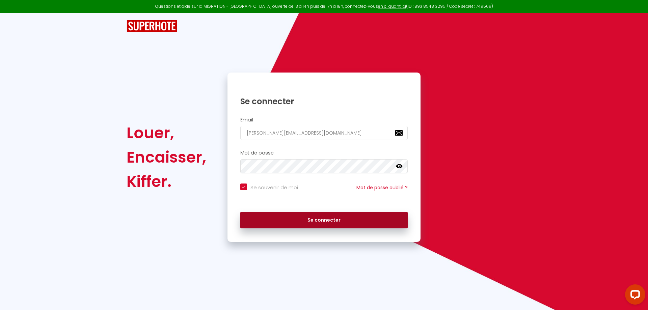
click at [353, 225] on button "Se connecter" at bounding box center [324, 220] width 168 height 17
checkbox input "true"
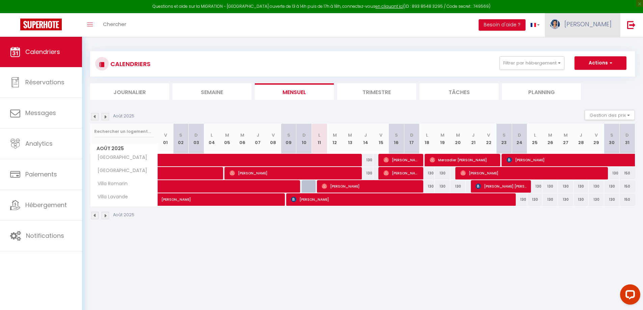
click at [592, 21] on span "[PERSON_NAME]" at bounding box center [588, 24] width 47 height 8
click at [449, 46] on div "CALENDRIERS Filtrer par hébergement Tous Villa Thym Villa Mimosa Villa Romarin …" at bounding box center [362, 136] width 545 height 182
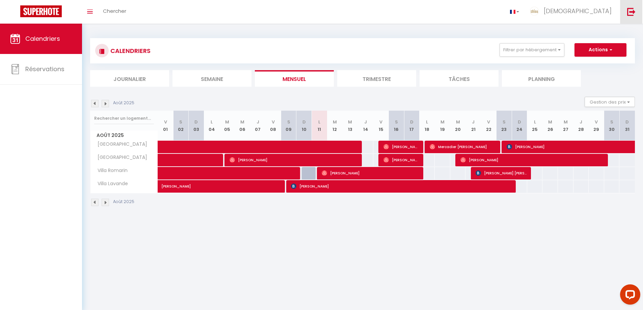
click at [627, 11] on link at bounding box center [631, 12] width 22 height 24
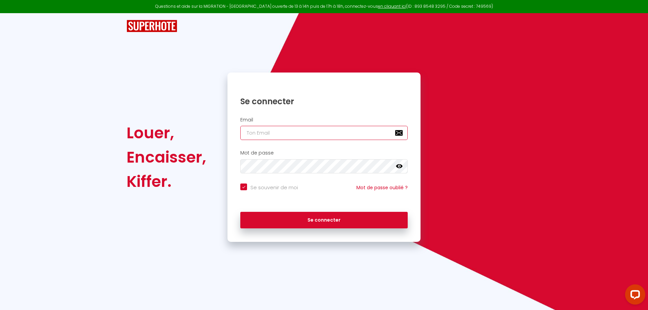
type input "[PERSON_NAME][EMAIL_ADDRESS][DOMAIN_NAME]"
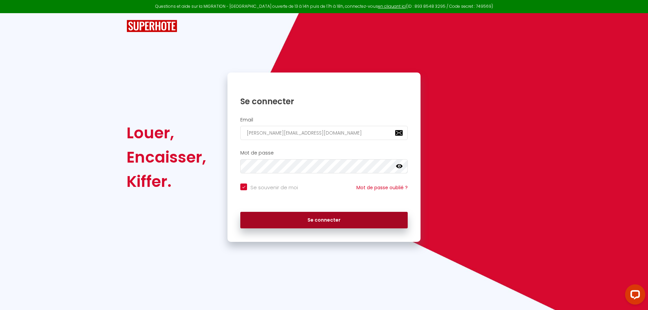
click at [354, 223] on button "Se connecter" at bounding box center [324, 220] width 168 height 17
checkbox input "true"
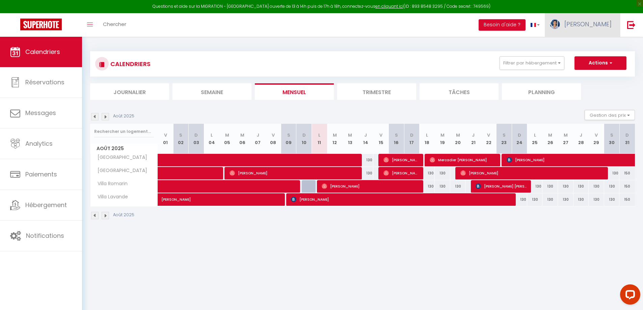
click at [589, 24] on span "[PERSON_NAME]" at bounding box center [588, 24] width 47 height 8
drag, startPoint x: 582, startPoint y: 65, endPoint x: 584, endPoint y: 61, distance: 4.2
click at [584, 61] on div "Paramètres Équipe" at bounding box center [593, 53] width 54 height 29
click at [584, 61] on link "Équipe" at bounding box center [593, 58] width 50 height 11
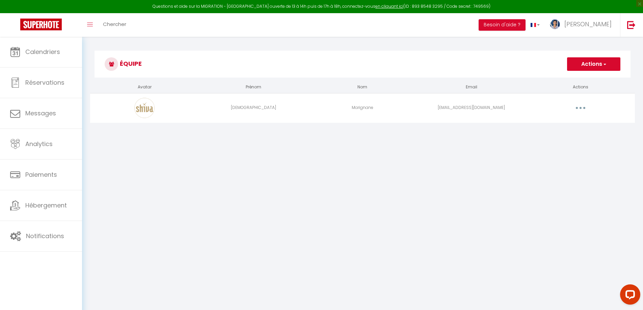
click at [579, 106] on button "button" at bounding box center [580, 108] width 19 height 11
click at [569, 124] on link "Editer" at bounding box center [563, 123] width 50 height 11
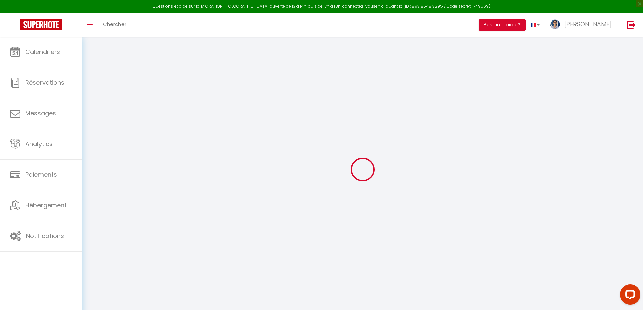
type input "[DEMOGRAPHIC_DATA]"
type input "Marignane"
type input "[EMAIL_ADDRESS][DOMAIN_NAME]"
type textarea "[URL][DOMAIN_NAME]"
checkbox input "false"
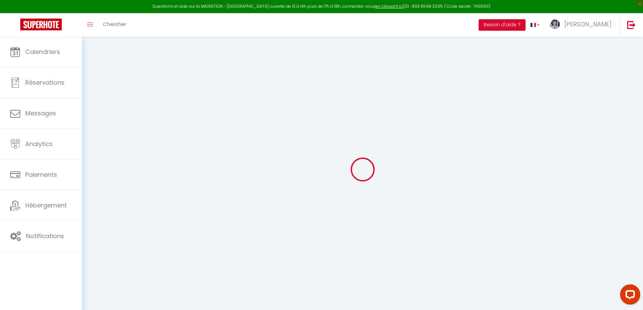
checkbox input "false"
checkbox input "true"
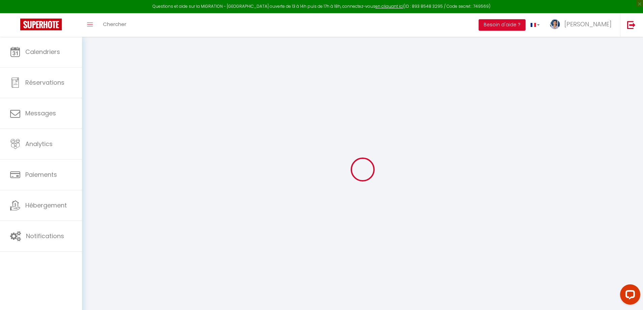
checkbox input "true"
checkbox input "false"
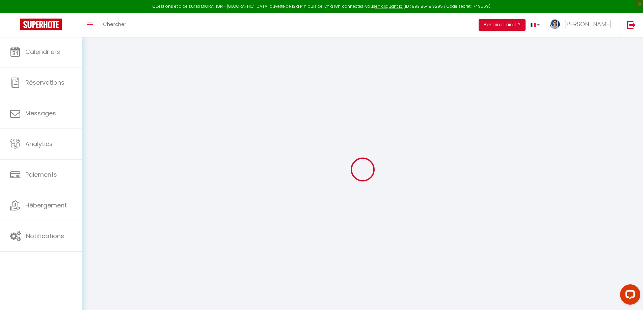
checkbox input "false"
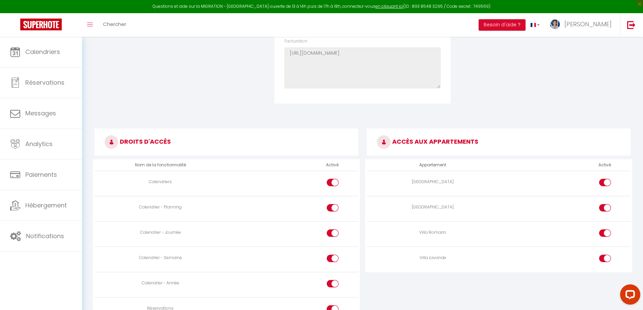
scroll to position [270, 0]
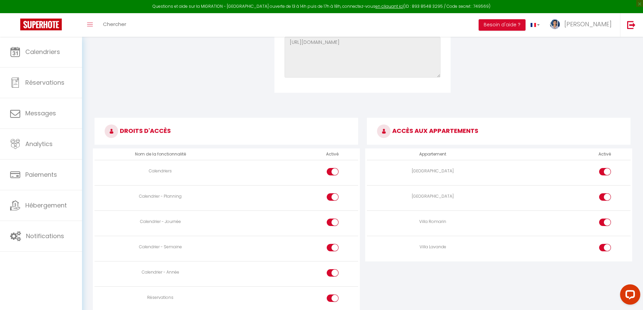
drag, startPoint x: 361, startPoint y: 123, endPoint x: 365, endPoint y: 138, distance: 15.6
click at [365, 138] on div "DROITS D'ACCÈS Nom de la fonctionnalité Activé Calendriers Calendrier - Plannin…" at bounding box center [362, 297] width 545 height 371
click at [357, 124] on h3 "DROITS D'ACCÈS" at bounding box center [227, 131] width 264 height 27
drag, startPoint x: 181, startPoint y: 129, endPoint x: 230, endPoint y: 117, distance: 50.5
click at [226, 117] on div "DROITS D'ACCÈS Nom de la fonctionnalité Activé Calendriers Calendrier - Plannin…" at bounding box center [226, 297] width 273 height 371
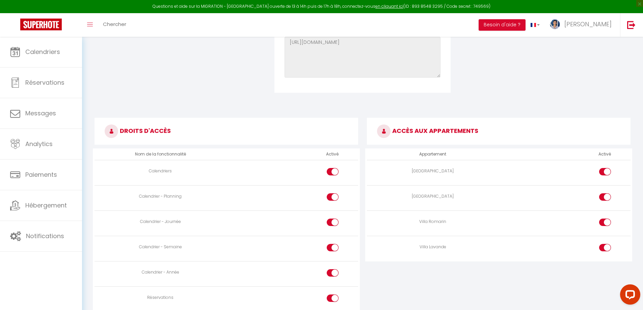
drag, startPoint x: 393, startPoint y: 126, endPoint x: 367, endPoint y: 122, distance: 26.7
click at [344, 125] on div "DROITS D'ACCÈS Nom de la fonctionnalité Activé Calendriers Calendrier - Plannin…" at bounding box center [362, 297] width 545 height 371
click at [513, 123] on h3 "ACCÈS AUX APPARTEMENTS" at bounding box center [499, 131] width 264 height 27
drag, startPoint x: 498, startPoint y: 130, endPoint x: 391, endPoint y: 127, distance: 106.4
click at [388, 129] on h3 "ACCÈS AUX APPARTEMENTS" at bounding box center [499, 131] width 264 height 27
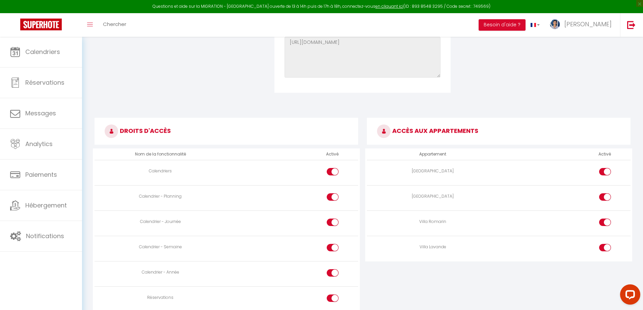
click at [488, 123] on h3 "ACCÈS AUX APPARTEMENTS" at bounding box center [499, 131] width 264 height 27
drag, startPoint x: 499, startPoint y: 126, endPoint x: 362, endPoint y: 127, distance: 136.5
click at [361, 128] on div "DROITS D'ACCÈS Nom de la fonctionnalité Activé Calendriers Calendrier - Plannin…" at bounding box center [362, 297] width 545 height 371
click at [516, 119] on h3 "ACCÈS AUX APPARTEMENTS" at bounding box center [499, 131] width 264 height 27
click at [502, 127] on h3 "ACCÈS AUX APPARTEMENTS" at bounding box center [499, 131] width 264 height 27
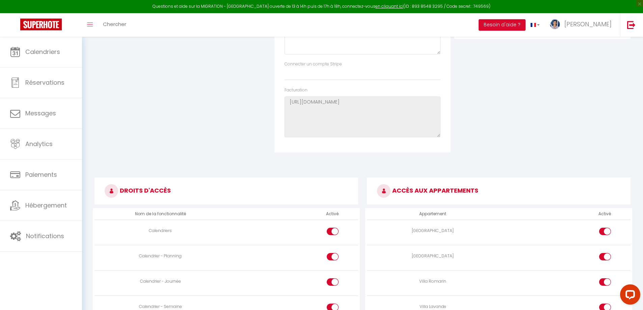
scroll to position [68, 0]
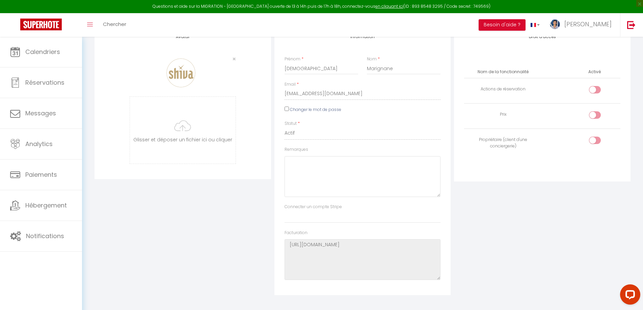
click at [522, 267] on div "Droit d'accès Nom de la fonctionnalité Activé Actions de réservation Prix Propr…" at bounding box center [543, 161] width 180 height 270
click at [522, 265] on div "Droit d'accès Nom de la fonctionnalité Activé Actions de réservation Prix Propr…" at bounding box center [543, 161] width 180 height 270
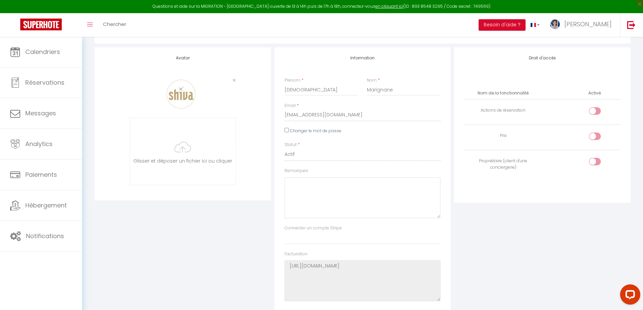
scroll to position [0, 0]
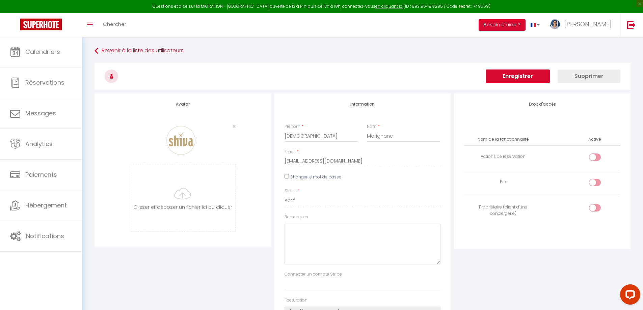
click at [509, 260] on div "Droit d'accès Nom de la fonctionnalité Activé Actions de réservation Prix Propr…" at bounding box center [543, 229] width 180 height 270
click at [528, 78] on button "Enregistrer" at bounding box center [518, 77] width 64 height 14
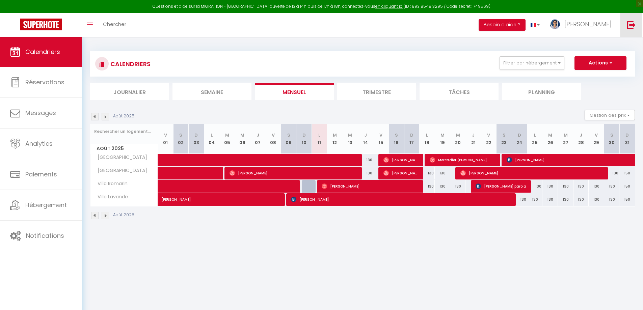
click at [634, 23] on img at bounding box center [632, 25] width 8 height 8
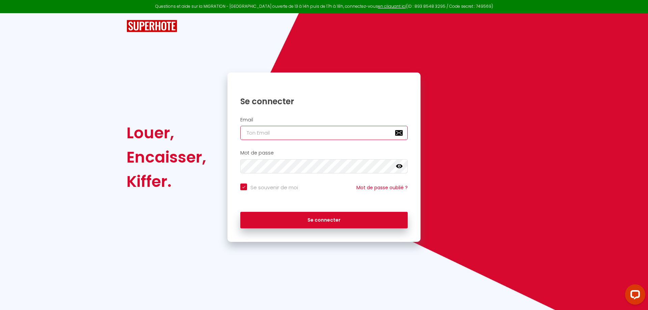
type input "[EMAIL_ADDRESS][DOMAIN_NAME]"
checkbox input "true"
drag, startPoint x: 524, startPoint y: 211, endPoint x: 529, endPoint y: 205, distance: 8.4
click at [523, 212] on div "Louer, Encaisser, Kiffer. Se connecter Email [EMAIL_ADDRESS][DOMAIN_NAME] Mot d…" at bounding box center [324, 158] width 404 height 170
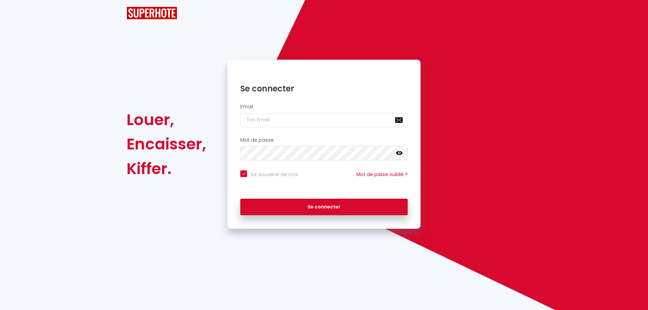
checkbox input "true"
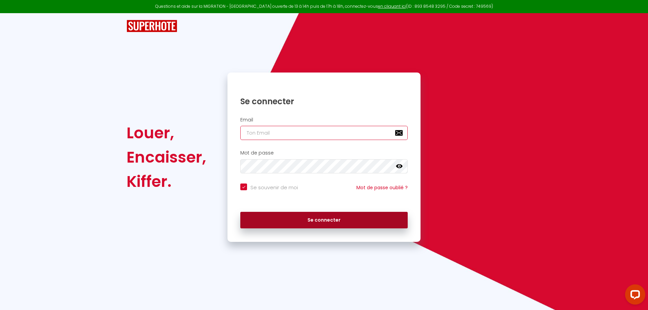
type input "[EMAIL_ADDRESS][DOMAIN_NAME]"
click at [344, 226] on button "Se connecter" at bounding box center [324, 220] width 168 height 17
checkbox input "true"
